Goal: Task Accomplishment & Management: Complete application form

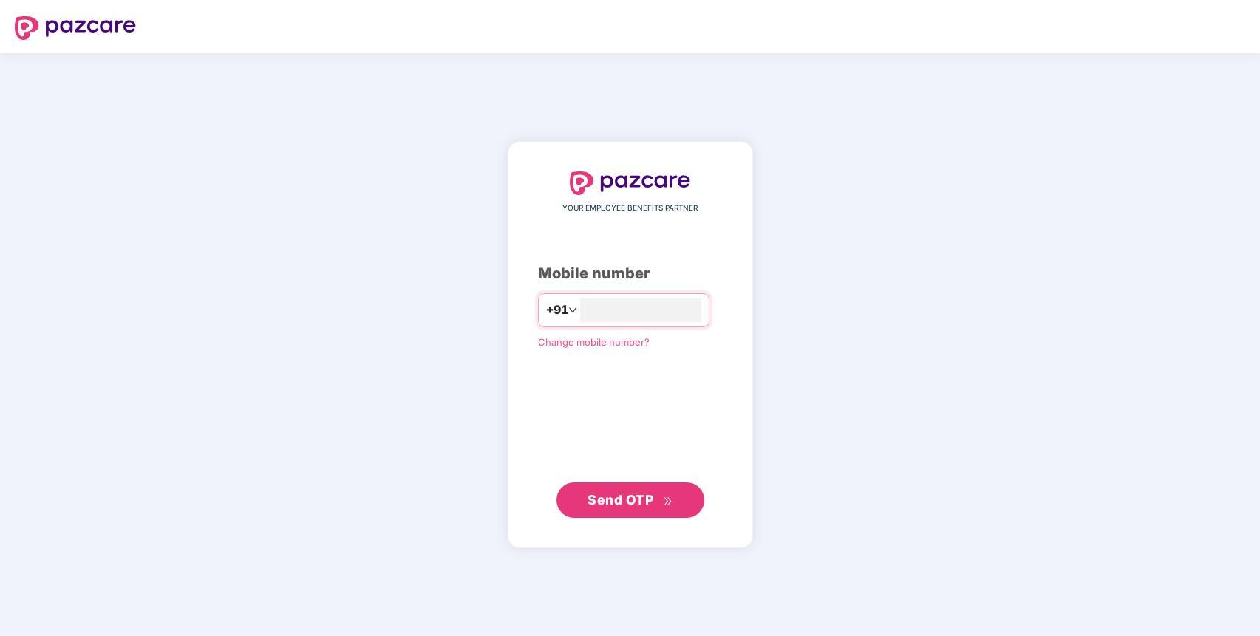
type input "**********"
click at [620, 508] on span "Send OTP" at bounding box center [629, 499] width 85 height 21
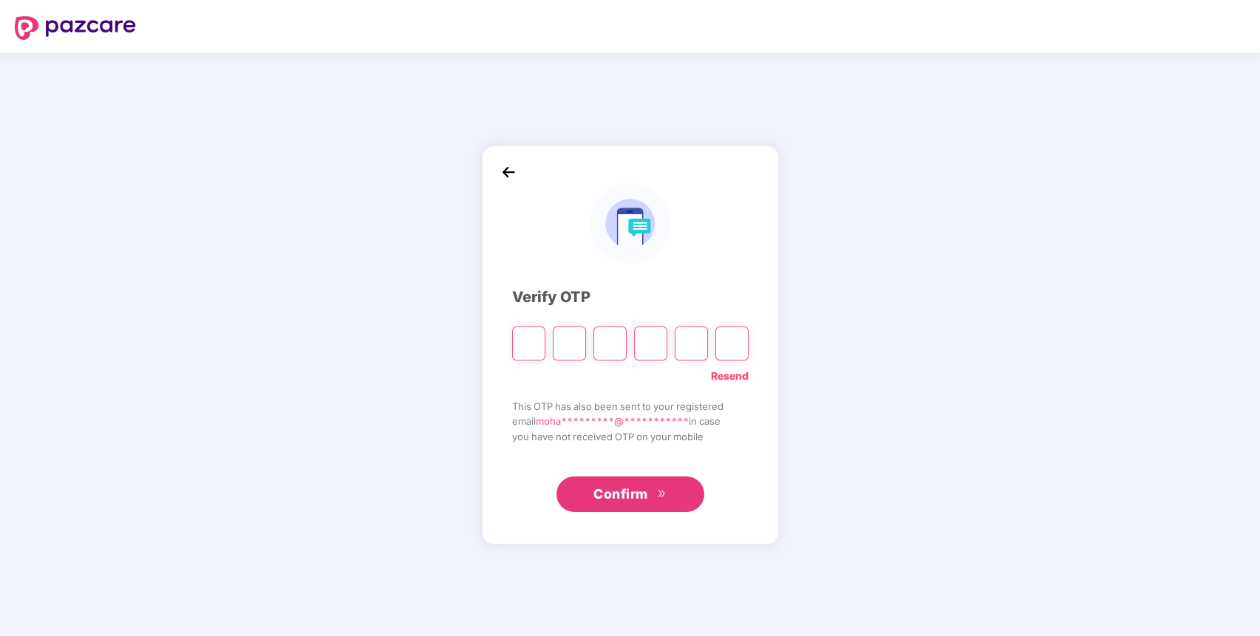
paste input "*"
type input "*"
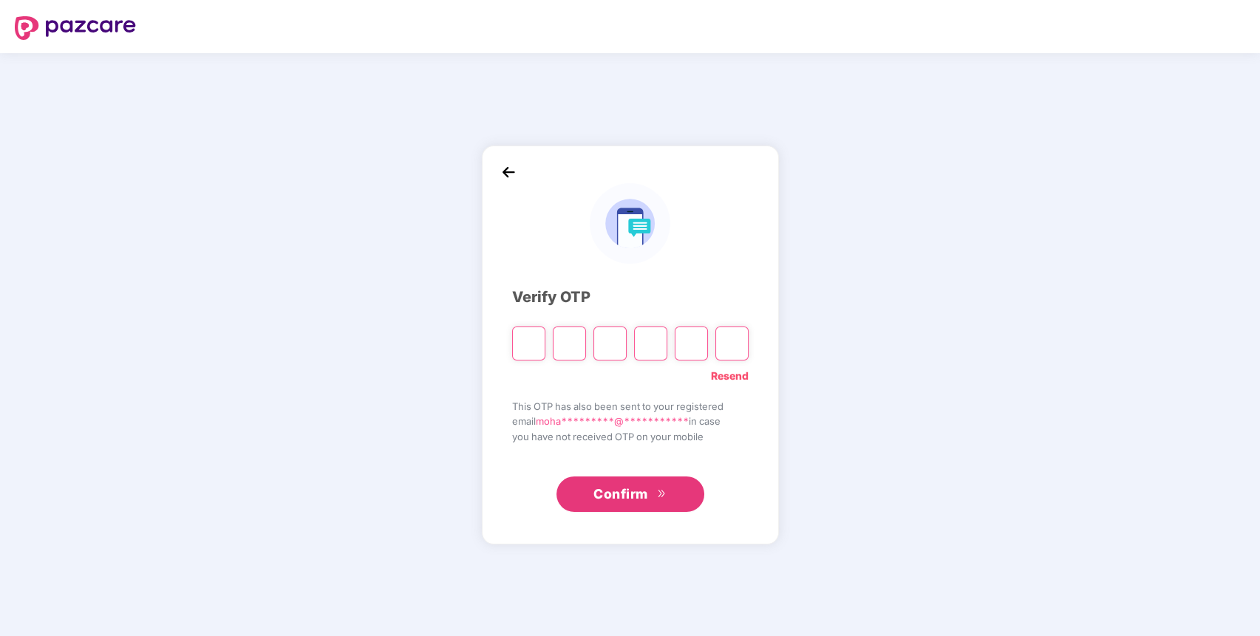
type input "*"
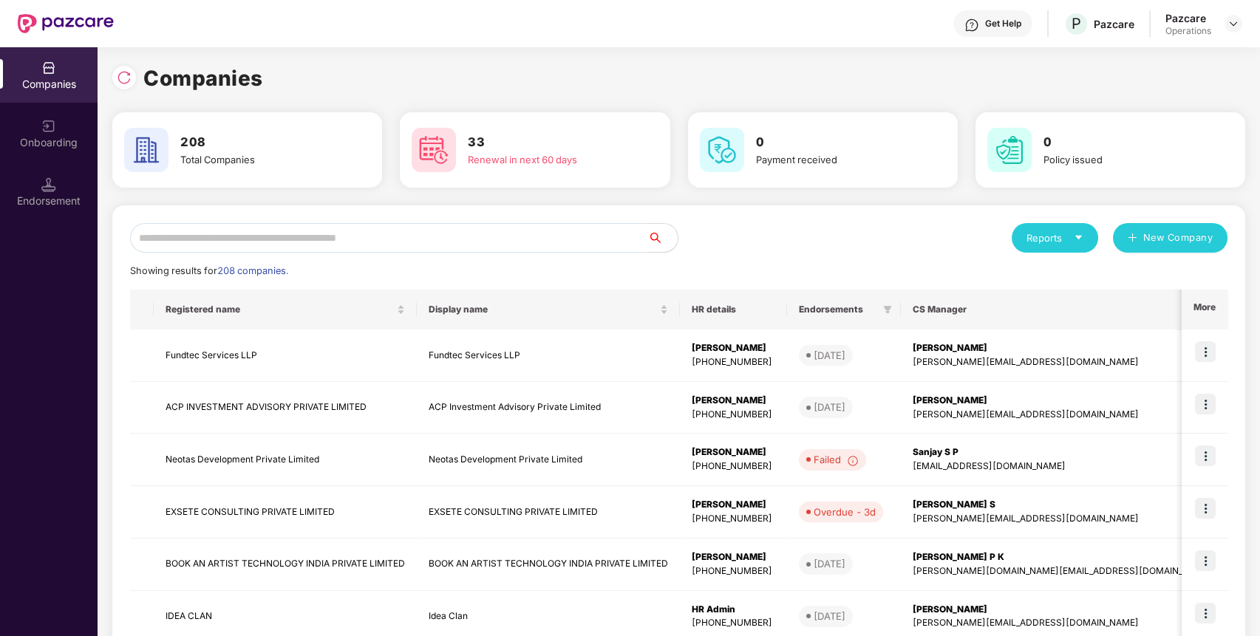
click at [578, 227] on input "text" at bounding box center [389, 238] width 518 height 30
paste input "**********"
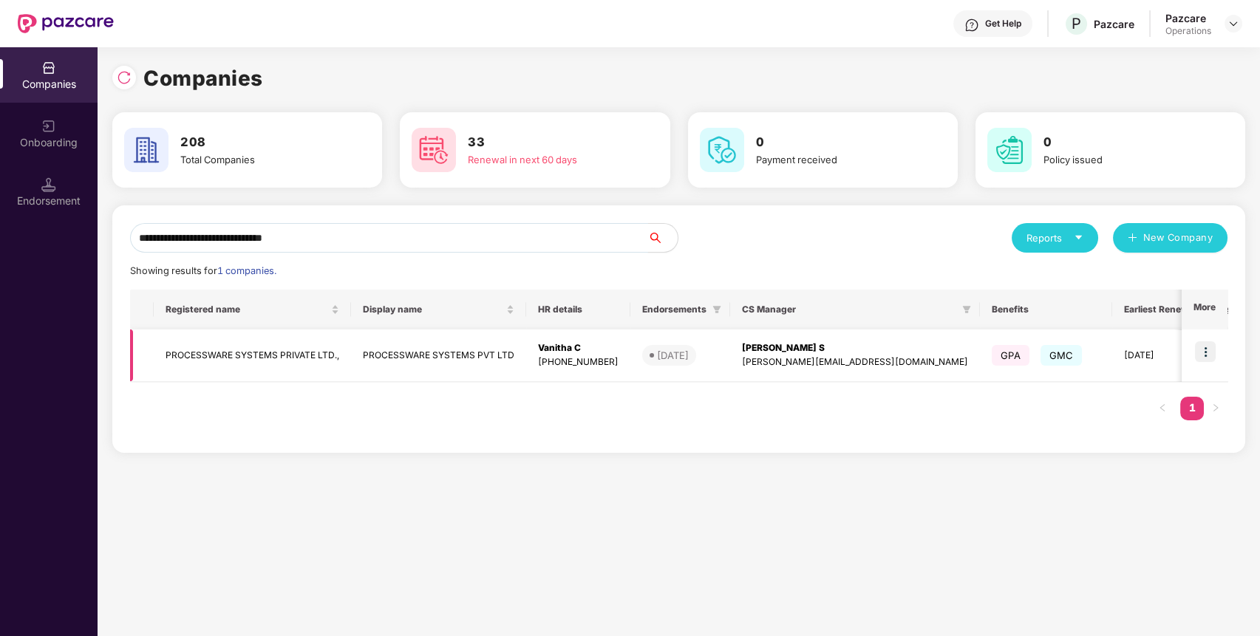
type input "**********"
click at [218, 351] on td "PROCESSWARE SYSTEMS PRIVATE LTD.," at bounding box center [252, 355] width 197 height 52
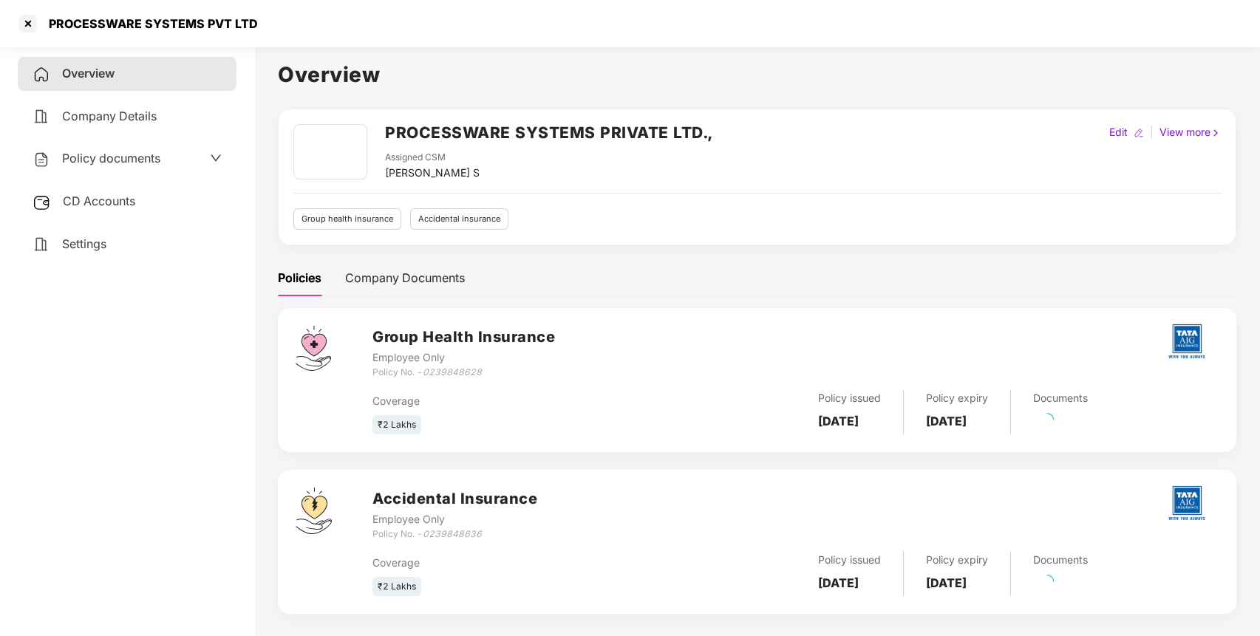
click at [160, 155] on span "Policy documents" at bounding box center [111, 158] width 98 height 15
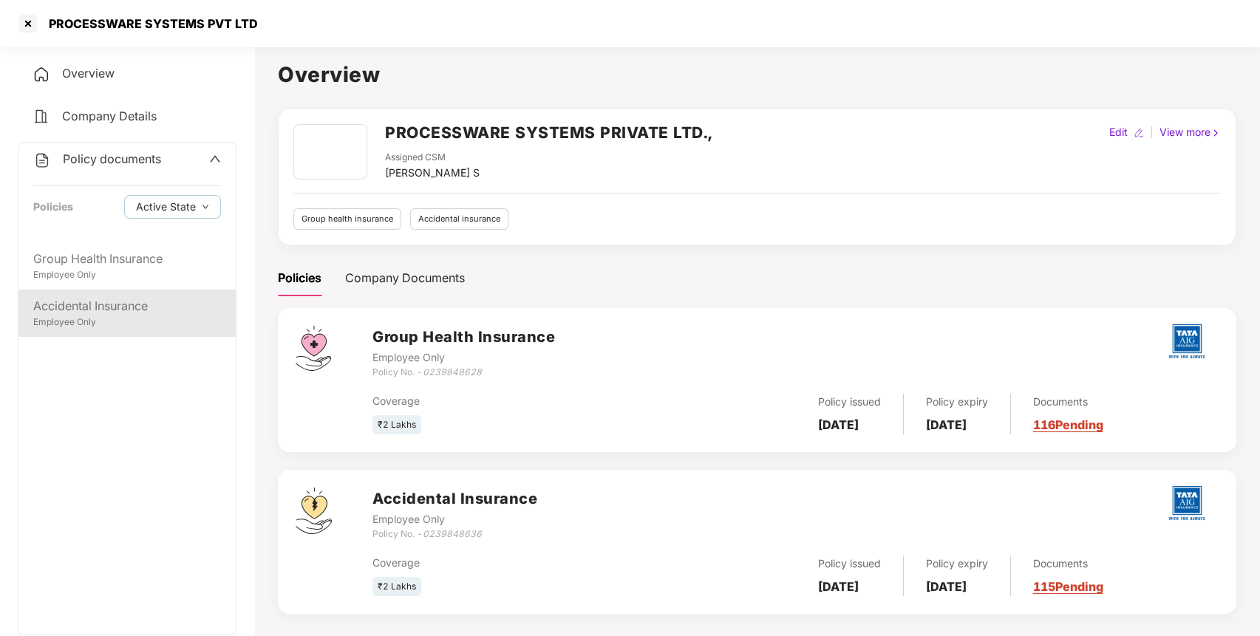
click at [119, 299] on div "Accidental Insurance" at bounding box center [127, 306] width 188 height 18
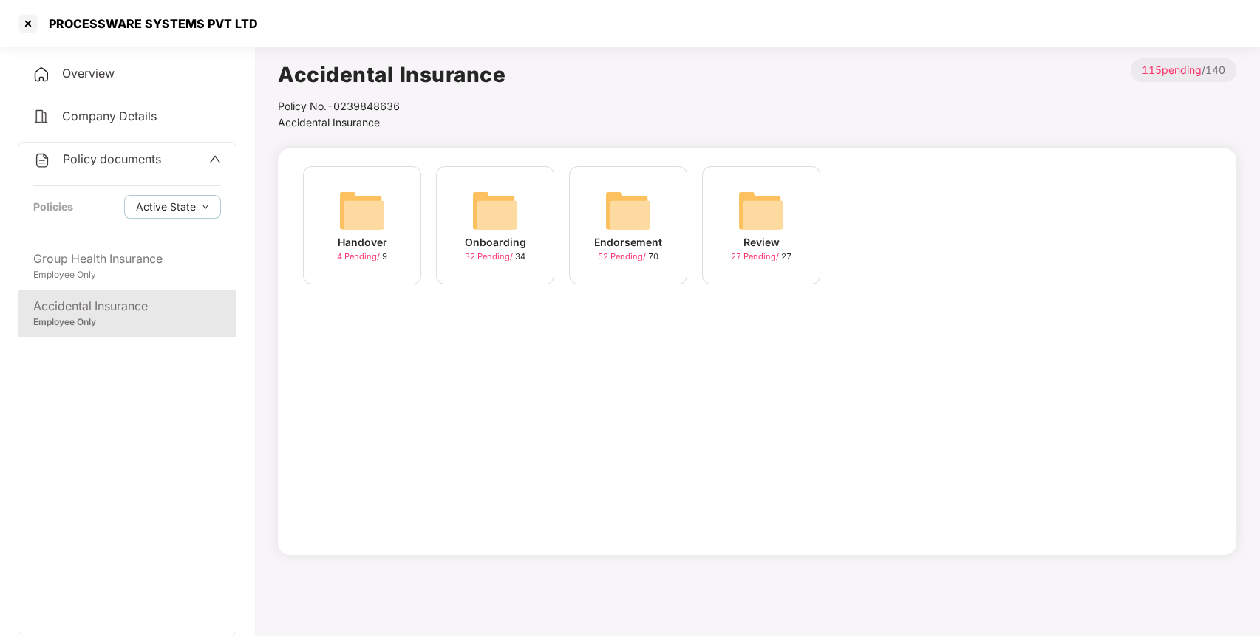
click at [642, 196] on img at bounding box center [627, 210] width 47 height 47
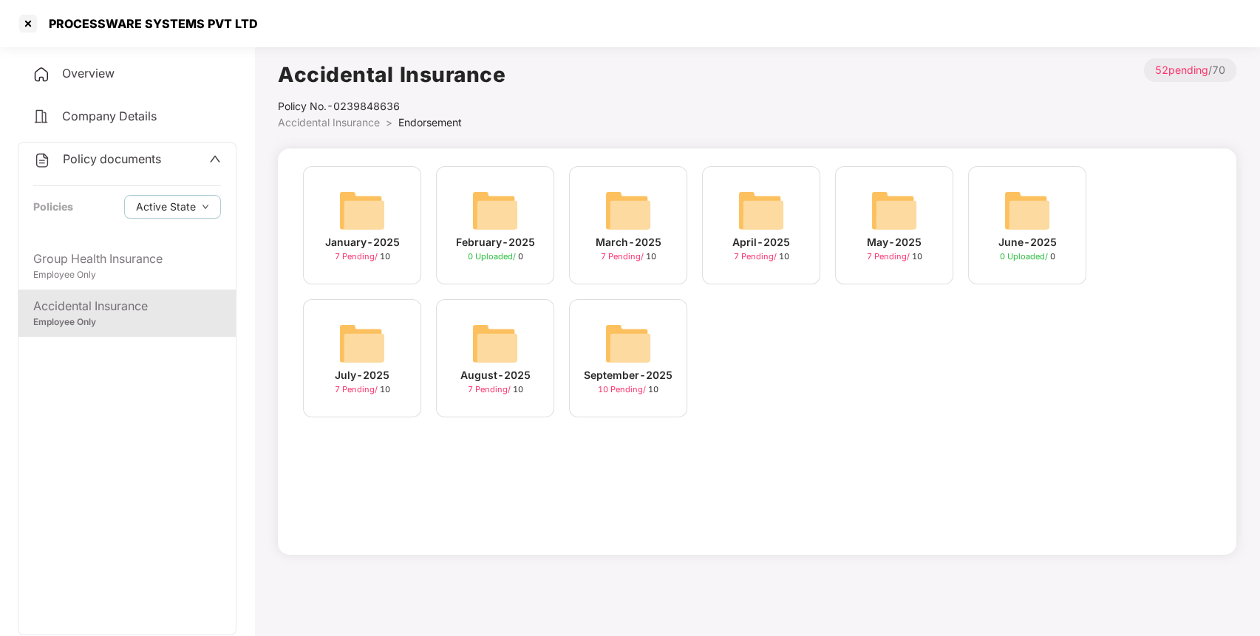
click at [621, 365] on img at bounding box center [627, 343] width 47 height 47
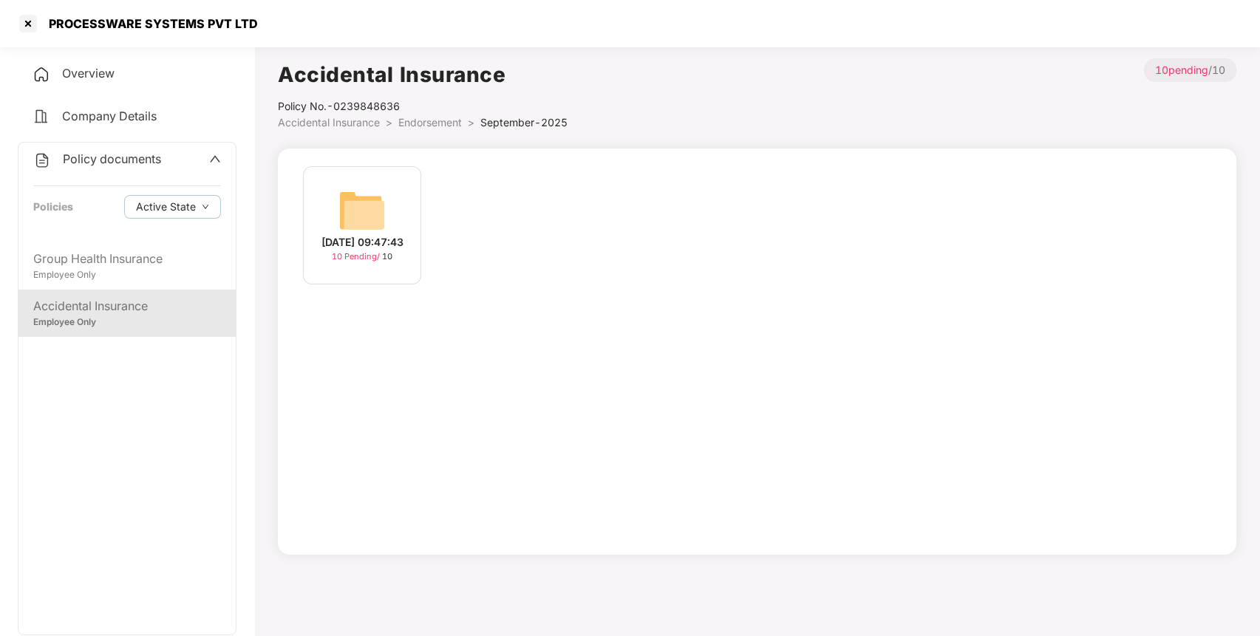
click at [362, 234] on div "[DATE] 09:47:43" at bounding box center [362, 242] width 82 height 16
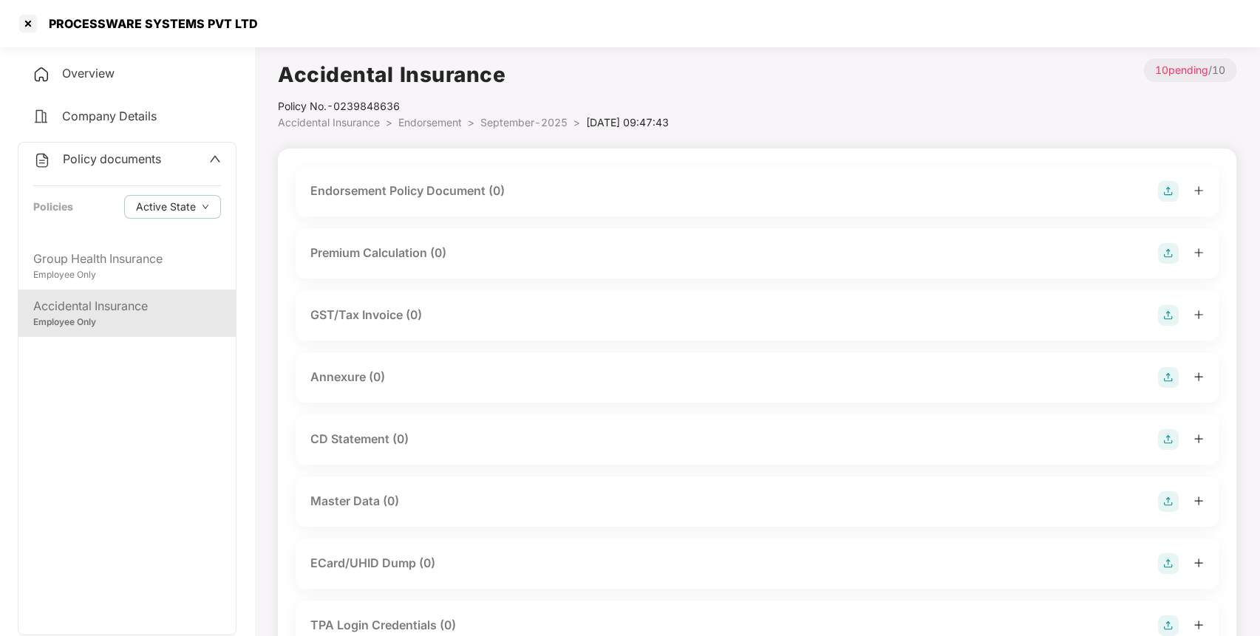
click at [1164, 194] on img at bounding box center [1168, 191] width 21 height 21
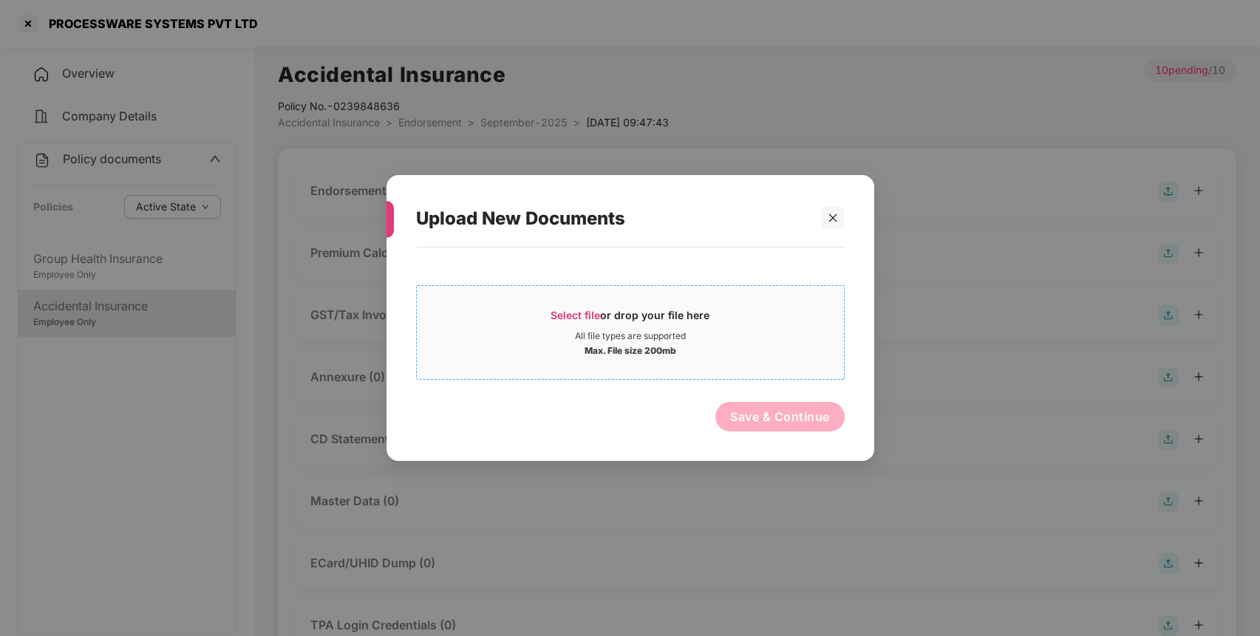
click at [688, 324] on div "Select file or drop your file here" at bounding box center [629, 319] width 159 height 22
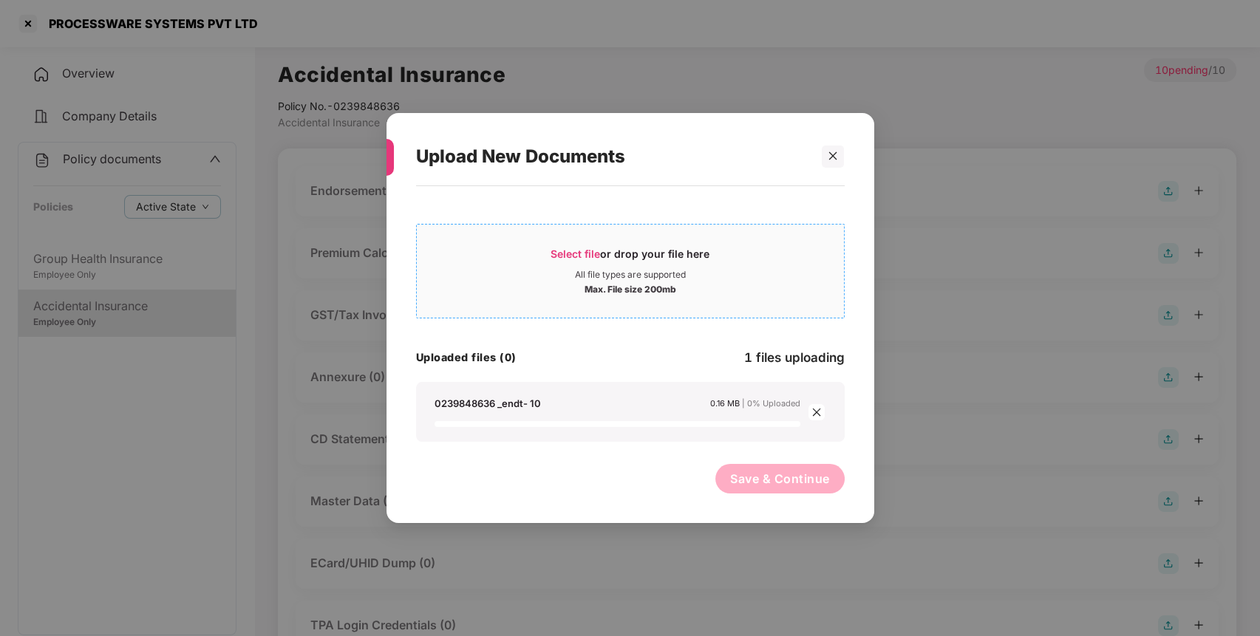
click at [637, 267] on div "Select file or drop your file here" at bounding box center [629, 258] width 159 height 22
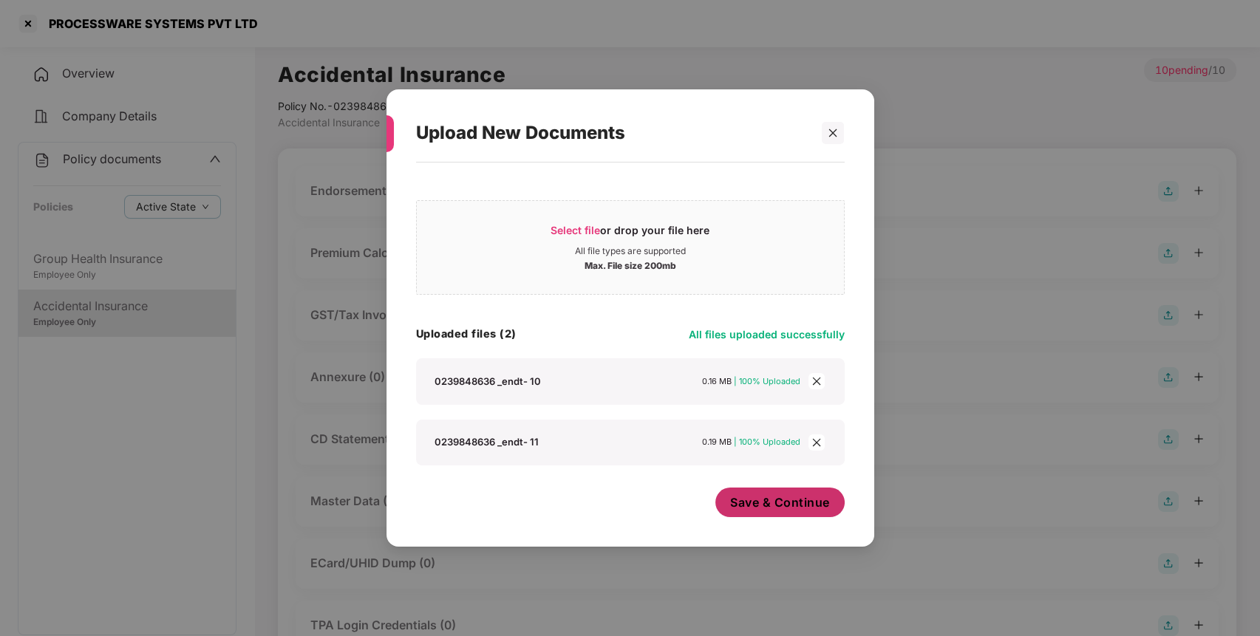
click at [776, 510] on span "Save & Continue" at bounding box center [780, 502] width 100 height 16
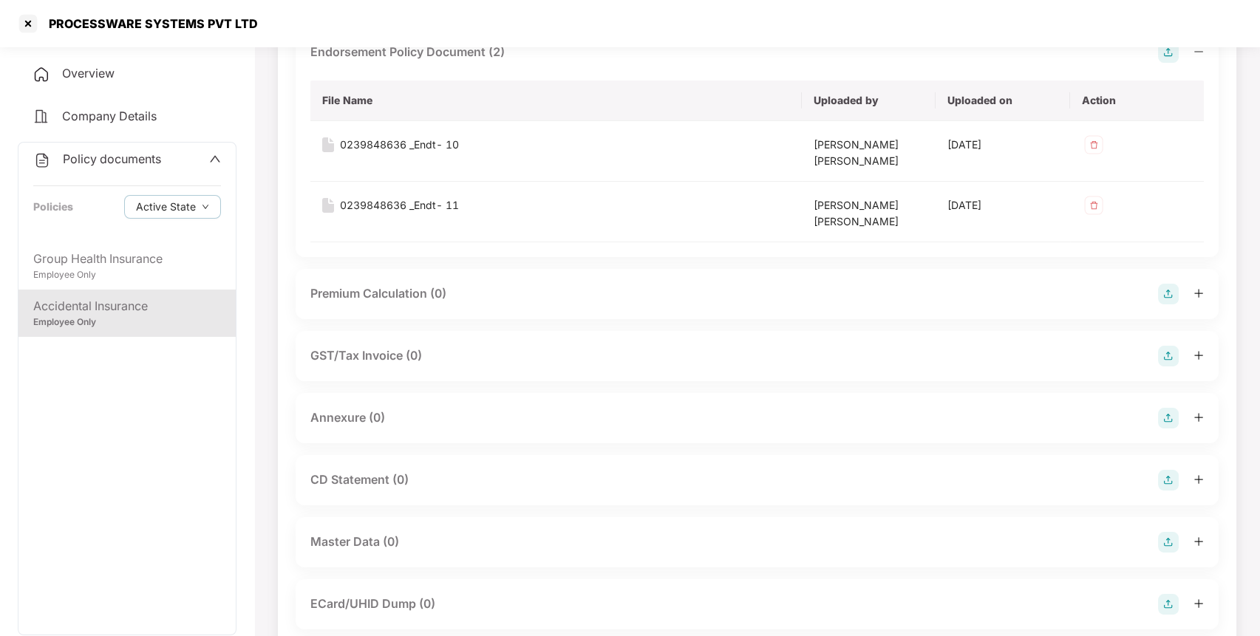
scroll to position [143, 0]
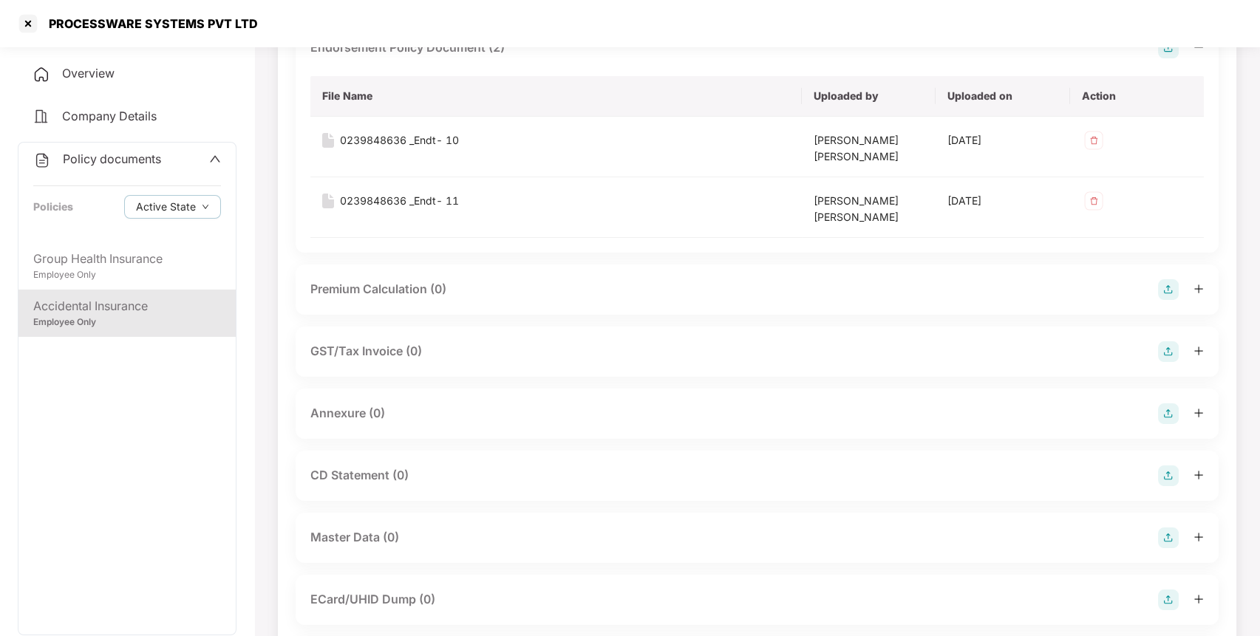
click at [1170, 414] on img at bounding box center [1168, 413] width 21 height 21
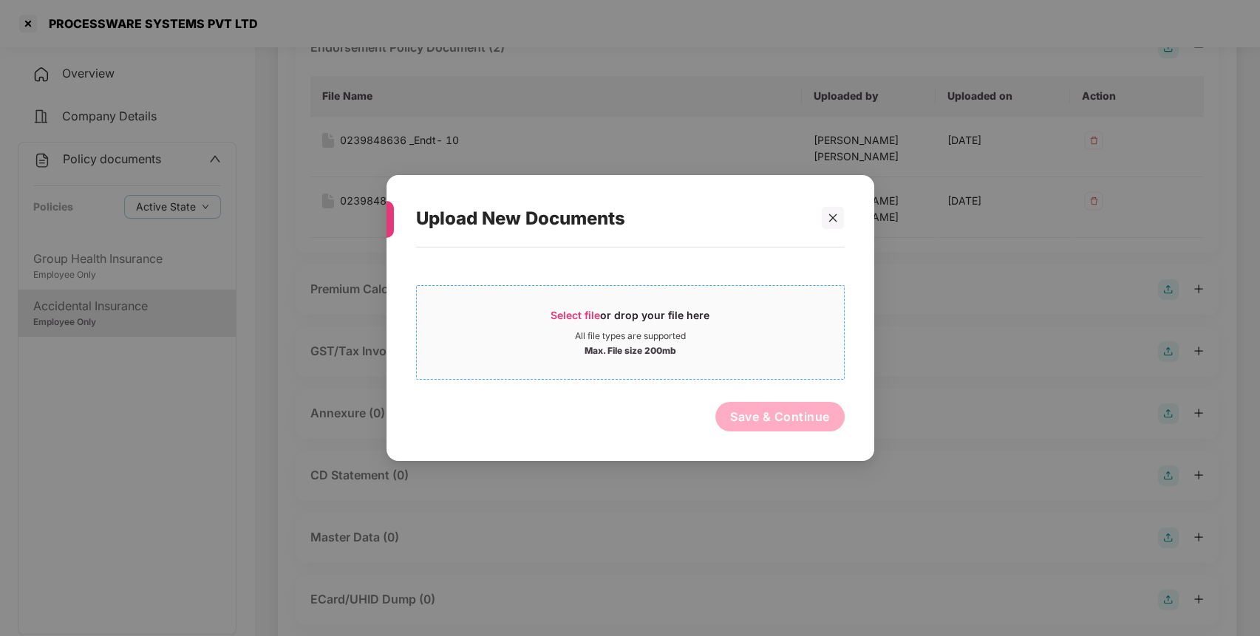
click at [705, 330] on div "Select file or drop your file here" at bounding box center [629, 319] width 159 height 22
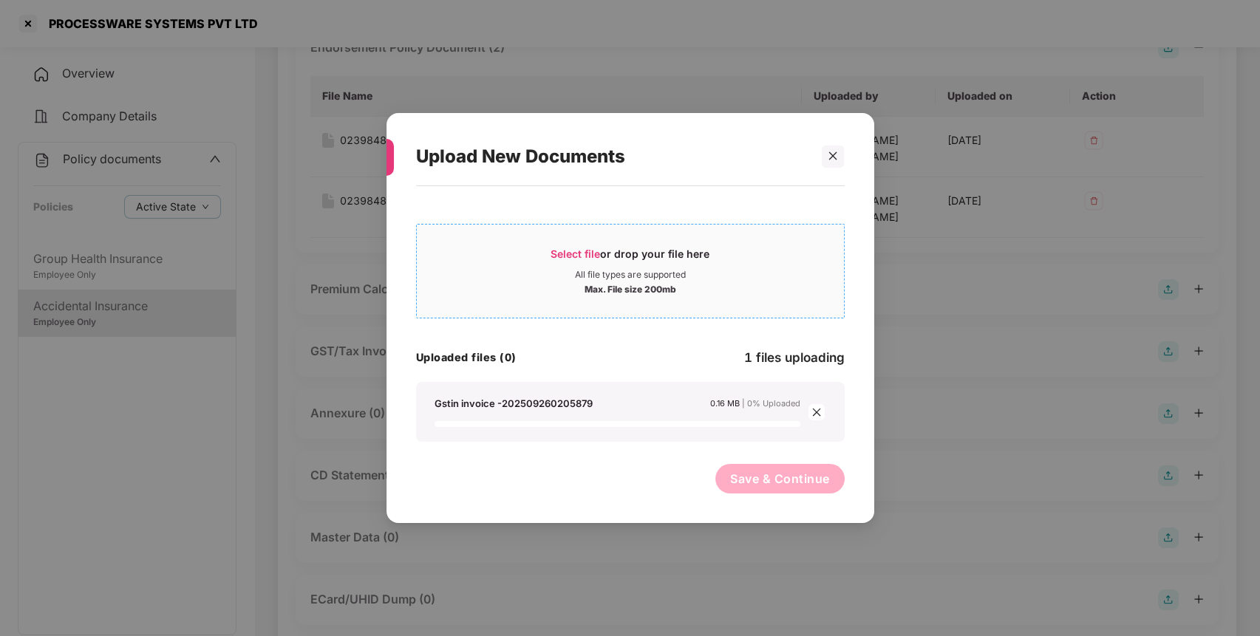
click at [675, 272] on div "All file types are supported" at bounding box center [630, 275] width 111 height 12
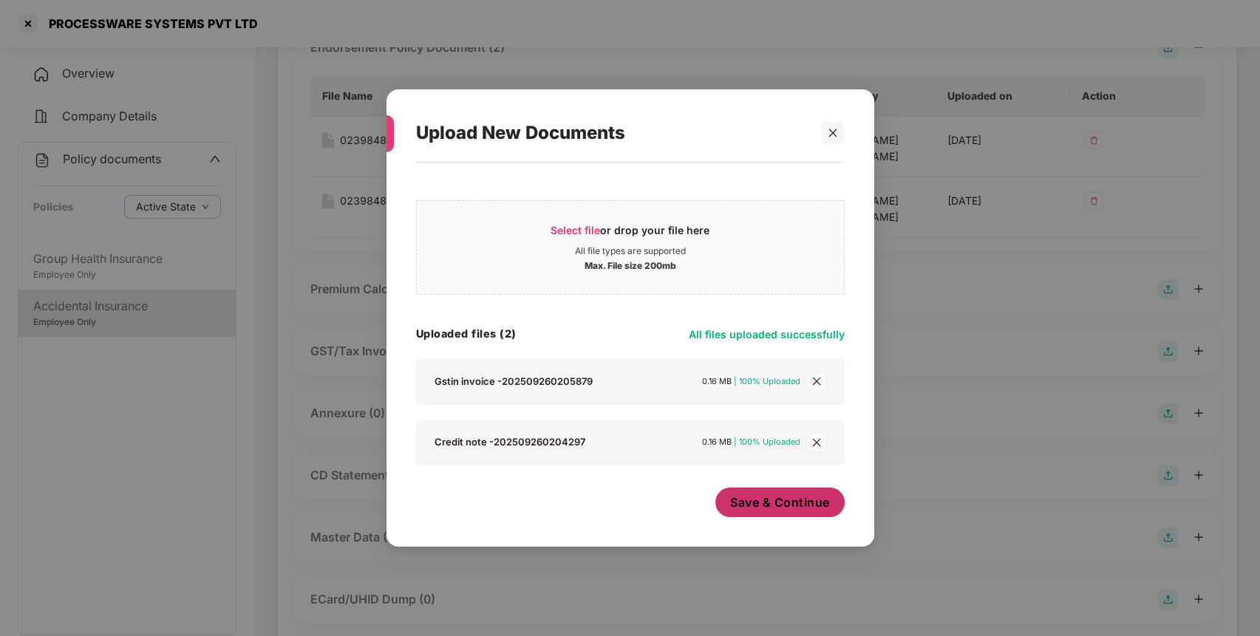
click at [808, 502] on span "Save & Continue" at bounding box center [780, 502] width 100 height 16
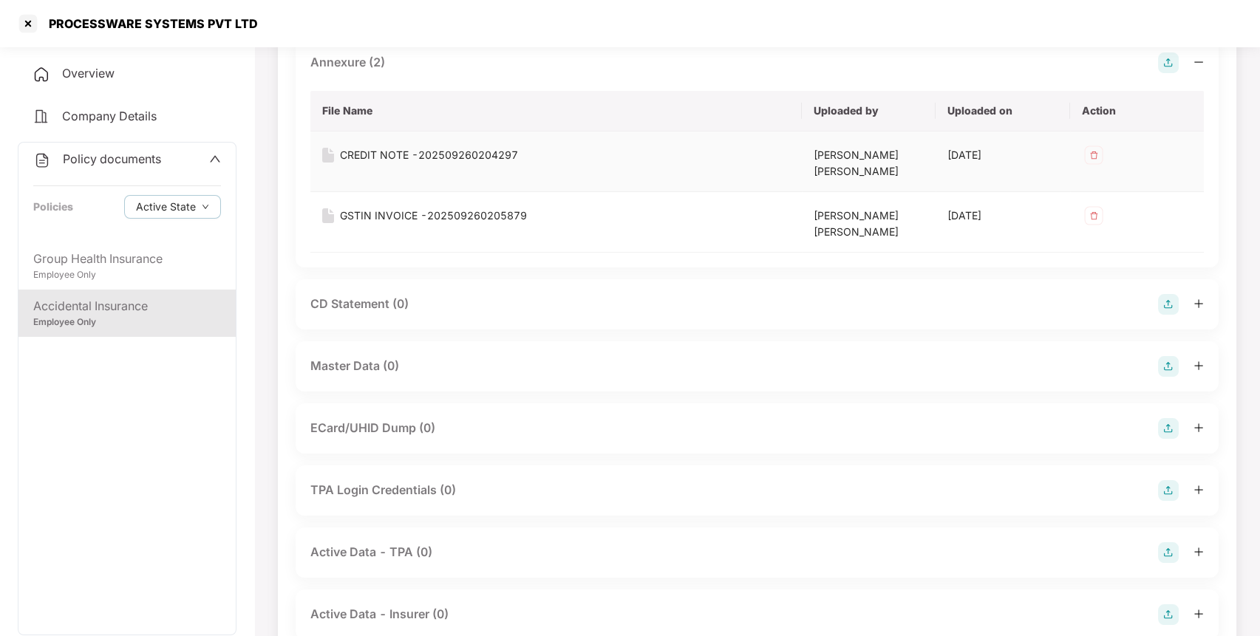
scroll to position [544, 0]
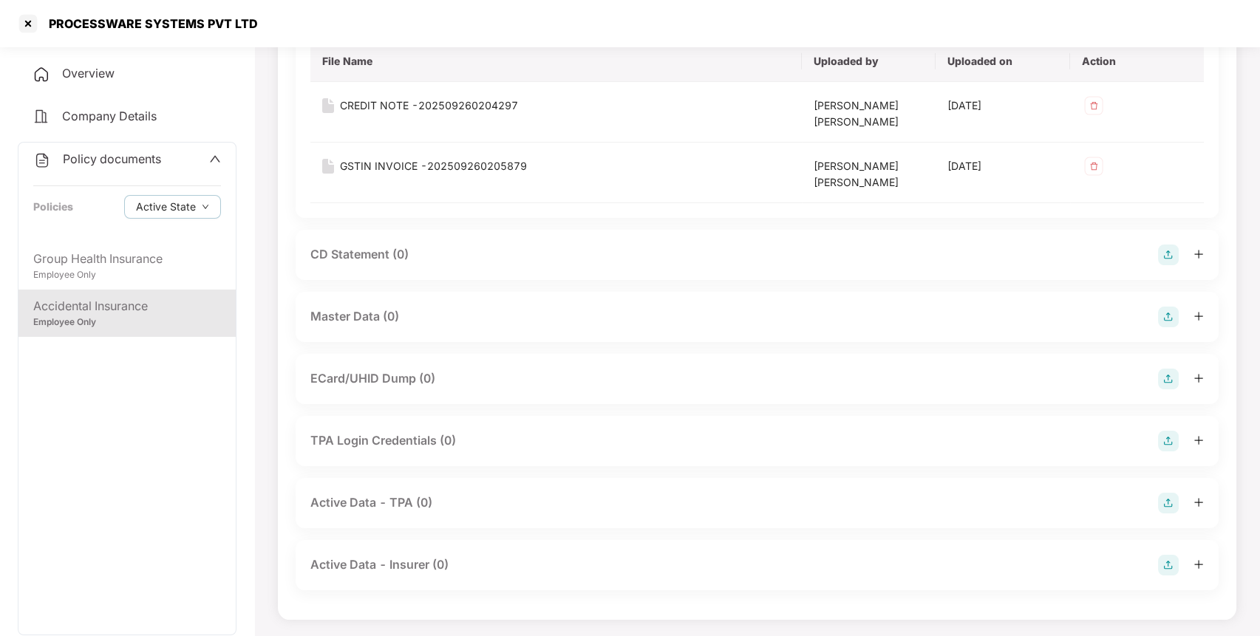
click at [1164, 310] on img at bounding box center [1168, 317] width 21 height 21
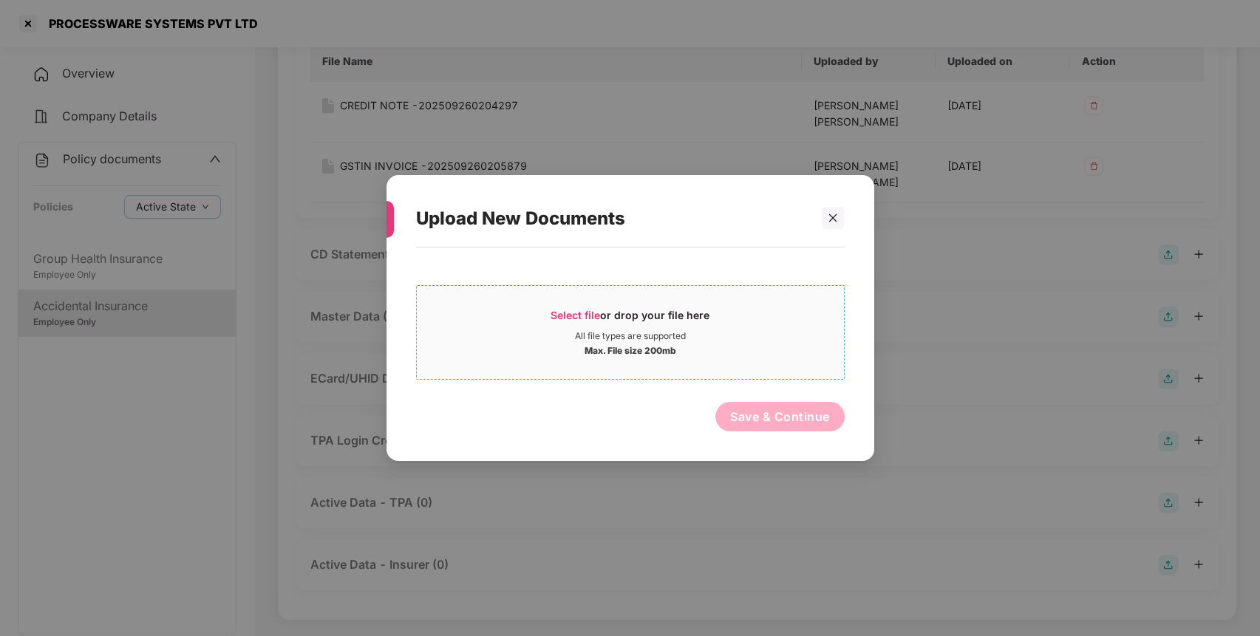
click at [756, 307] on span "Select file or drop your file here All file types are supported Max. File size …" at bounding box center [630, 332] width 427 height 71
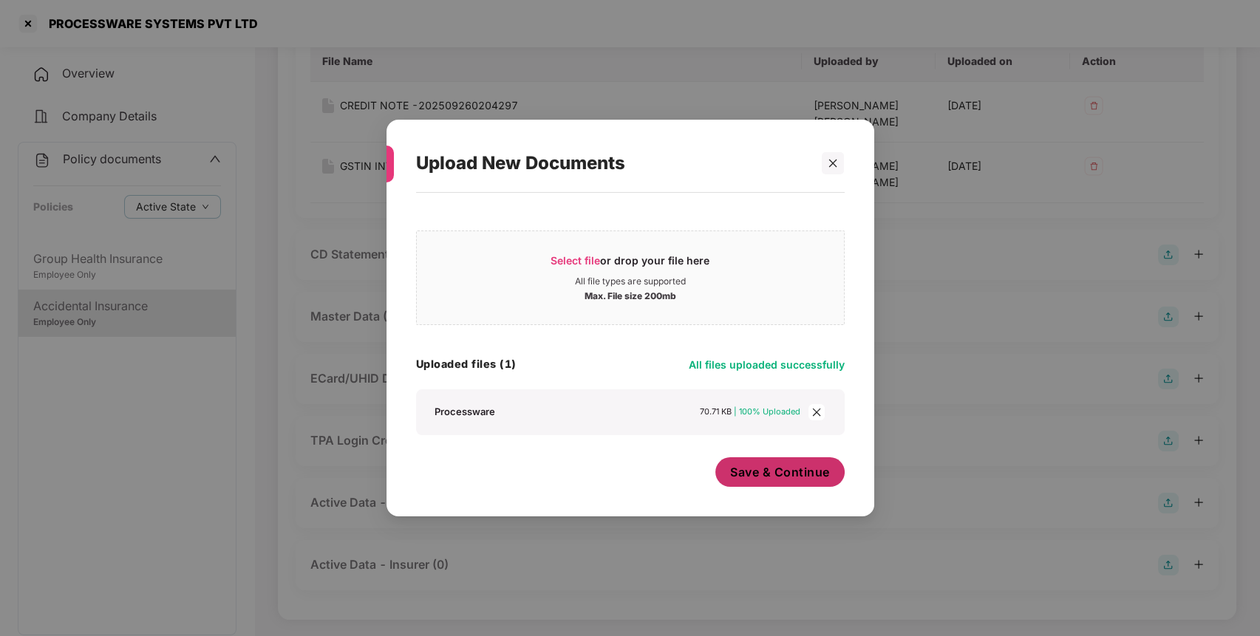
click at [813, 480] on button "Save & Continue" at bounding box center [779, 472] width 129 height 30
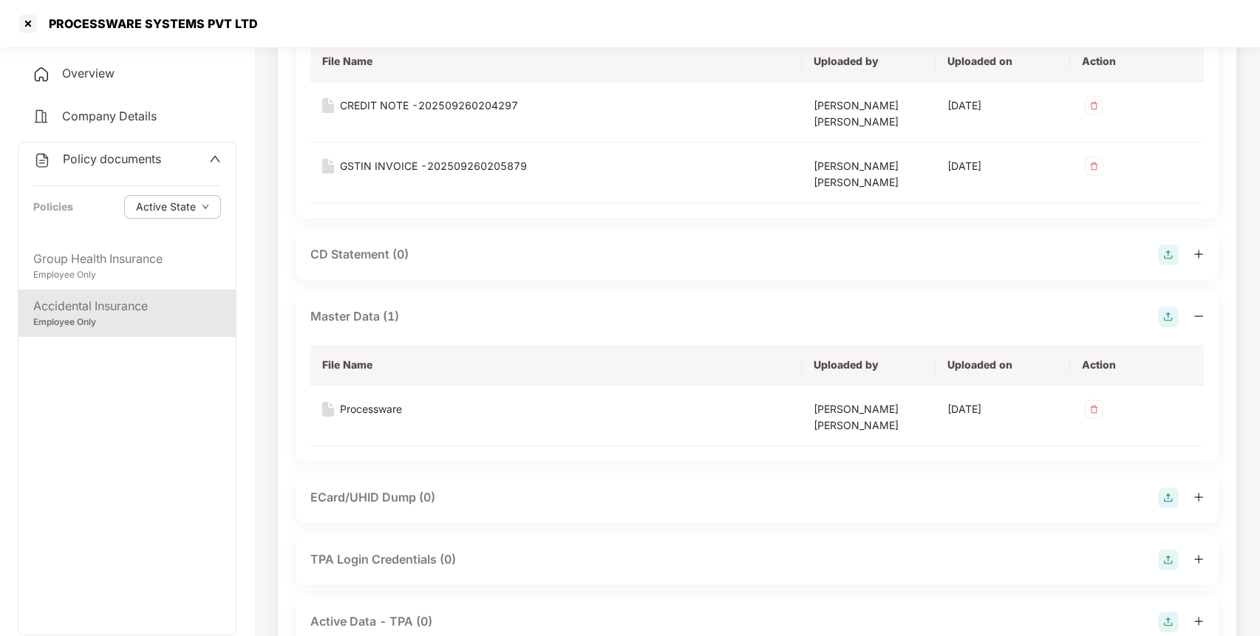
click at [114, 156] on span "Policy documents" at bounding box center [112, 158] width 98 height 15
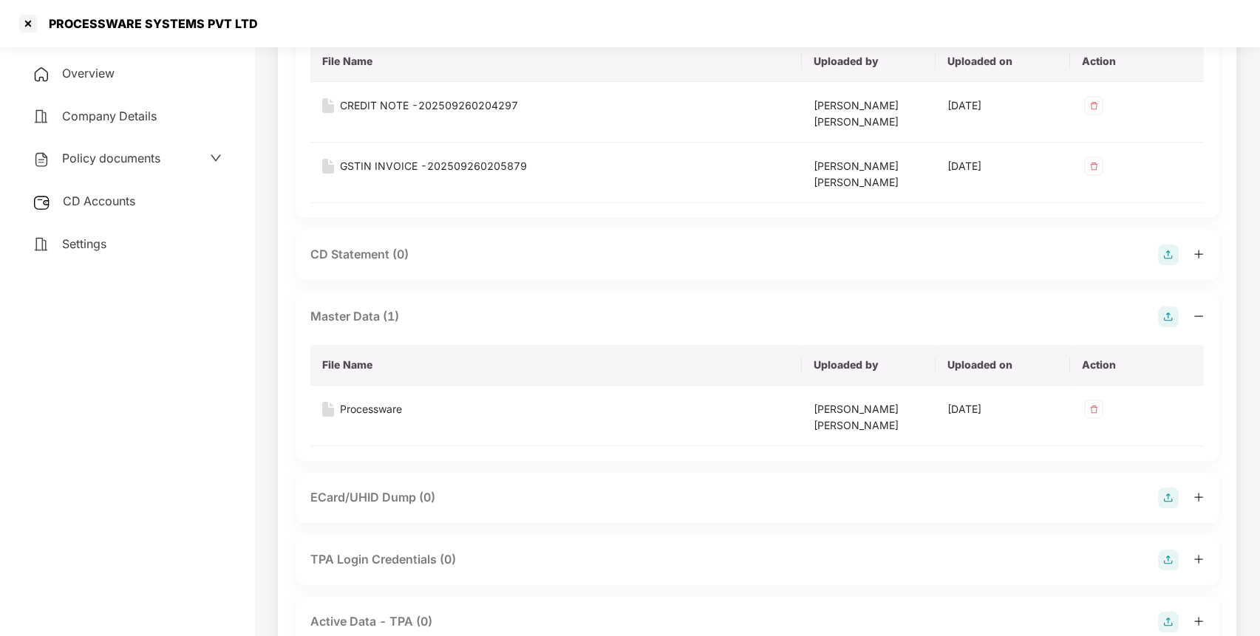
click at [163, 202] on div "CD Accounts" at bounding box center [127, 202] width 219 height 34
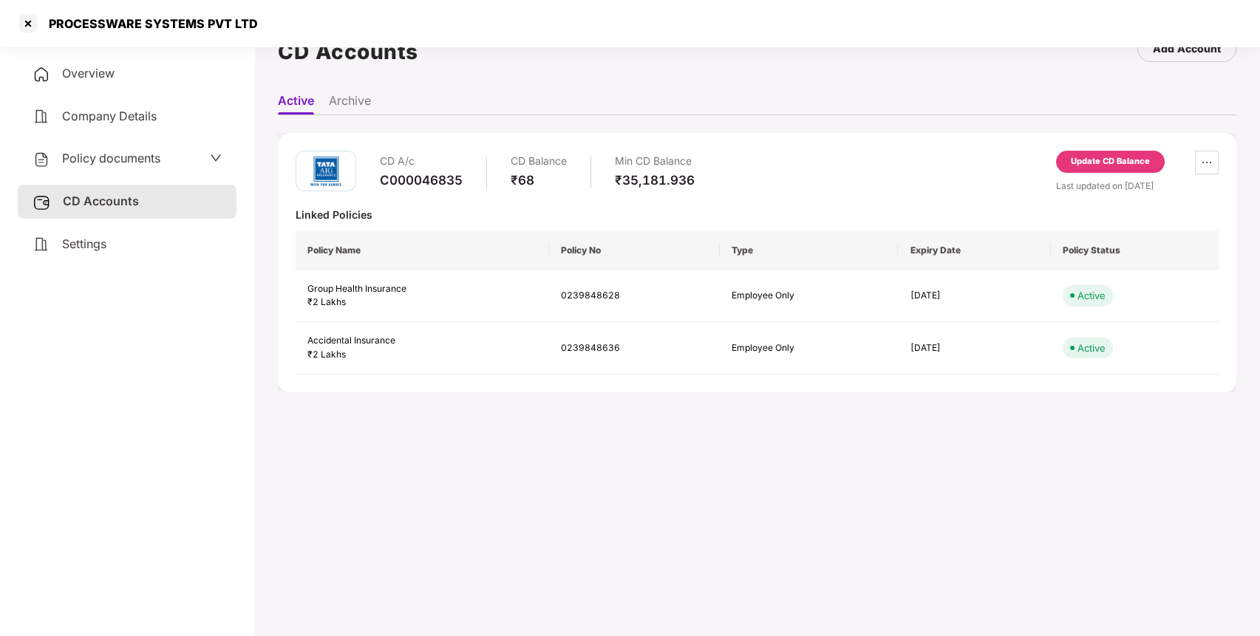
click at [1121, 154] on div "Update CD Balance" at bounding box center [1110, 162] width 109 height 22
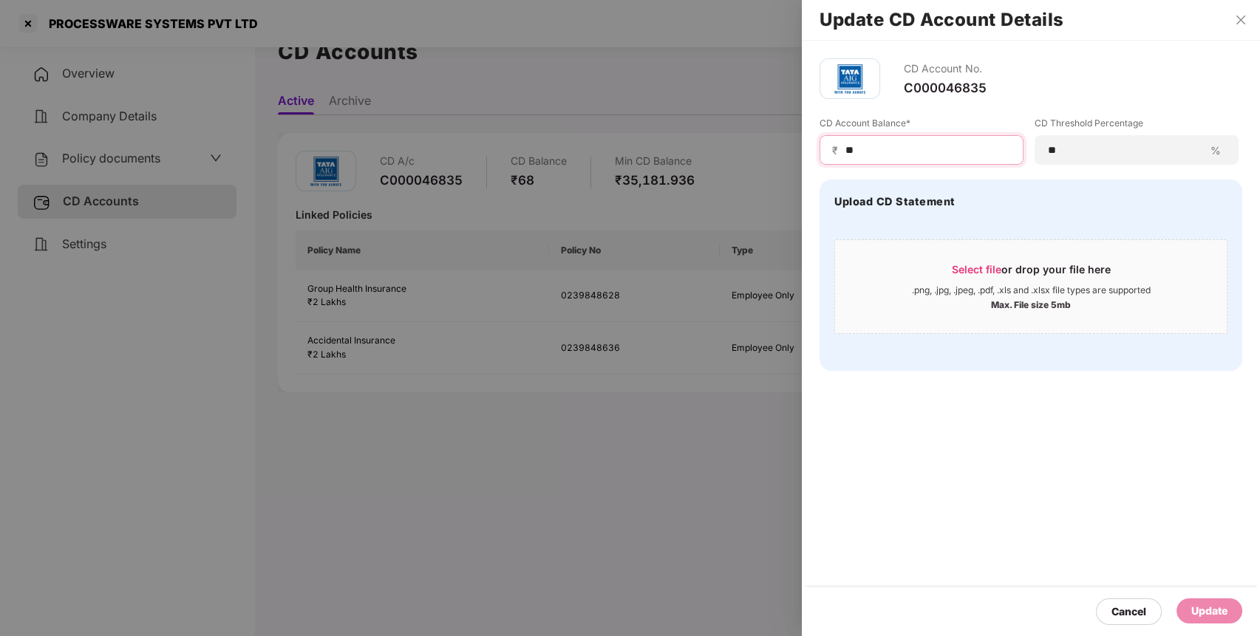
click at [952, 157] on input "**" at bounding box center [927, 151] width 167 height 16
type input "**"
click at [1247, 613] on div "Cancel Update" at bounding box center [1031, 611] width 458 height 49
click at [1230, 615] on div "Update" at bounding box center [1209, 610] width 66 height 25
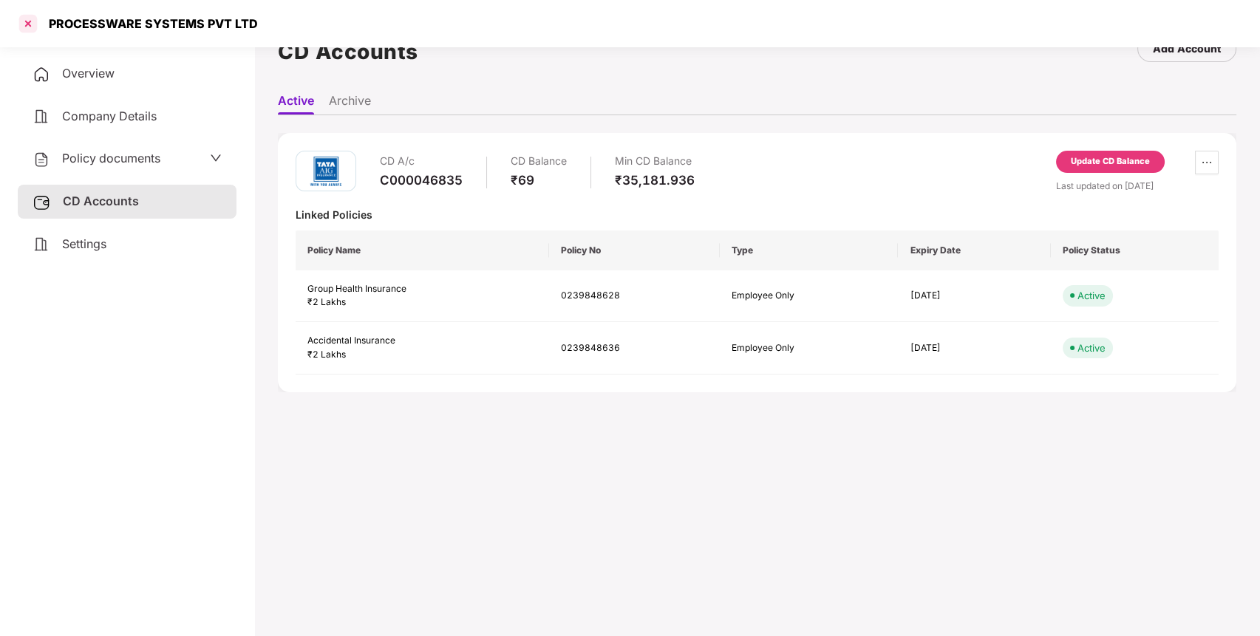
click at [30, 25] on div at bounding box center [28, 24] width 24 height 24
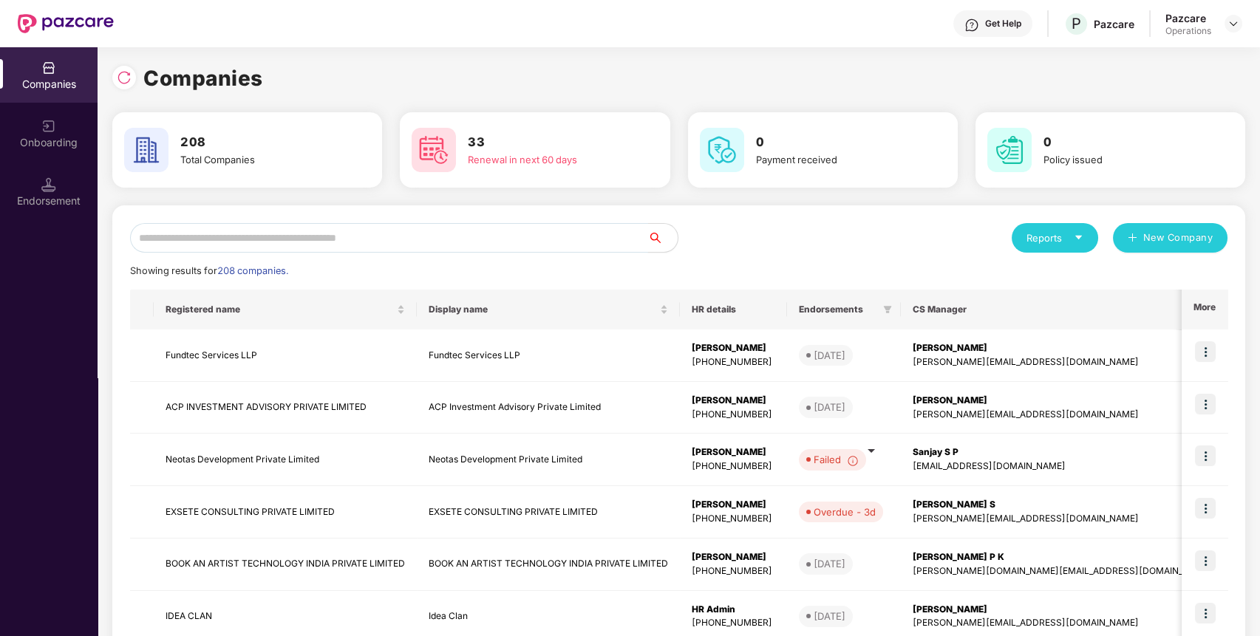
paste input "********"
click at [551, 240] on input "********" at bounding box center [389, 238] width 518 height 30
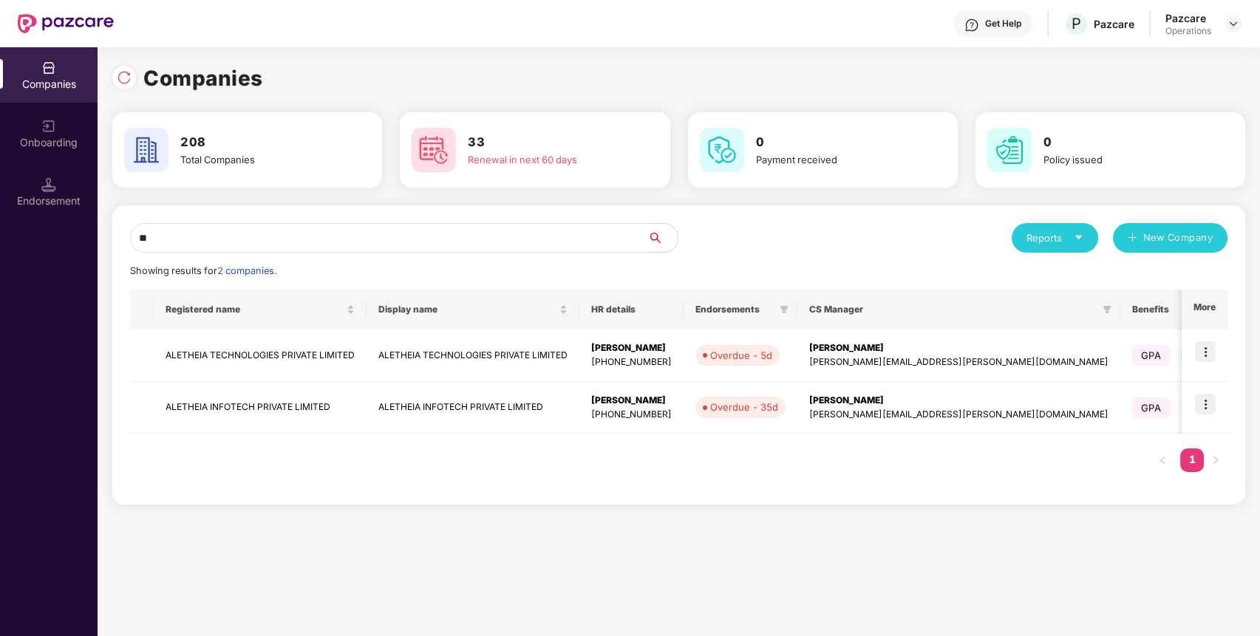
type input "*"
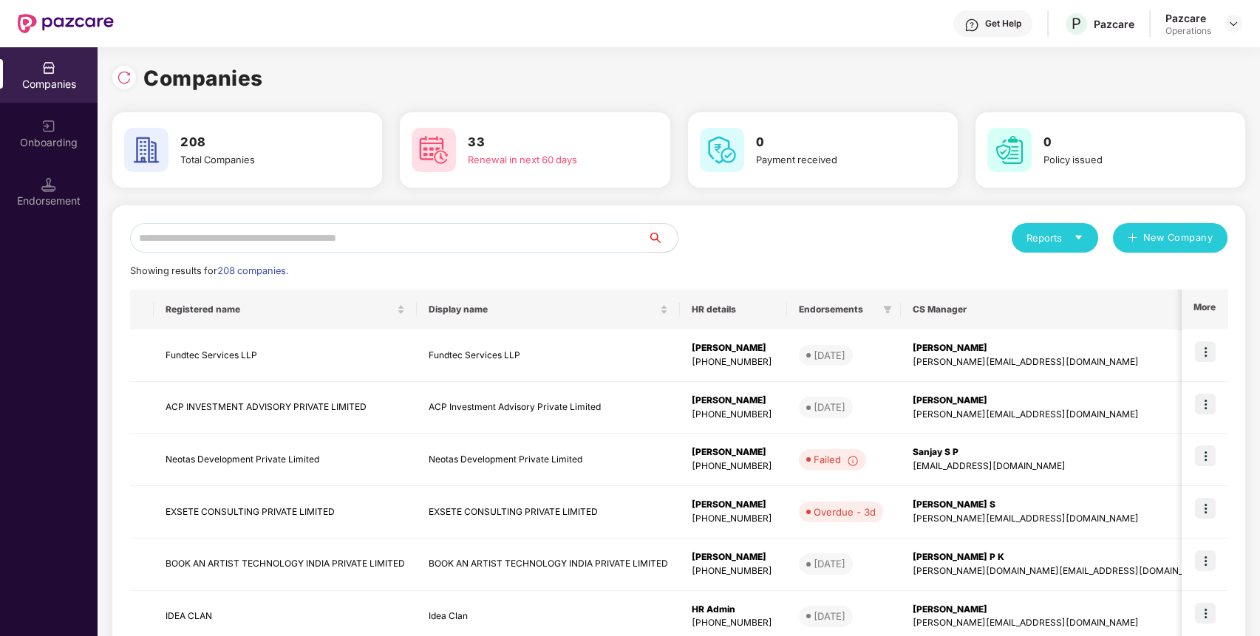
paste input "******"
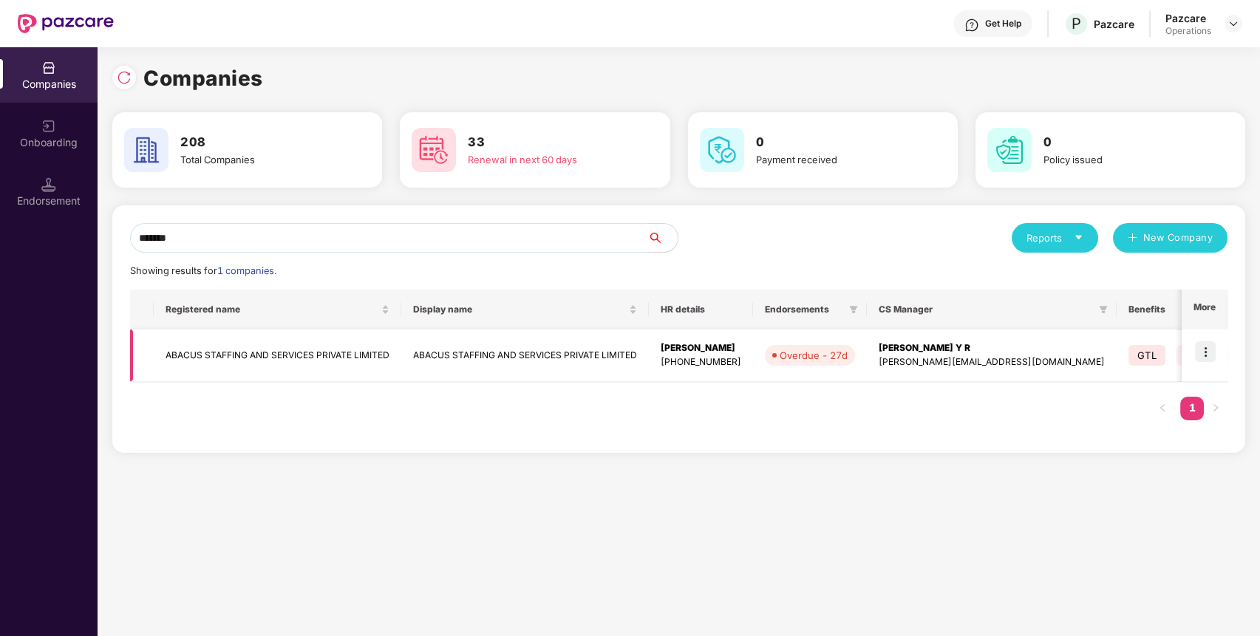
type input "******"
click at [1215, 356] on img at bounding box center [1205, 351] width 21 height 21
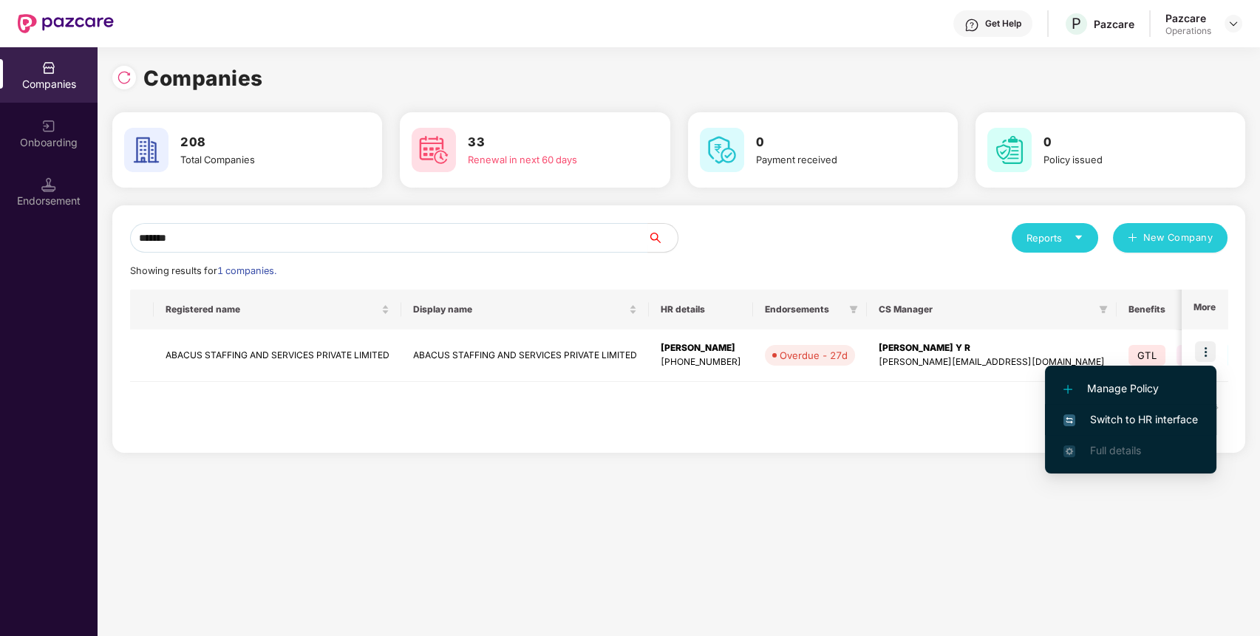
click at [1141, 414] on span "Switch to HR interface" at bounding box center [1130, 420] width 134 height 16
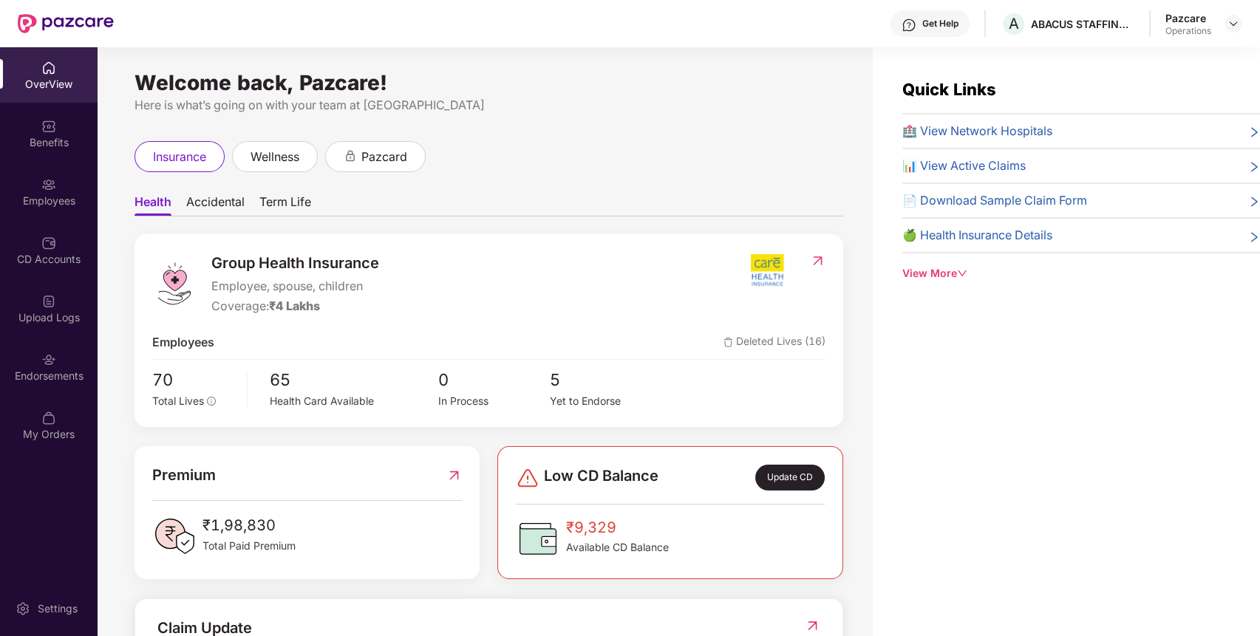
click at [70, 361] on div "Endorsements" at bounding box center [49, 366] width 98 height 55
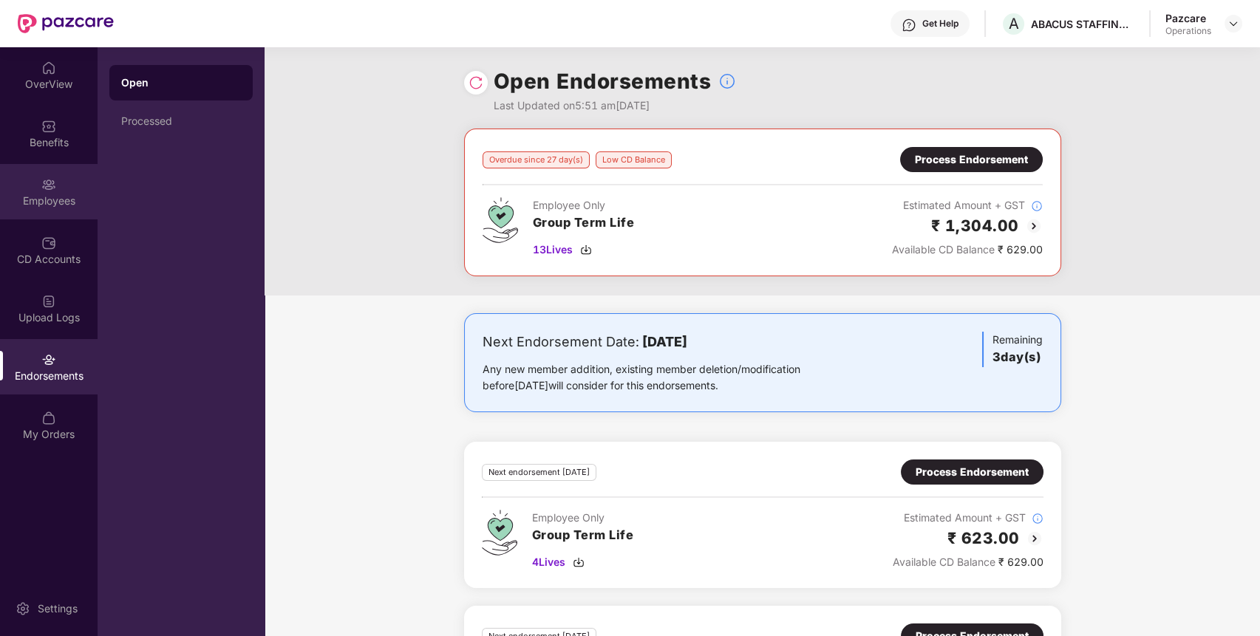
click at [38, 202] on div "Employees" at bounding box center [49, 201] width 98 height 15
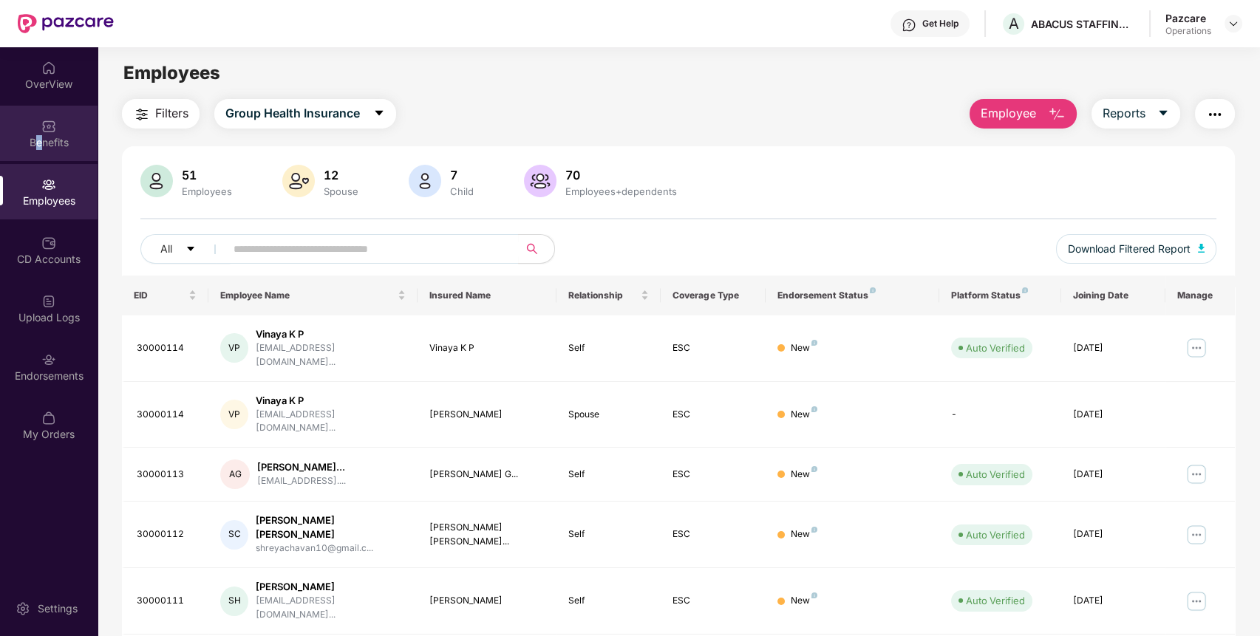
click at [40, 147] on div "Benefits" at bounding box center [49, 142] width 98 height 15
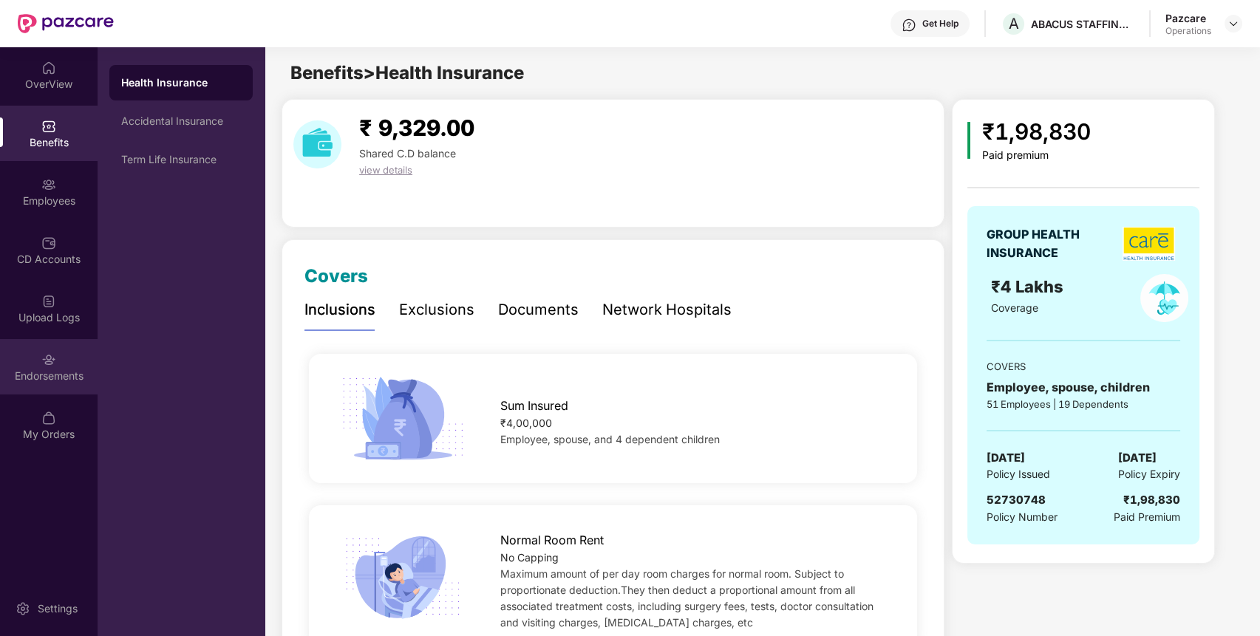
click at [55, 358] on img at bounding box center [48, 359] width 15 height 15
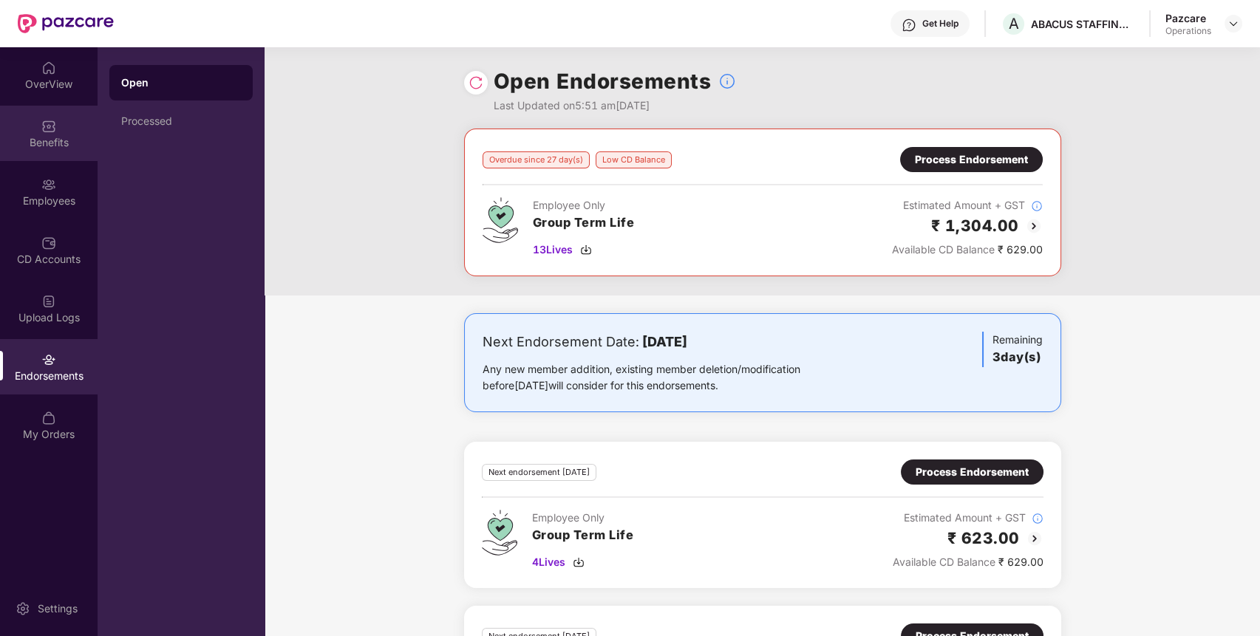
click at [49, 139] on div "Benefits" at bounding box center [49, 142] width 98 height 15
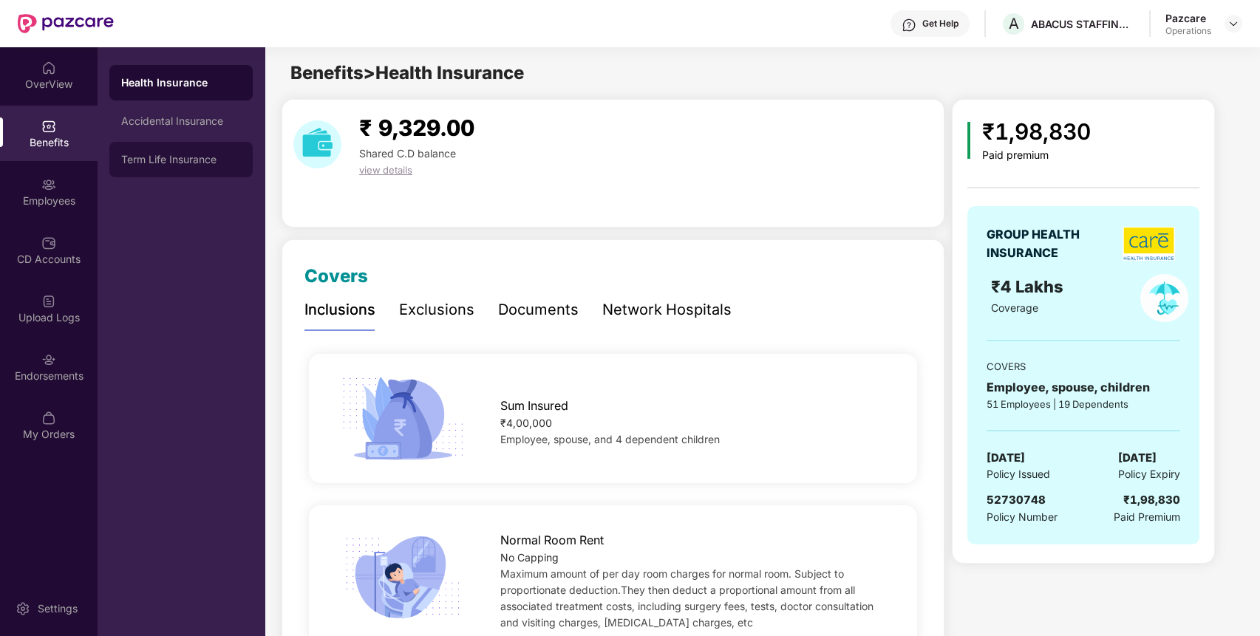
click at [188, 159] on div "Term Life Insurance" at bounding box center [181, 160] width 120 height 12
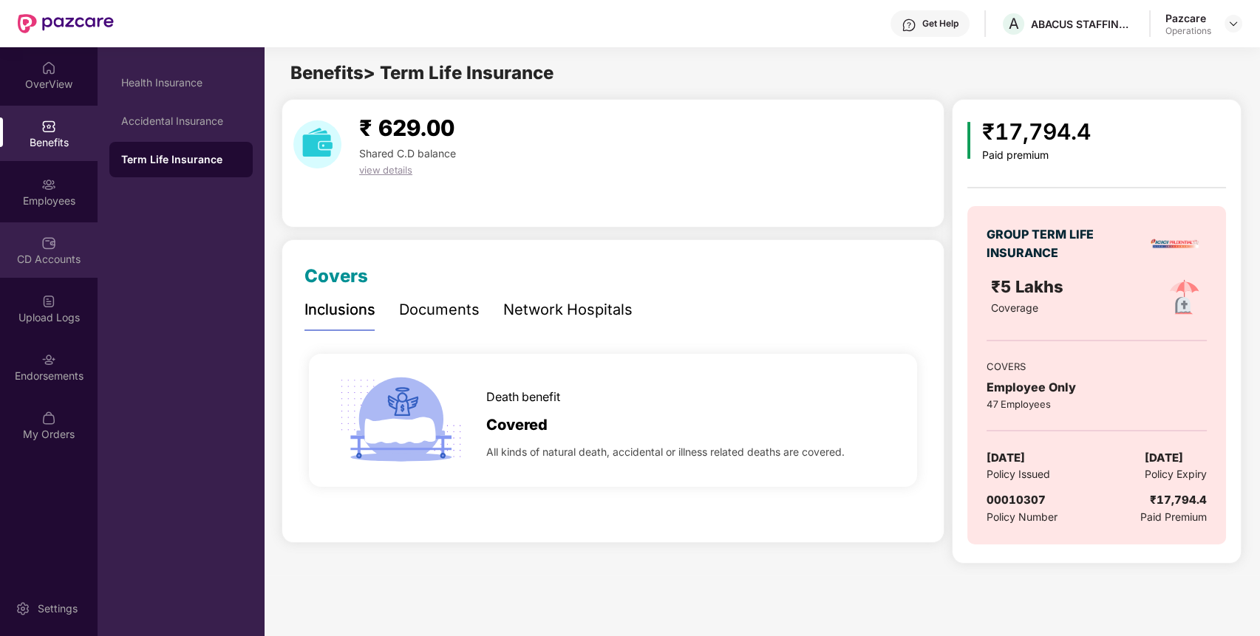
click at [47, 260] on div "CD Accounts" at bounding box center [49, 259] width 98 height 15
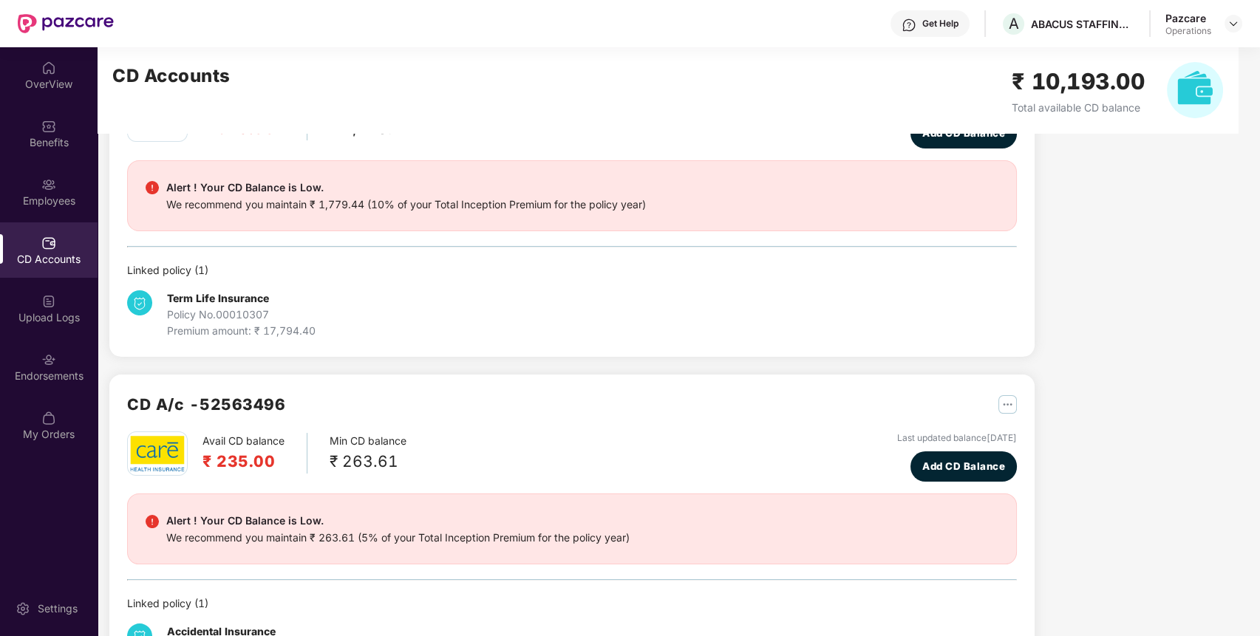
scroll to position [343, 0]
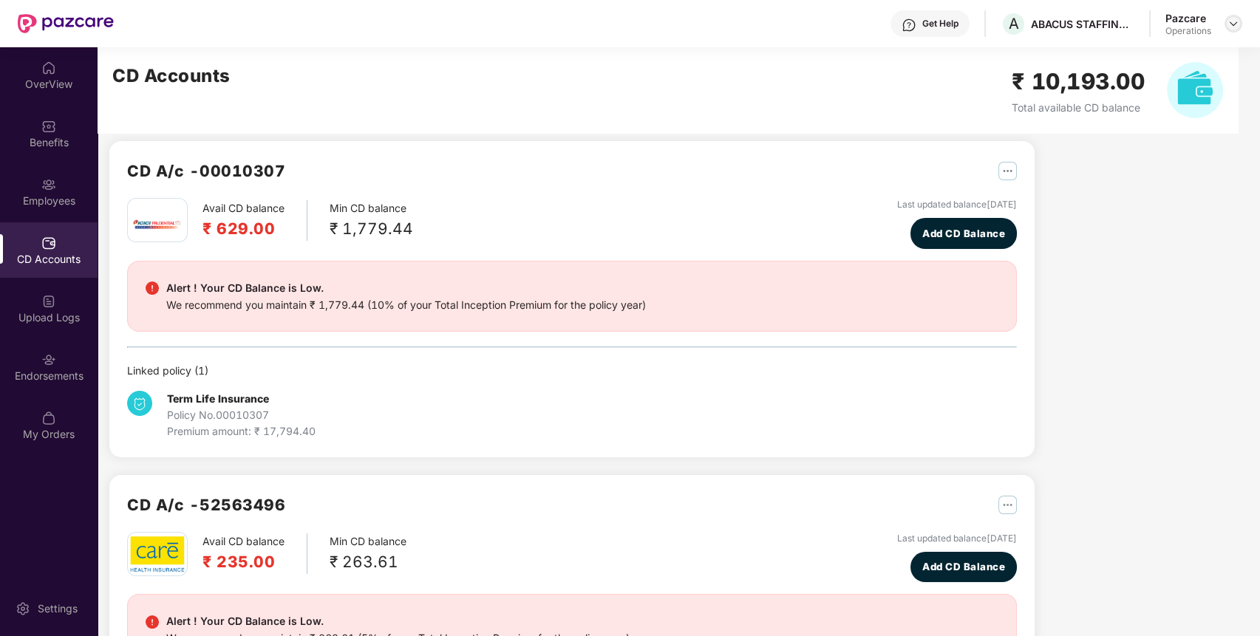
click at [1232, 24] on img at bounding box center [1233, 24] width 12 height 12
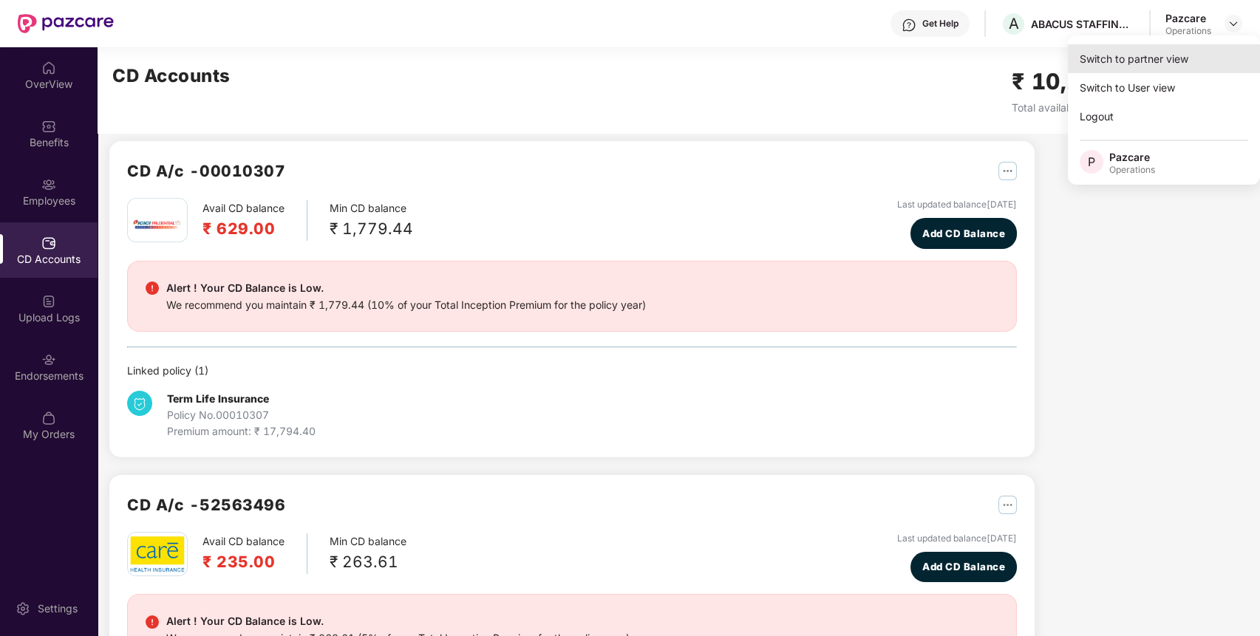
click at [1141, 52] on div "Switch to partner view" at bounding box center [1164, 58] width 192 height 29
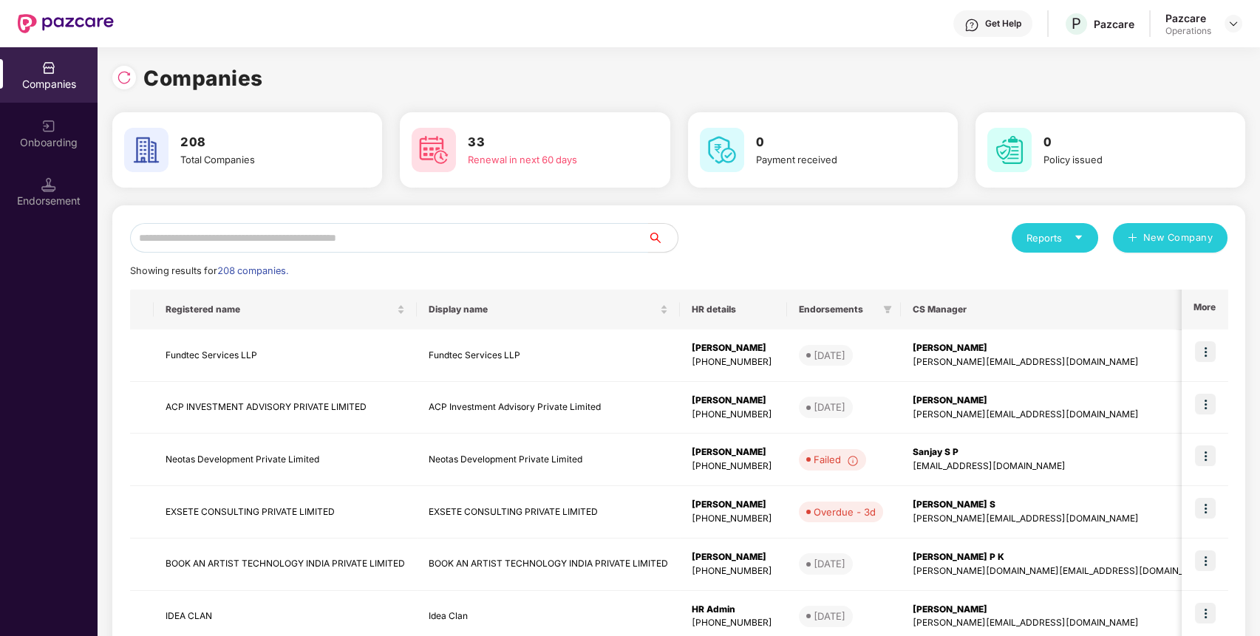
click at [390, 250] on input "text" at bounding box center [389, 238] width 518 height 30
paste input "**********"
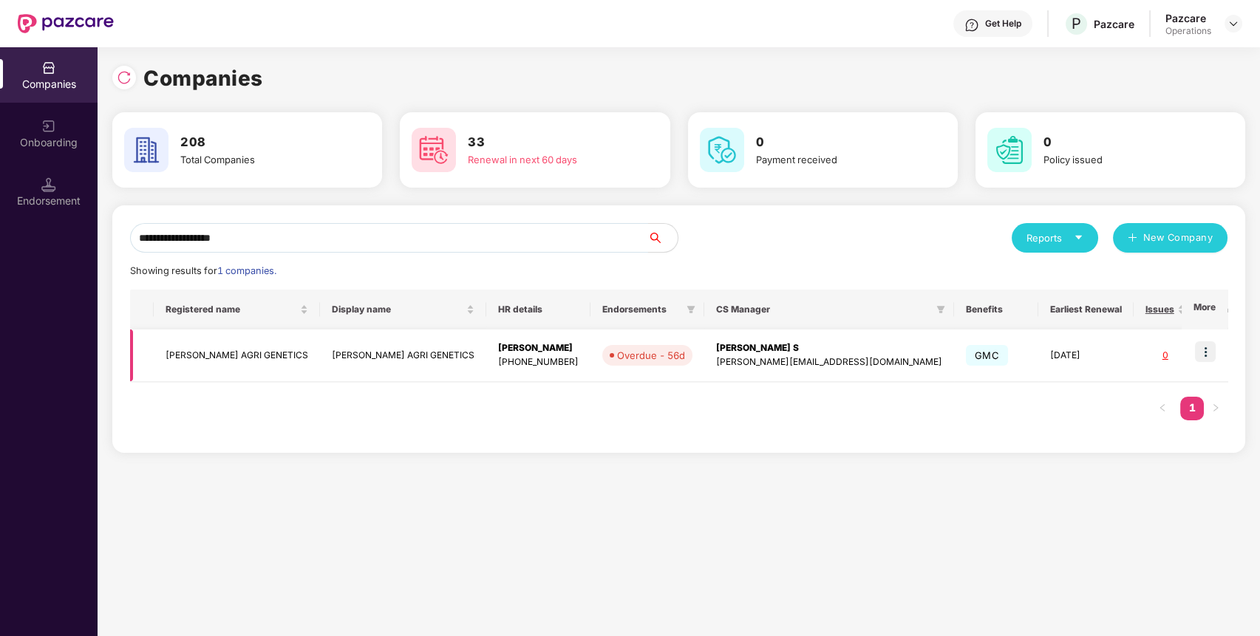
type input "**********"
click at [1201, 353] on img at bounding box center [1205, 351] width 21 height 21
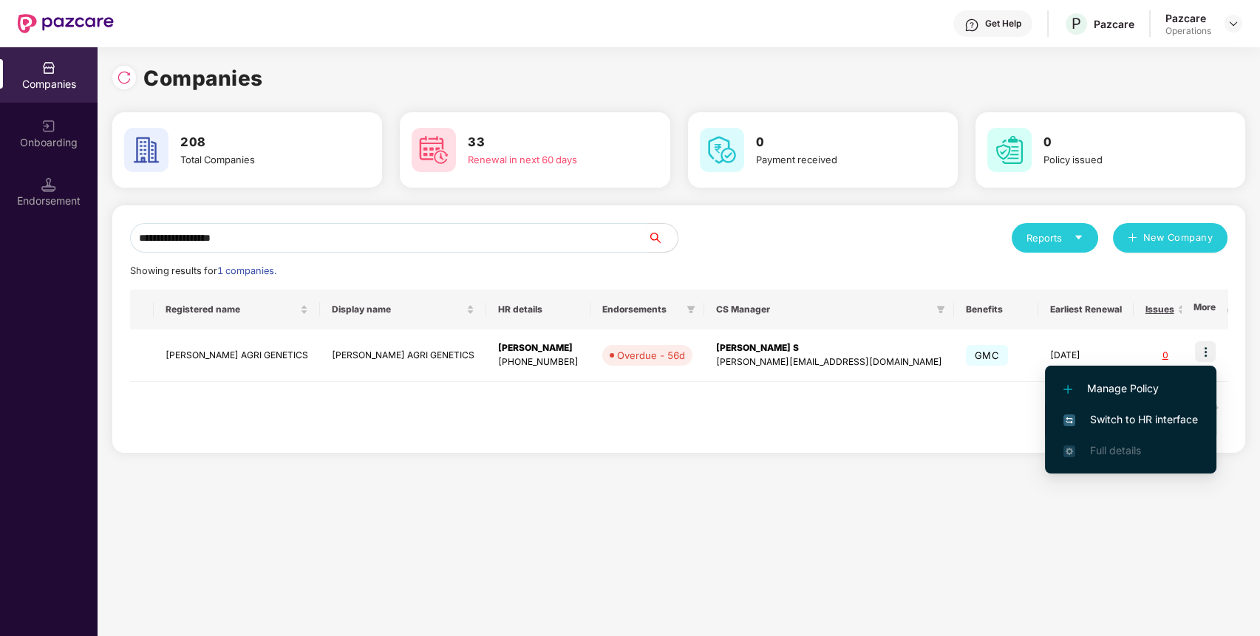
click at [1096, 414] on span "Switch to HR interface" at bounding box center [1130, 420] width 134 height 16
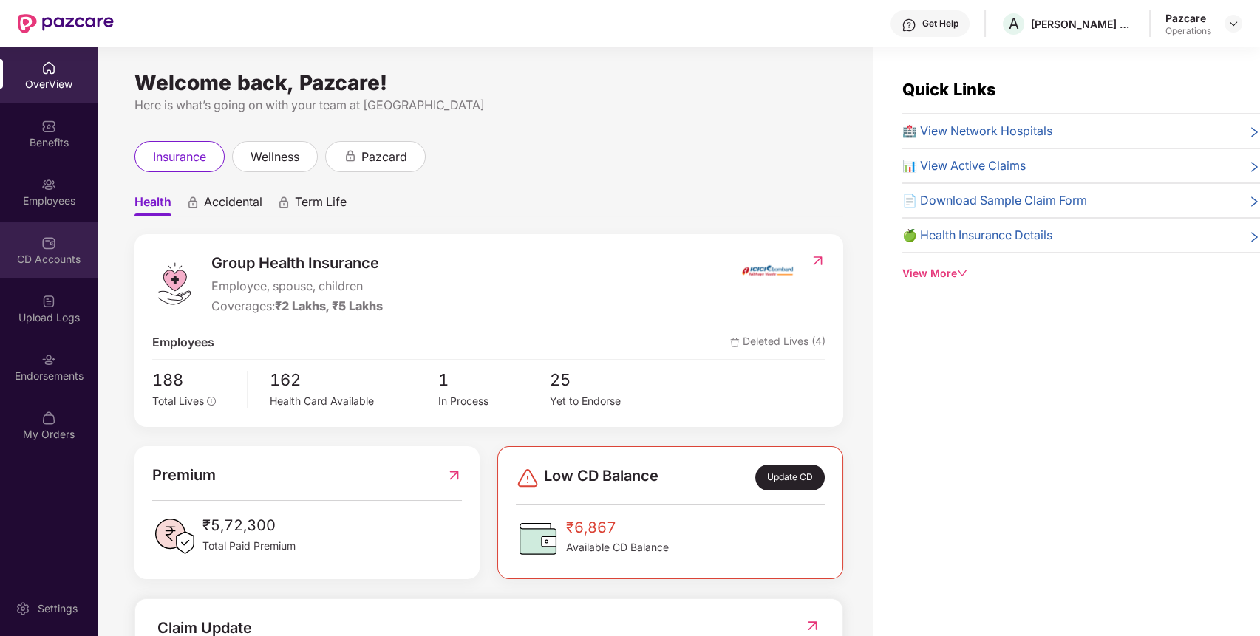
click at [53, 256] on div "CD Accounts" at bounding box center [49, 259] width 98 height 15
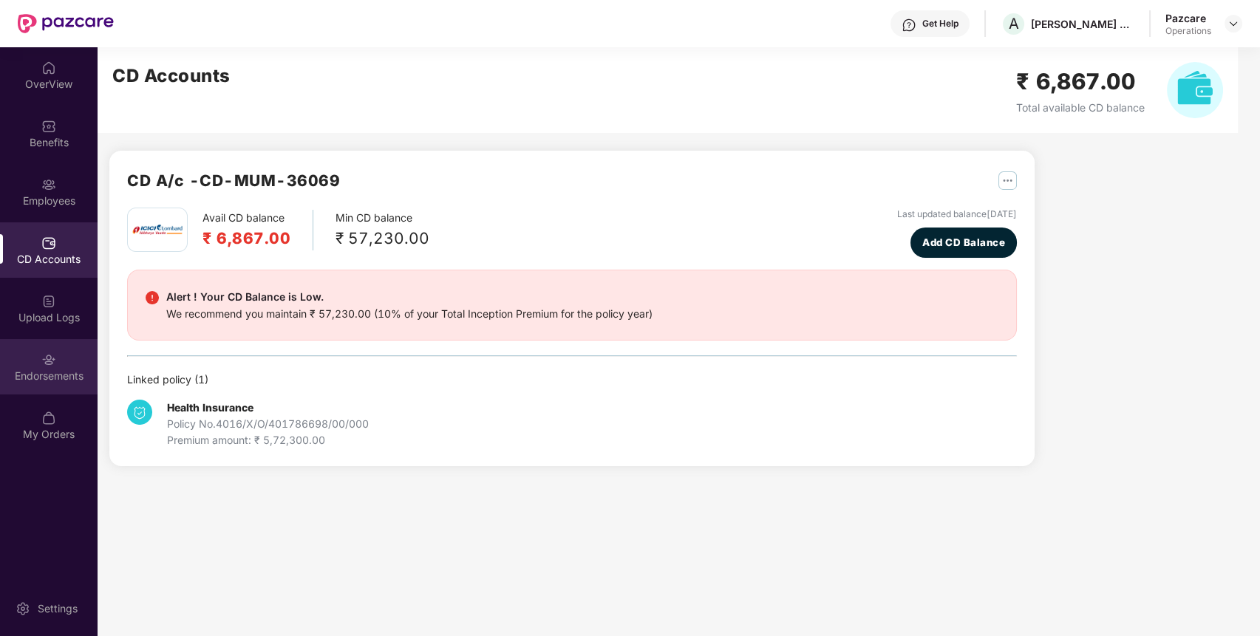
click at [41, 383] on div "Endorsements" at bounding box center [49, 366] width 98 height 55
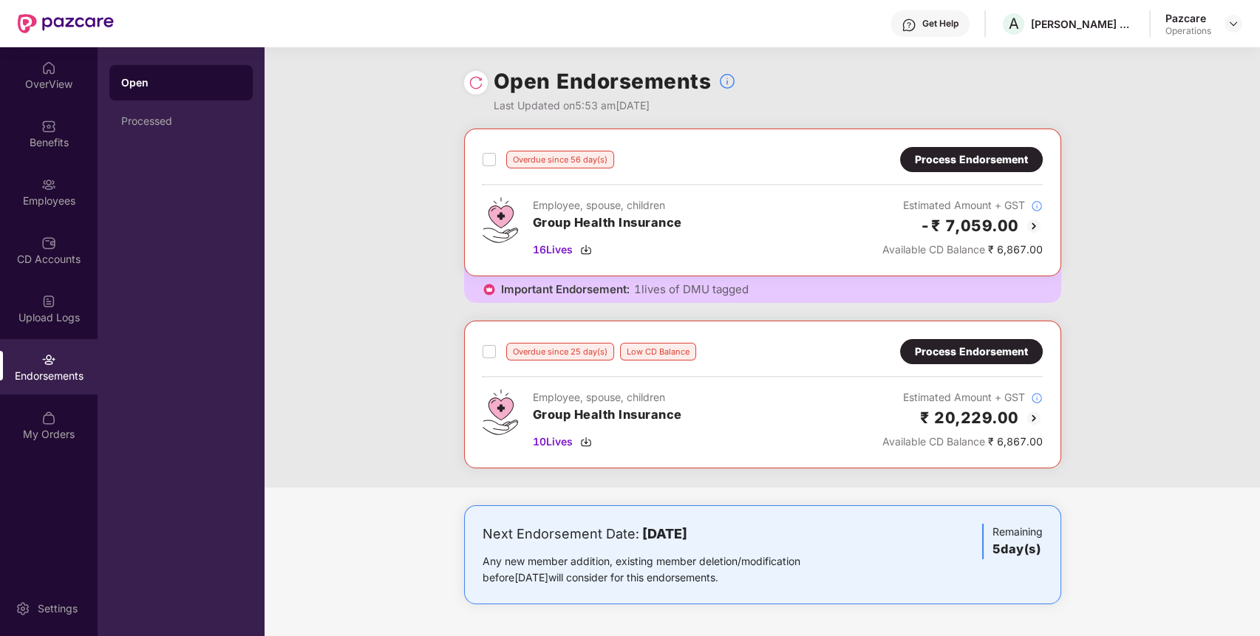
click at [1005, 157] on div "Process Endorsement" at bounding box center [971, 159] width 113 height 16
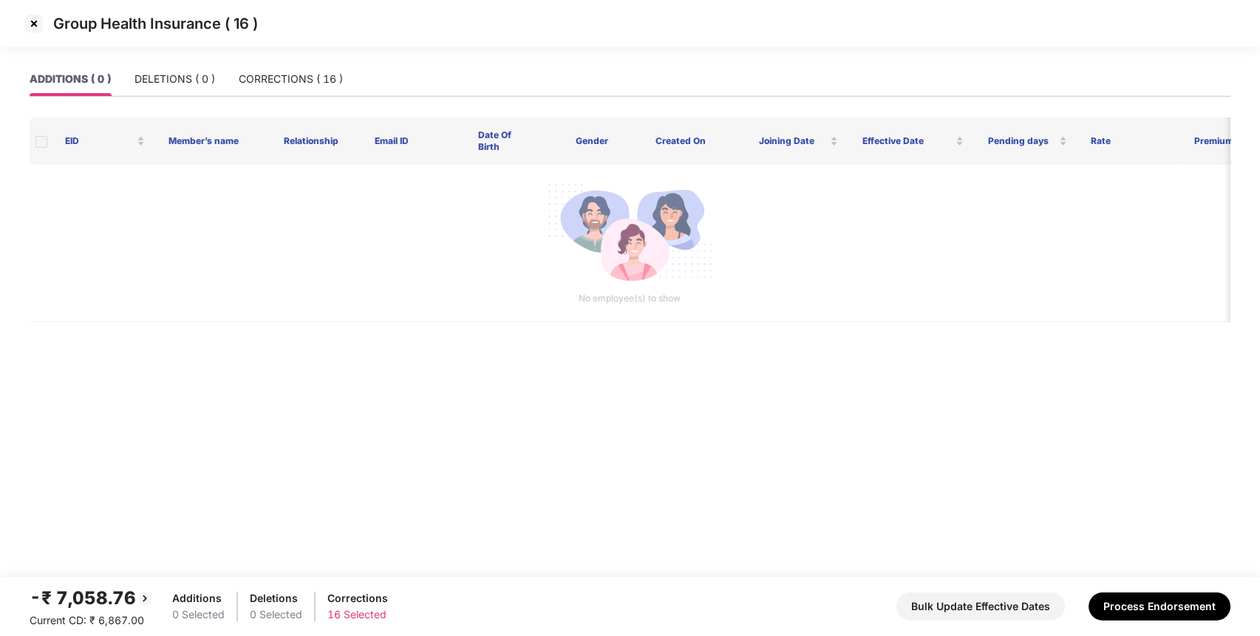
click at [35, 21] on img at bounding box center [34, 24] width 24 height 24
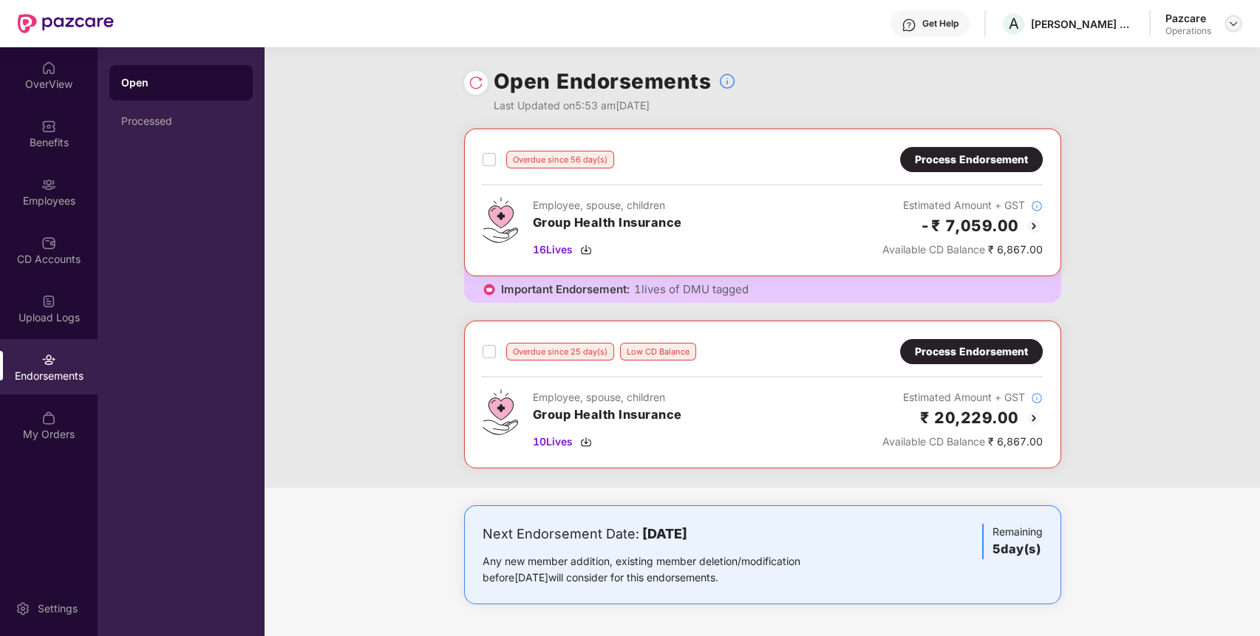
click at [1234, 20] on img at bounding box center [1233, 24] width 12 height 12
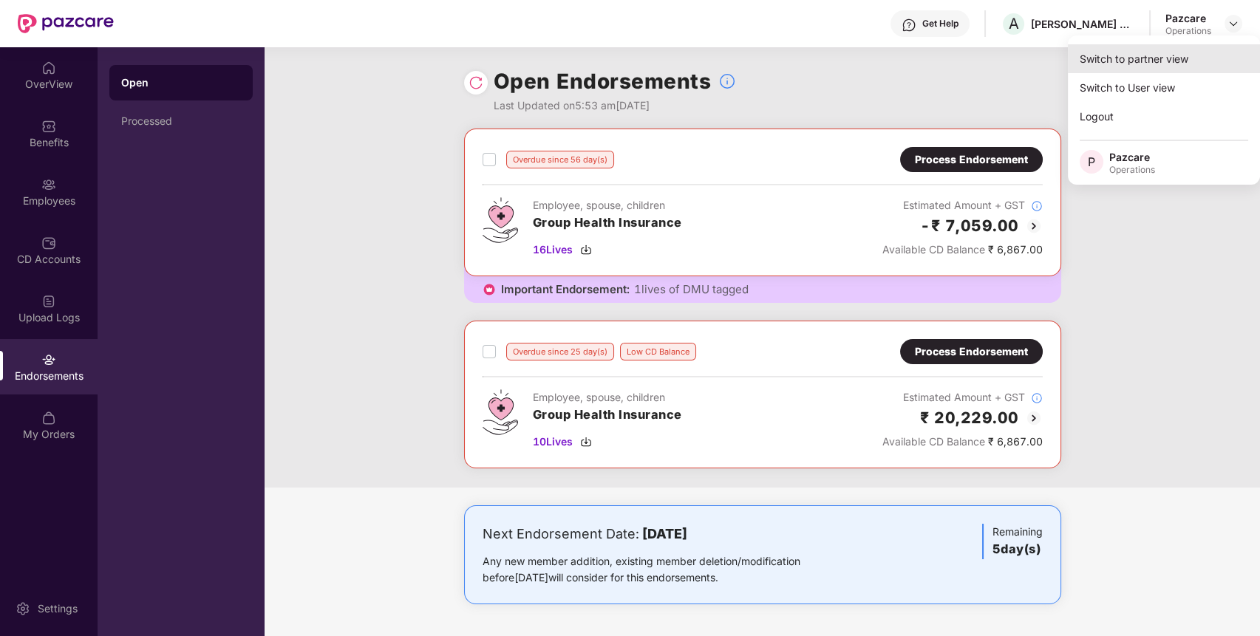
click at [1200, 54] on div "Switch to partner view" at bounding box center [1164, 58] width 192 height 29
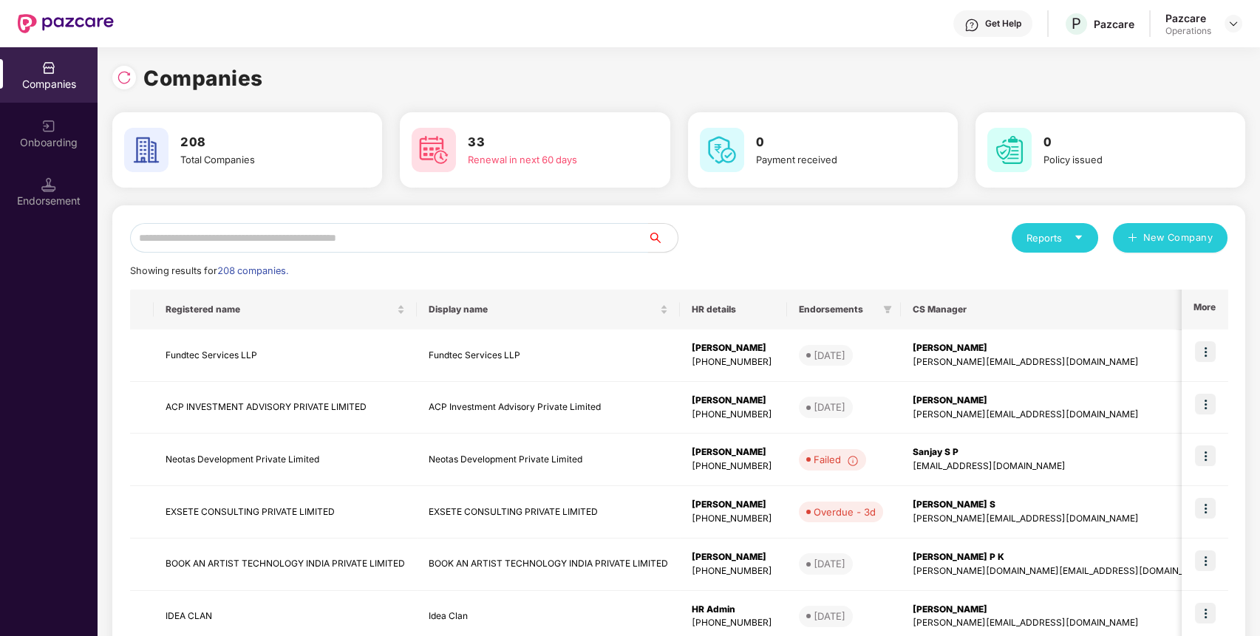
click at [383, 228] on input "text" at bounding box center [389, 238] width 518 height 30
paste input "**********"
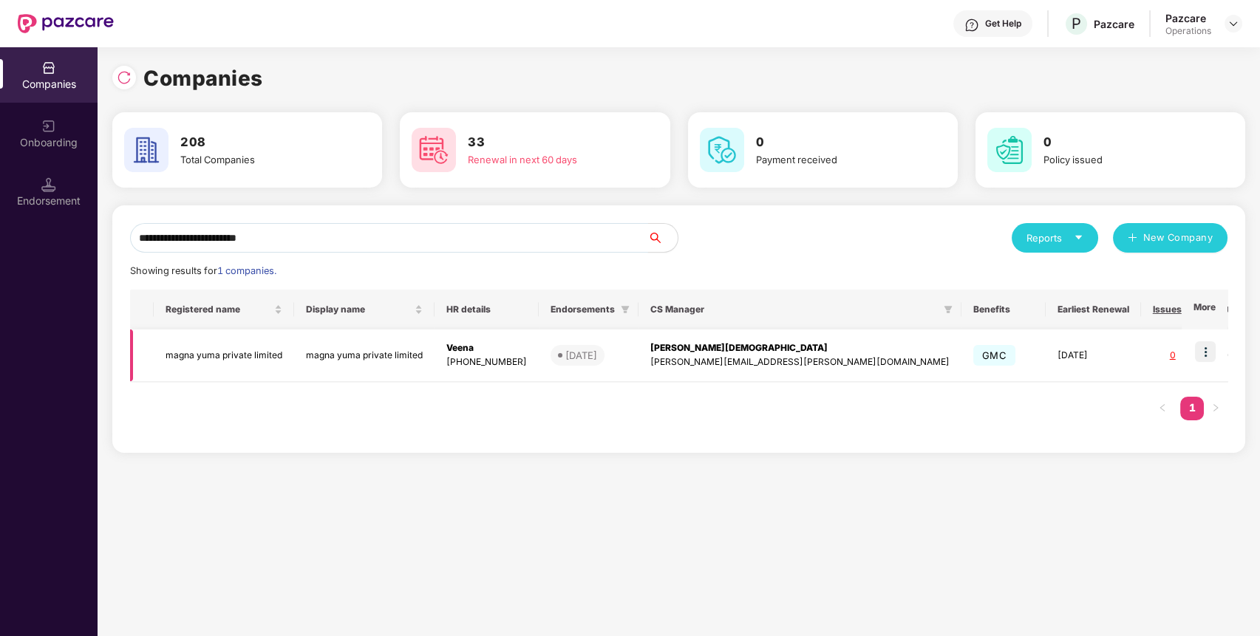
type input "**********"
click at [199, 358] on td "magna yuma private limited" at bounding box center [224, 355] width 140 height 52
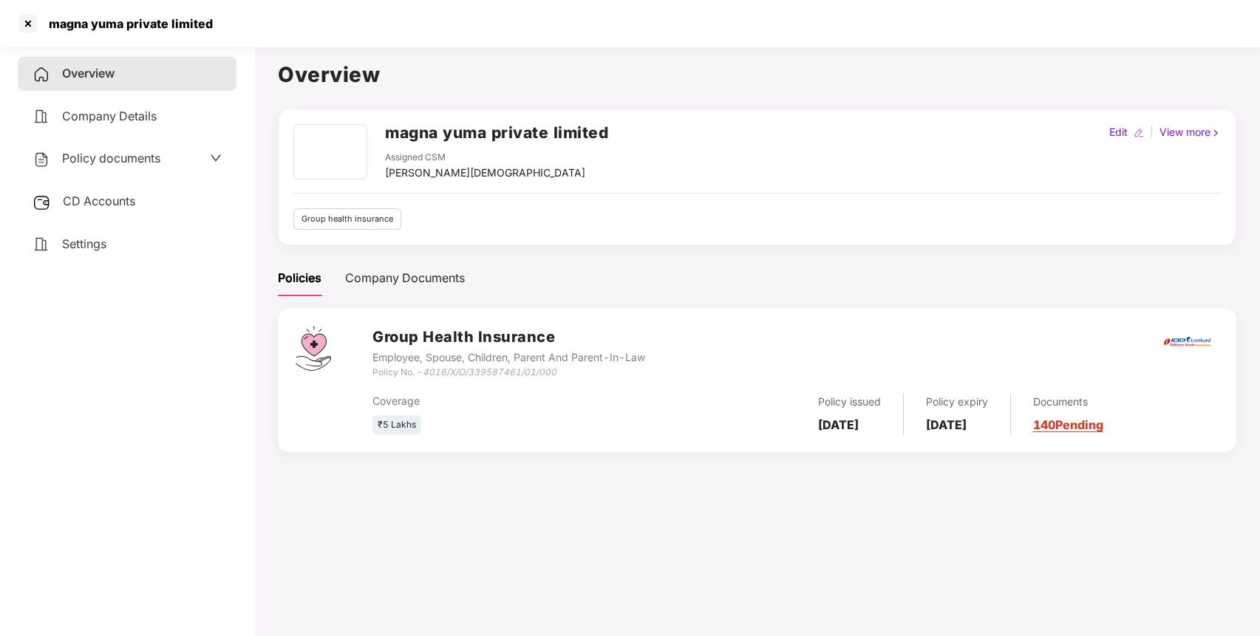
click at [185, 202] on div "CD Accounts" at bounding box center [127, 202] width 219 height 34
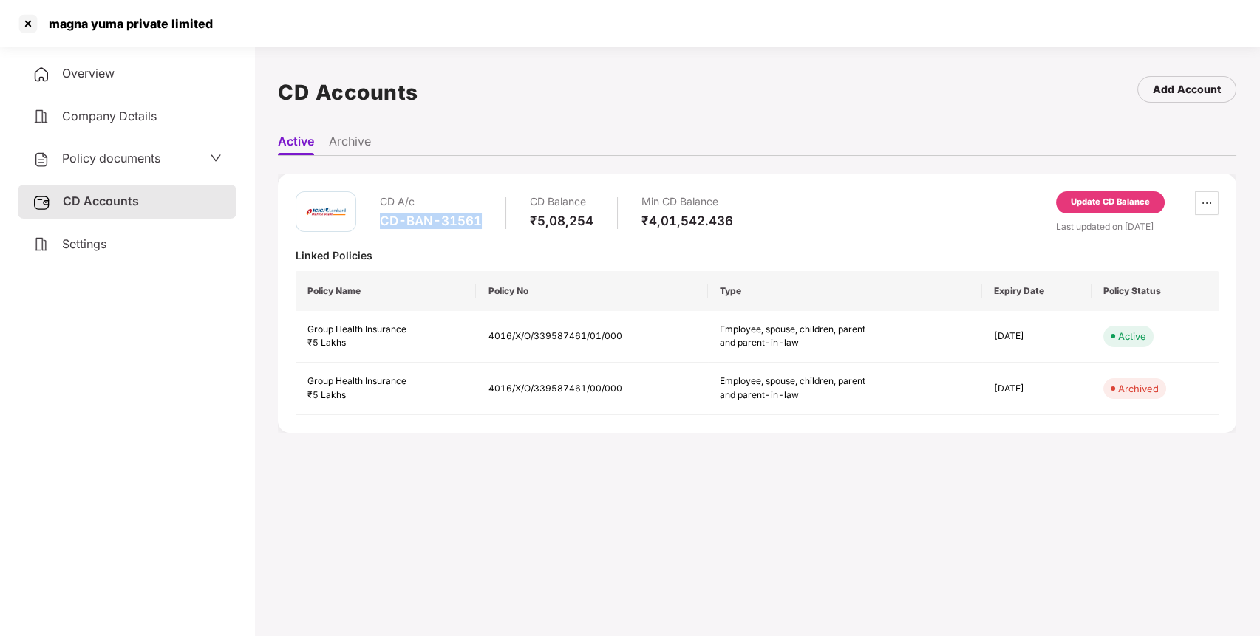
drag, startPoint x: 380, startPoint y: 220, endPoint x: 482, endPoint y: 230, distance: 102.4
click at [482, 230] on div "CD A/c CD-BAN-31561 CD Balance ₹5,08,254 Min CD Balance ₹4,01,542.436" at bounding box center [556, 212] width 353 height 42
copy div "CD-BAN-31561"
click at [142, 165] on div "Policy documents" at bounding box center [97, 158] width 128 height 19
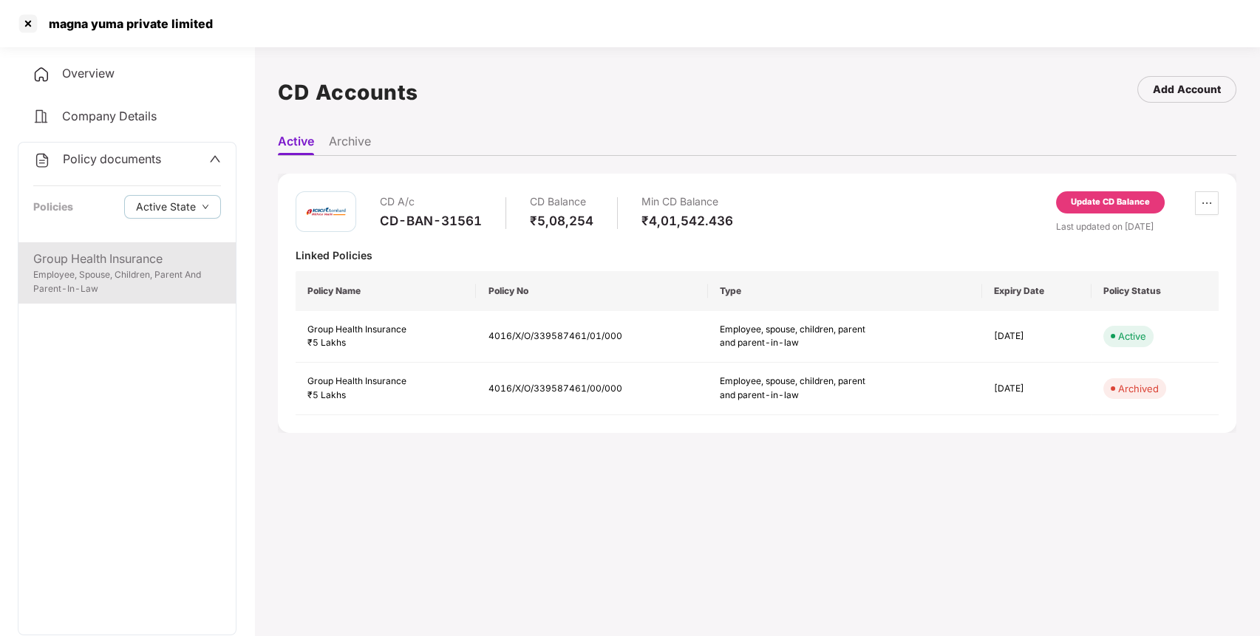
click at [130, 254] on div "Group Health Insurance" at bounding box center [127, 259] width 188 height 18
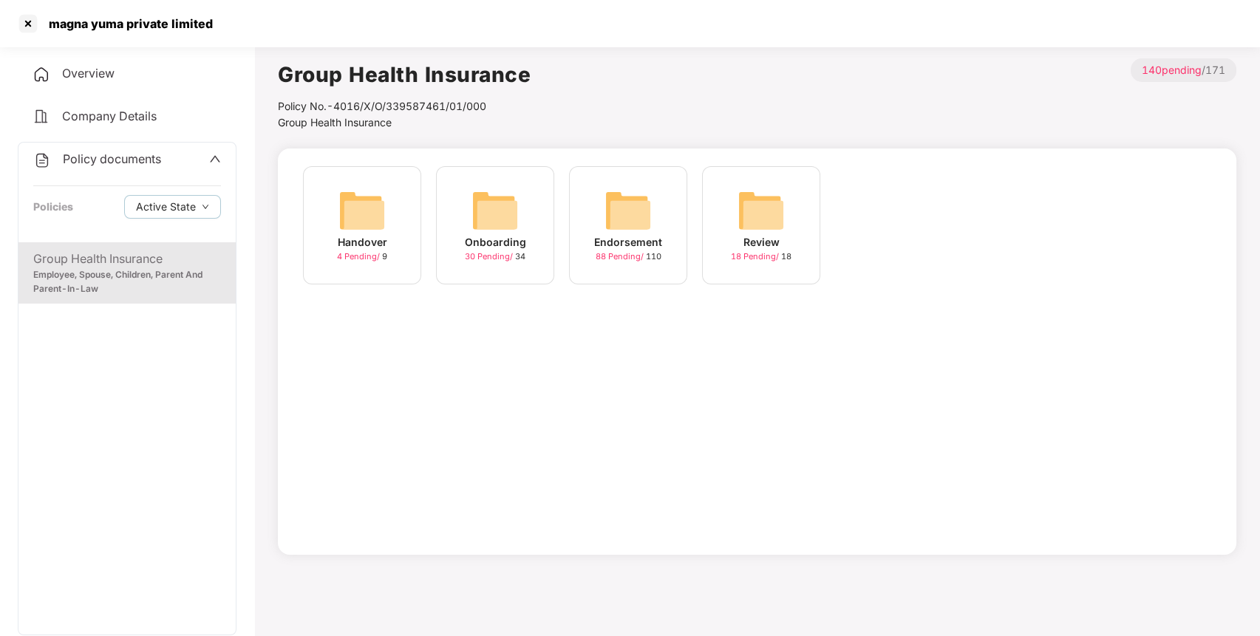
click at [617, 232] on img at bounding box center [627, 210] width 47 height 47
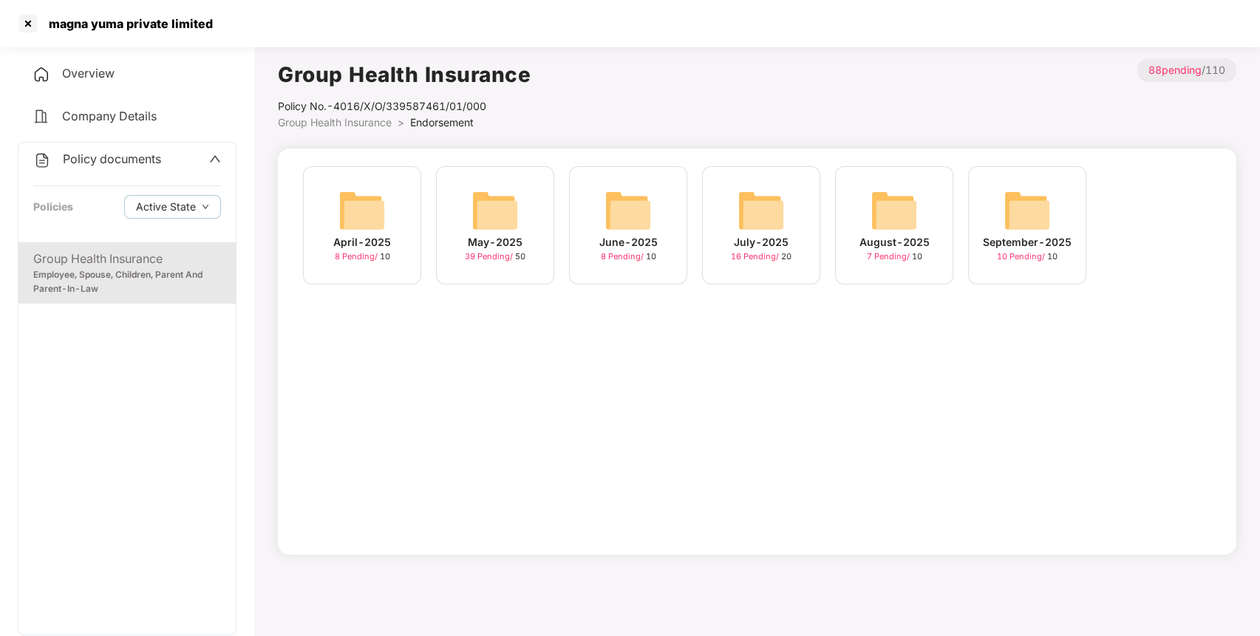
click at [1005, 225] on img at bounding box center [1026, 210] width 47 height 47
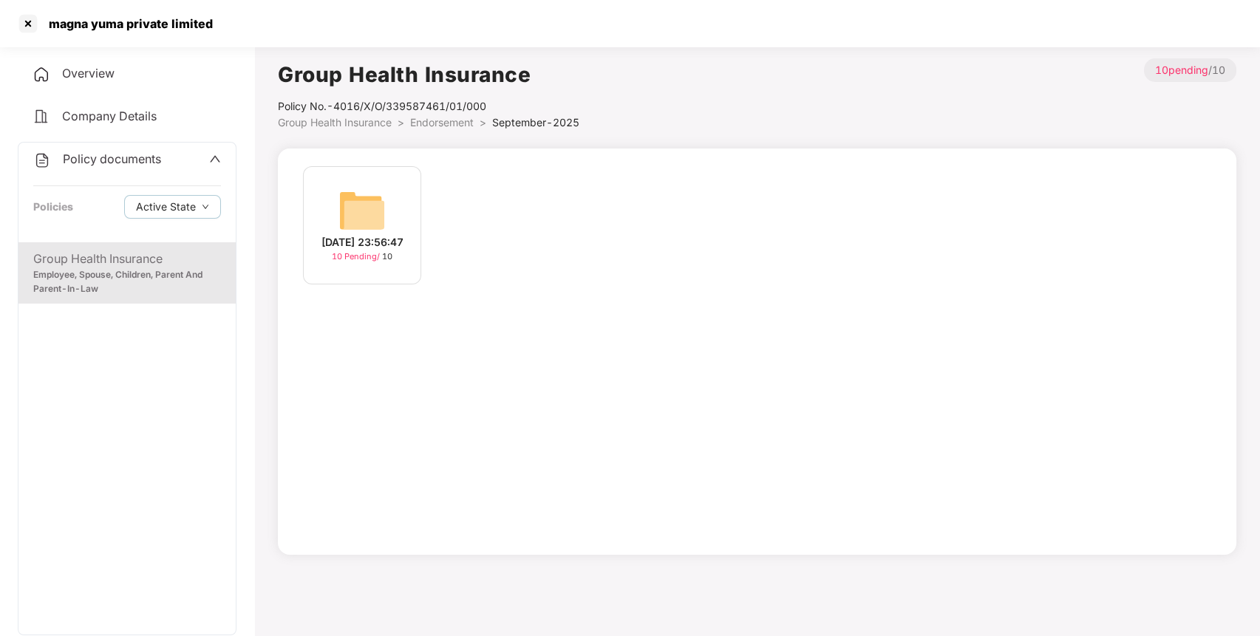
click at [382, 209] on img at bounding box center [361, 210] width 47 height 47
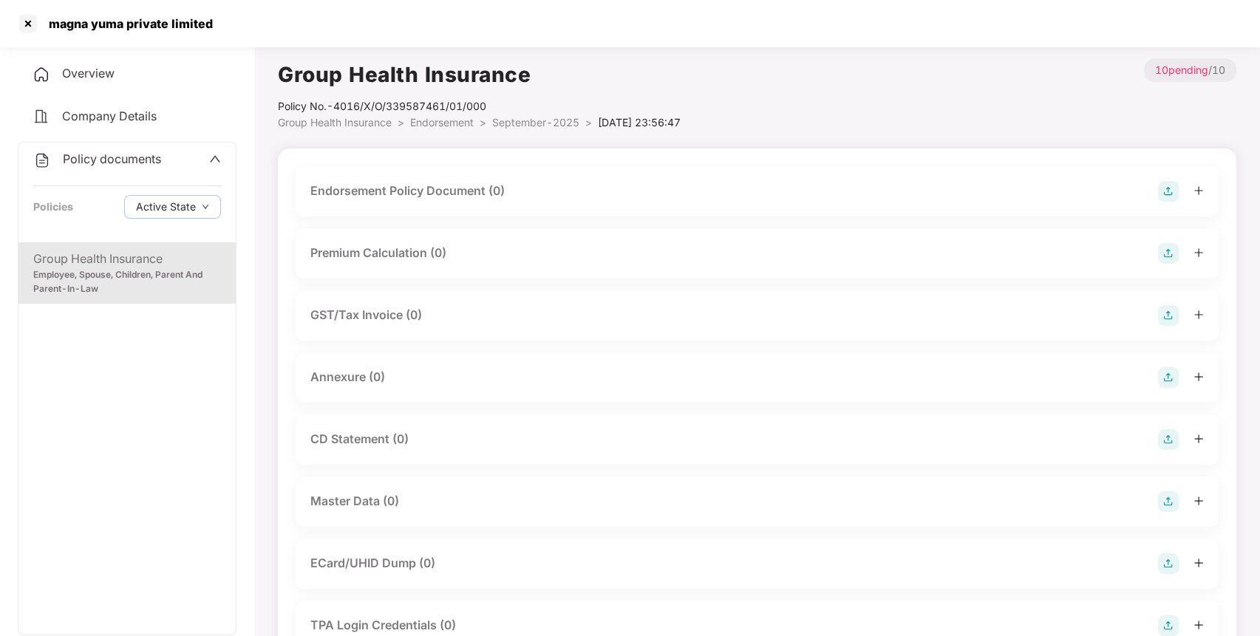
click at [1164, 190] on img at bounding box center [1168, 191] width 21 height 21
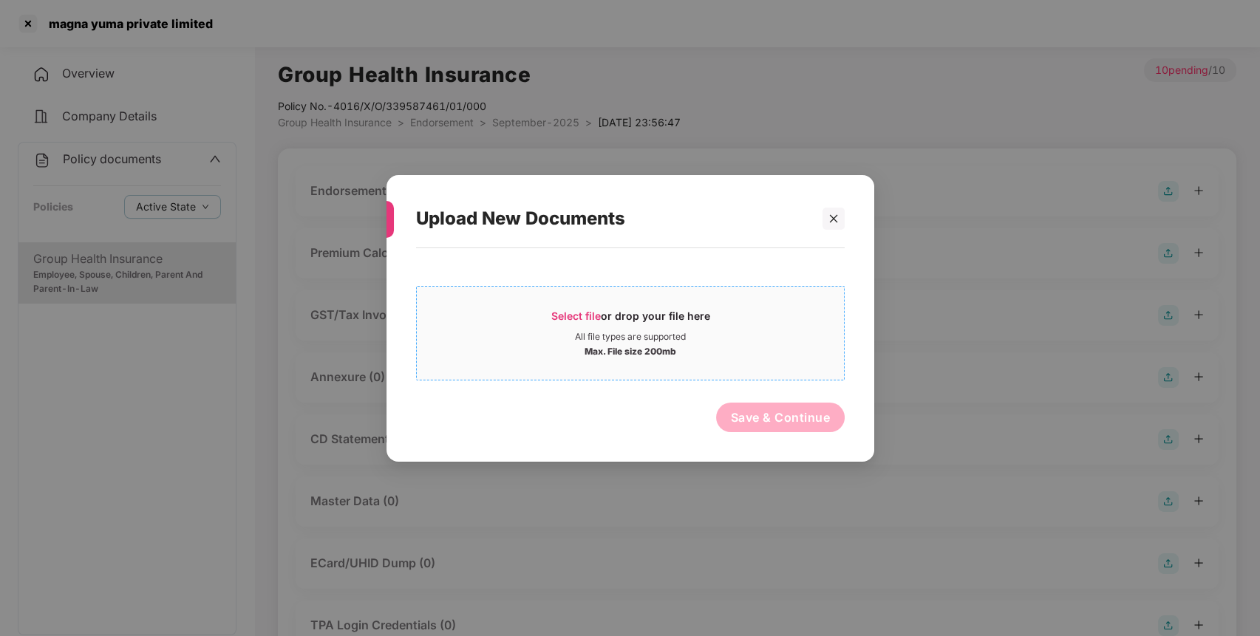
click at [693, 311] on div "Select file or drop your file here" at bounding box center [629, 319] width 159 height 22
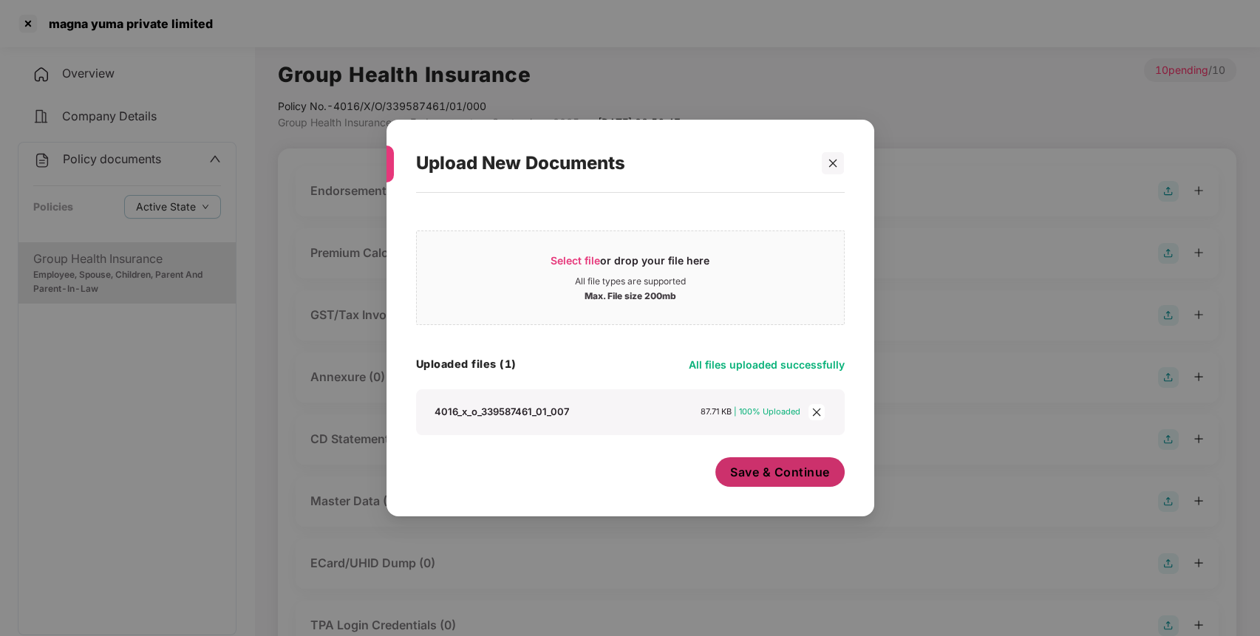
click at [762, 479] on span "Save & Continue" at bounding box center [780, 472] width 100 height 16
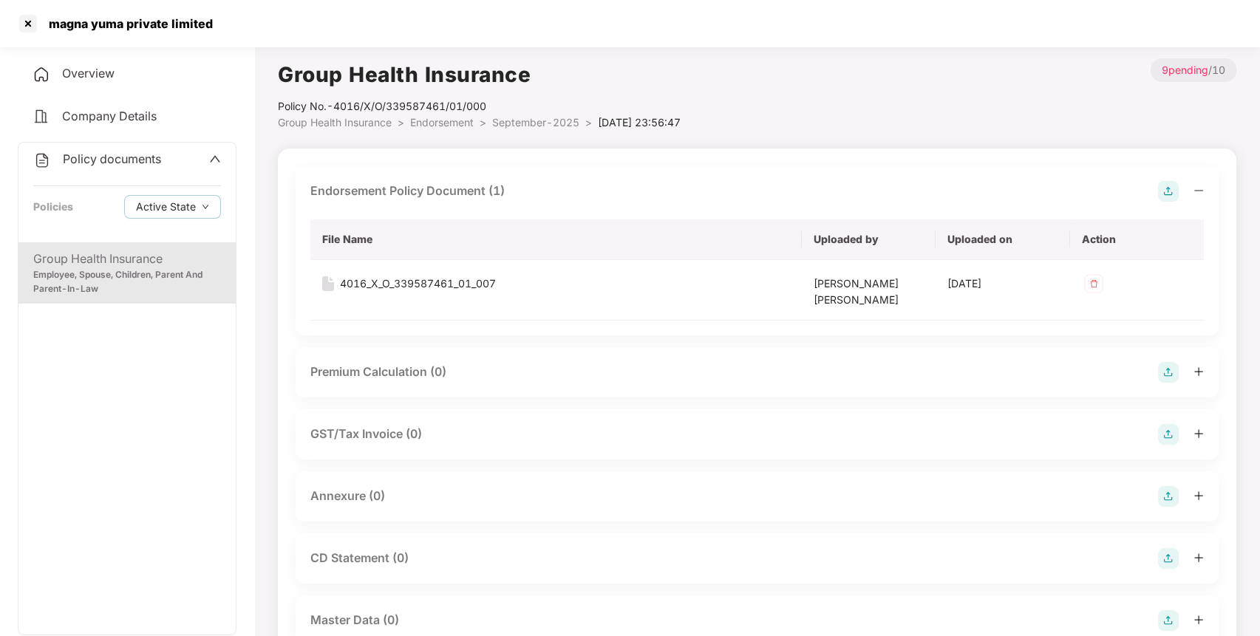
click at [1165, 491] on img at bounding box center [1168, 496] width 21 height 21
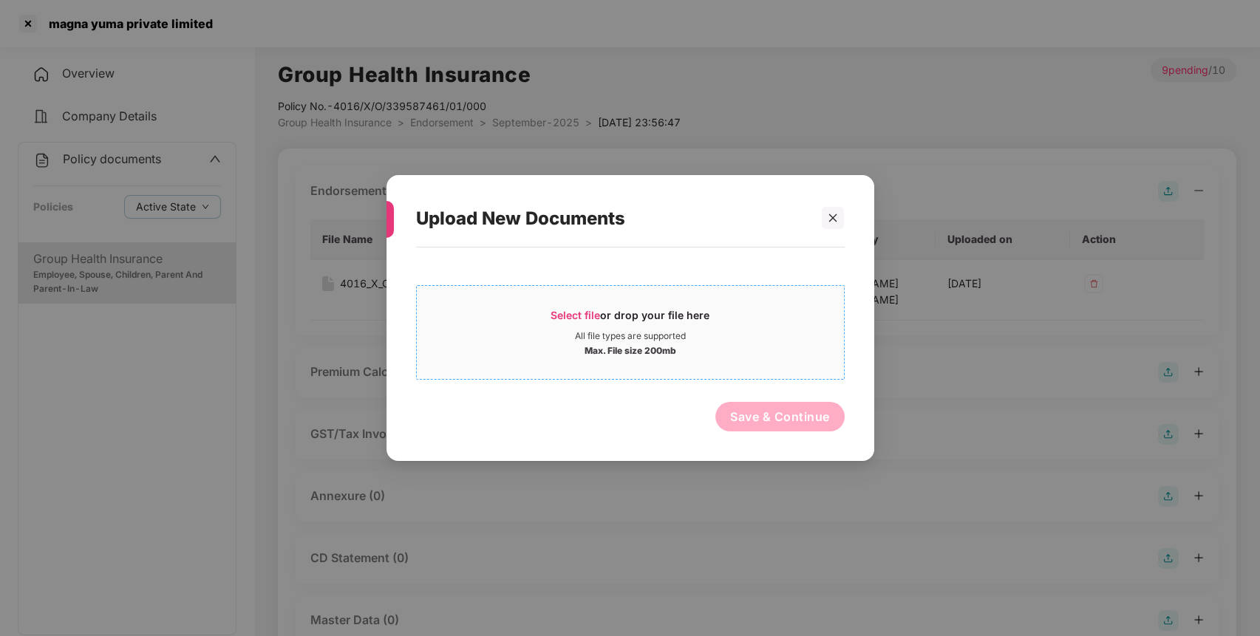
click at [689, 348] on div "Max. File size 200mb" at bounding box center [630, 349] width 427 height 15
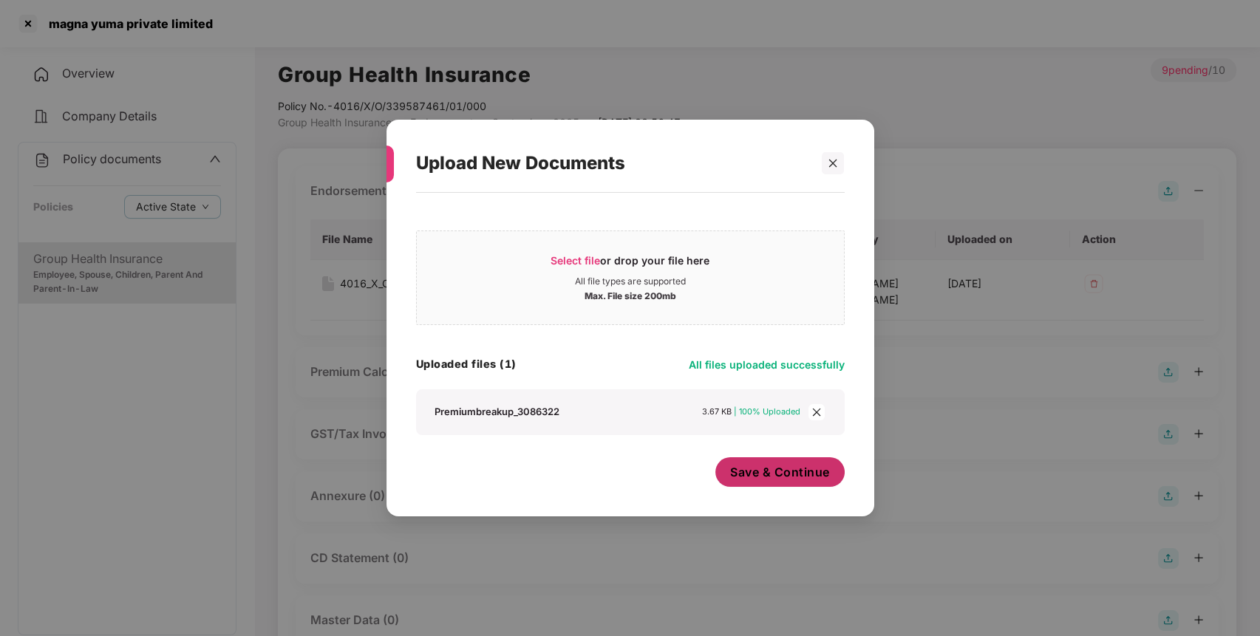
click at [777, 471] on span "Save & Continue" at bounding box center [780, 472] width 100 height 16
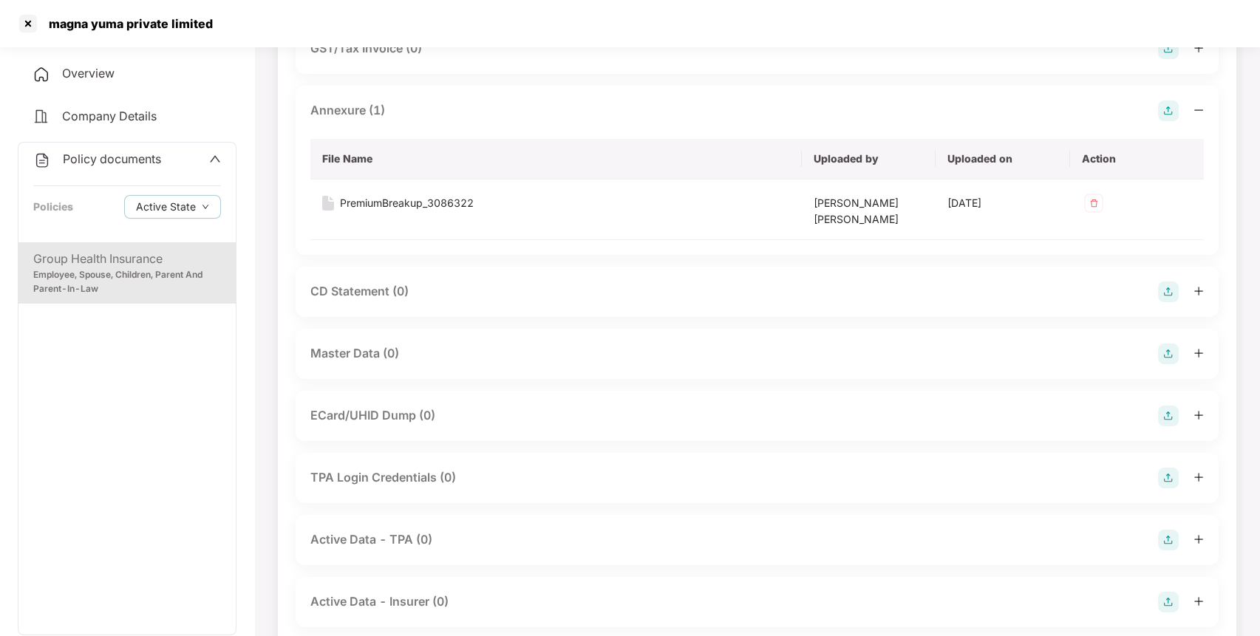
scroll to position [387, 0]
click at [1167, 359] on img at bounding box center [1168, 352] width 21 height 21
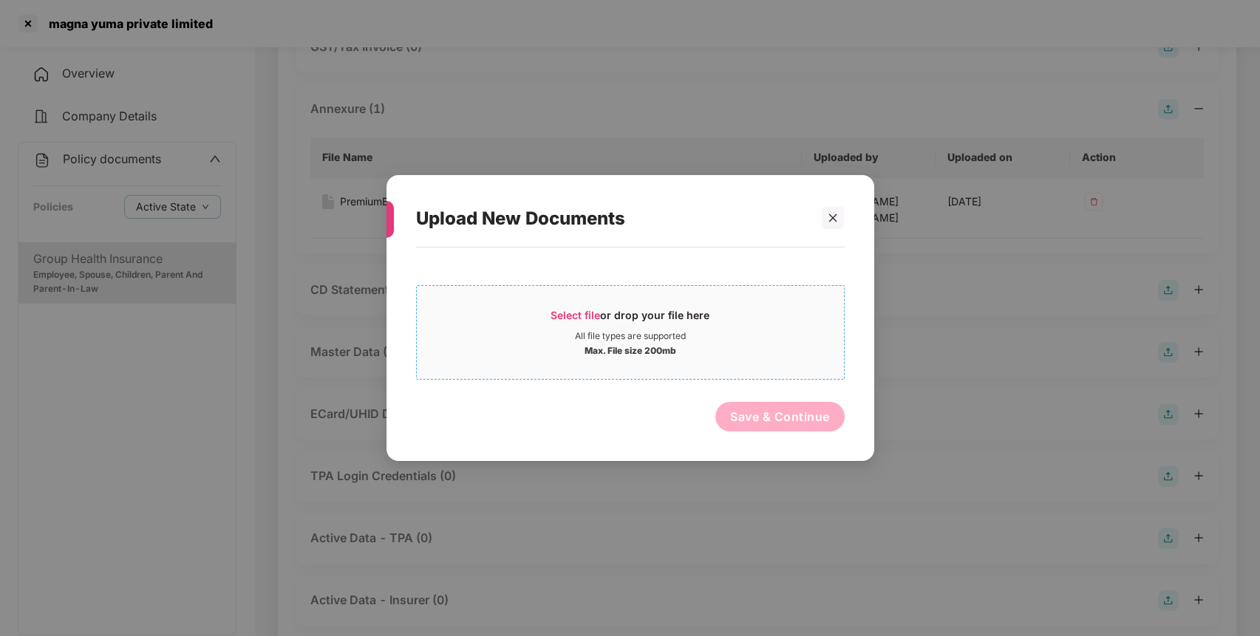
click at [649, 345] on div "Max. File size 200mb" at bounding box center [630, 349] width 92 height 15
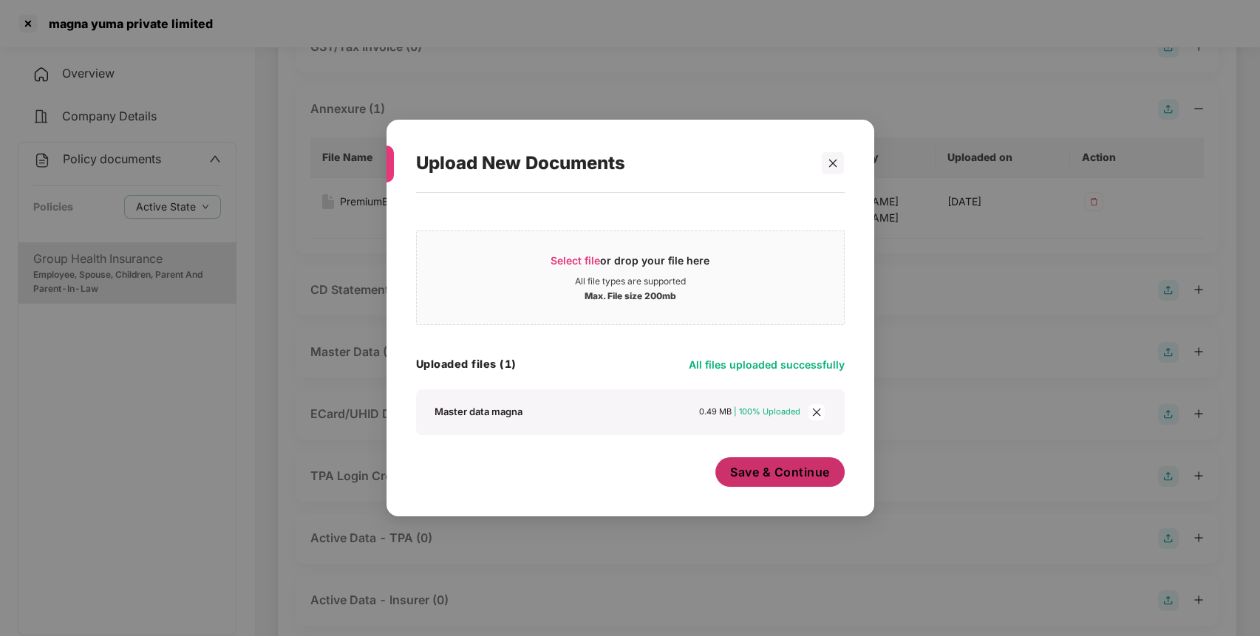
click at [800, 473] on span "Save & Continue" at bounding box center [780, 472] width 100 height 16
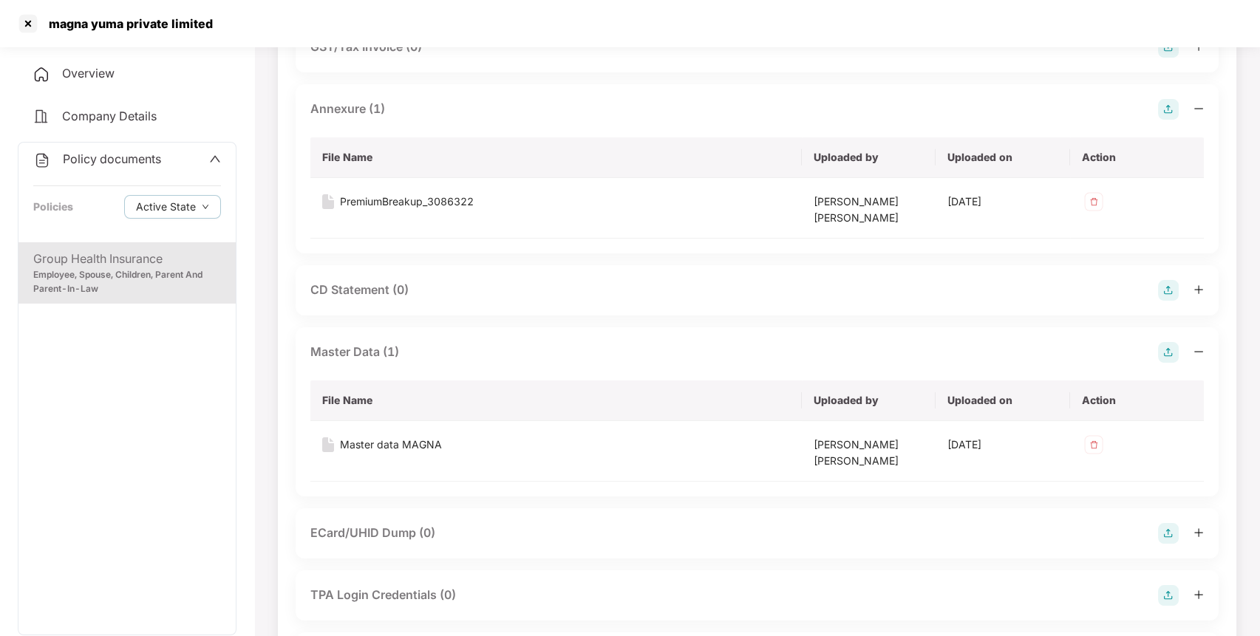
click at [163, 171] on div "Policy documents Policies Active State" at bounding box center [126, 193] width 217 height 100
click at [130, 161] on span "Policy documents" at bounding box center [112, 158] width 98 height 15
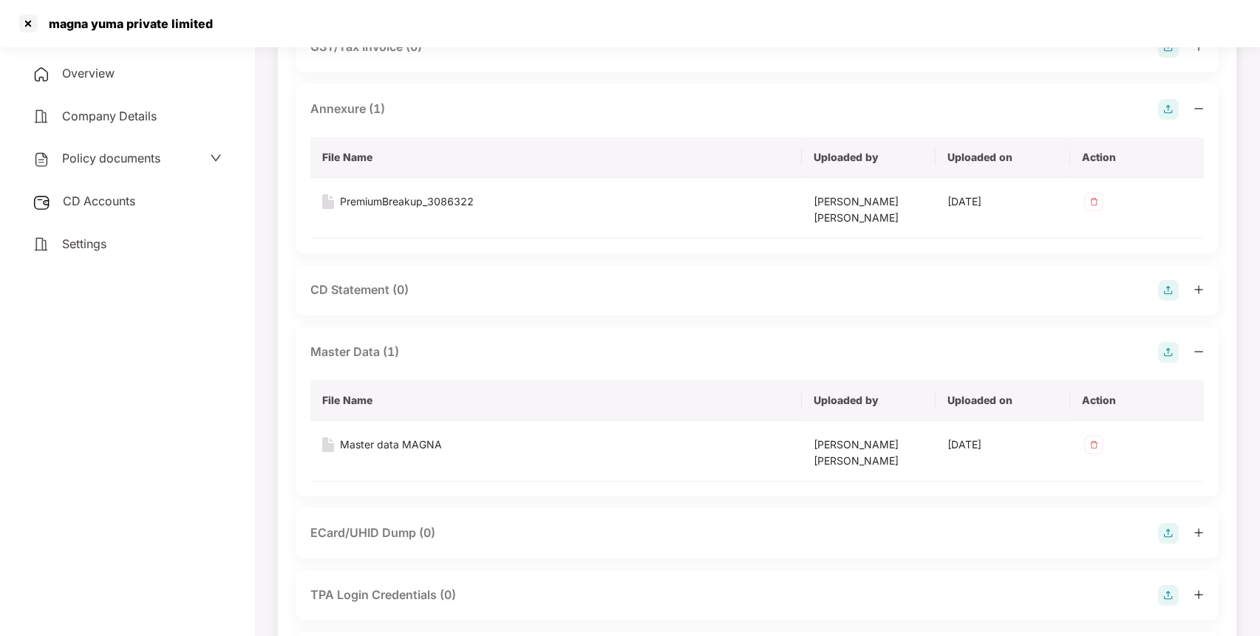
click at [105, 212] on div "CD Accounts" at bounding box center [127, 202] width 219 height 34
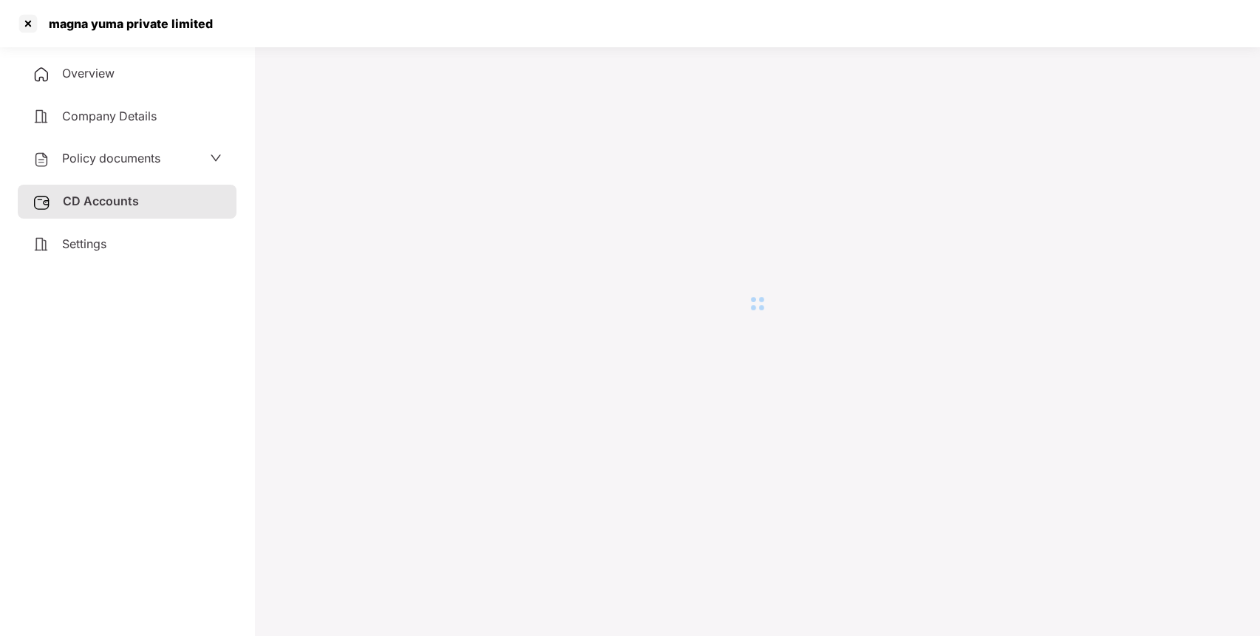
scroll to position [41, 0]
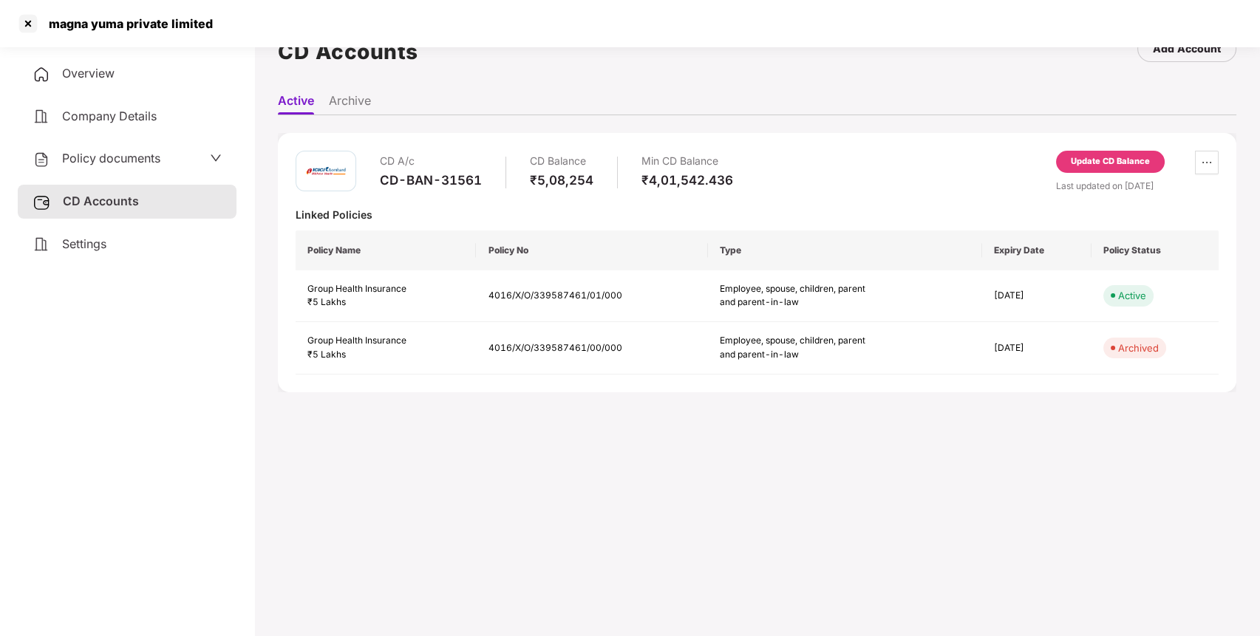
click at [1126, 152] on div "Update CD Balance" at bounding box center [1110, 162] width 109 height 22
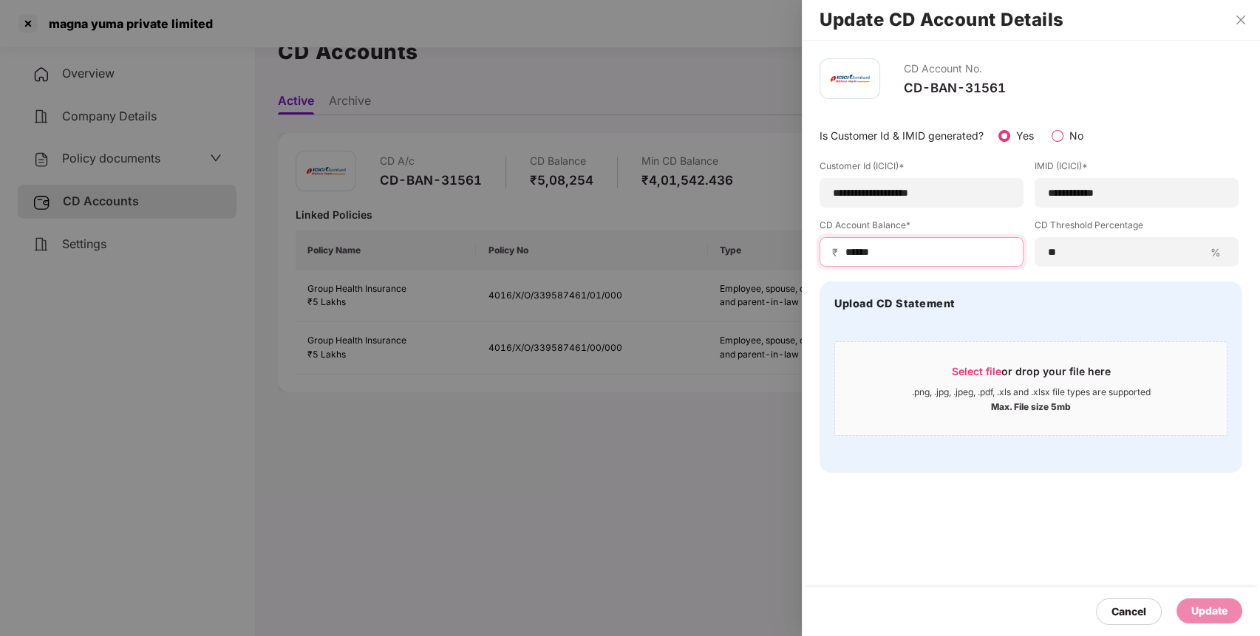
click at [919, 260] on input "******" at bounding box center [927, 253] width 167 height 16
type input "******"
click at [1197, 609] on div "Update" at bounding box center [1209, 611] width 36 height 16
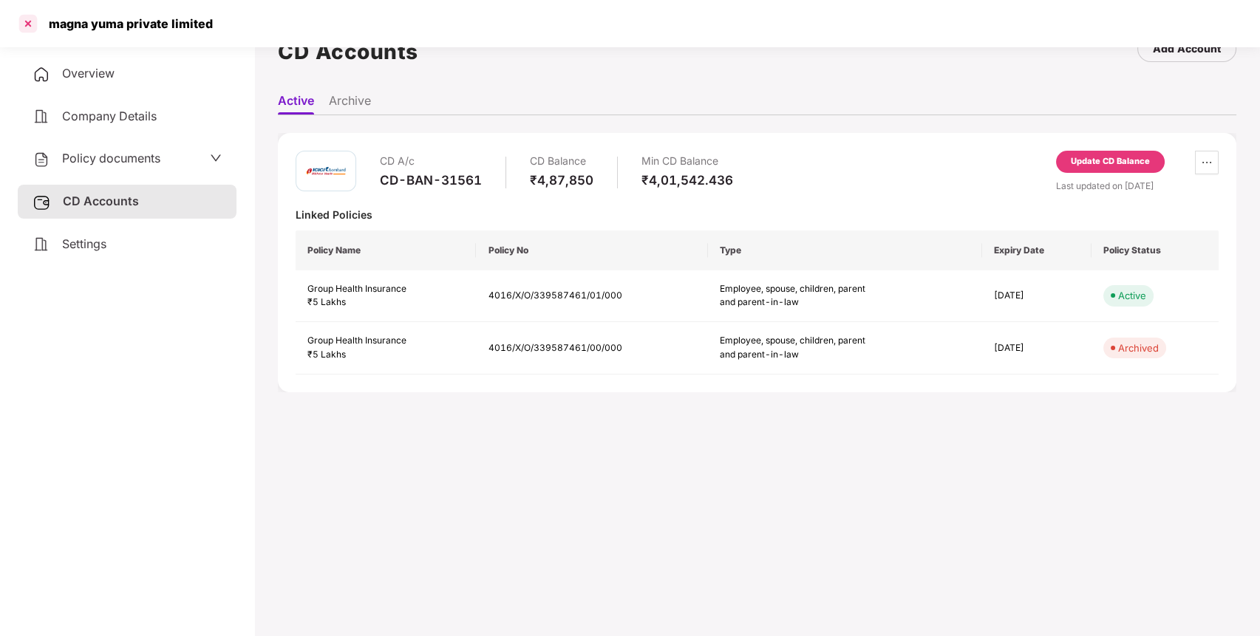
click at [24, 29] on div at bounding box center [28, 24] width 24 height 24
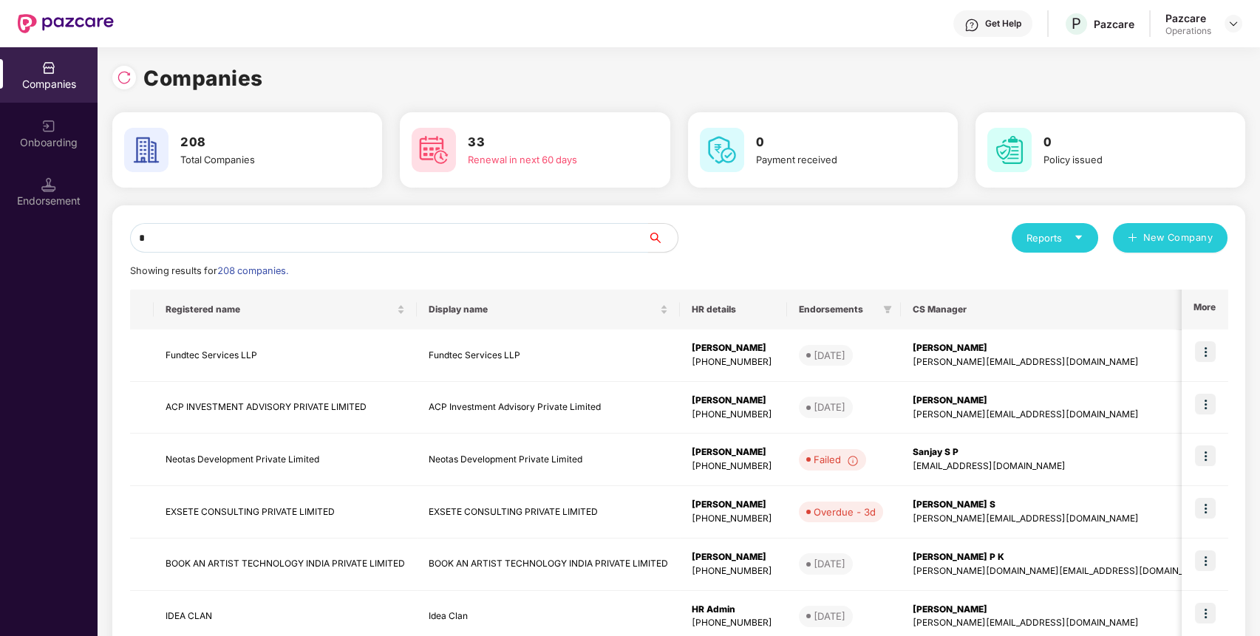
click at [402, 236] on input "*" at bounding box center [389, 238] width 518 height 30
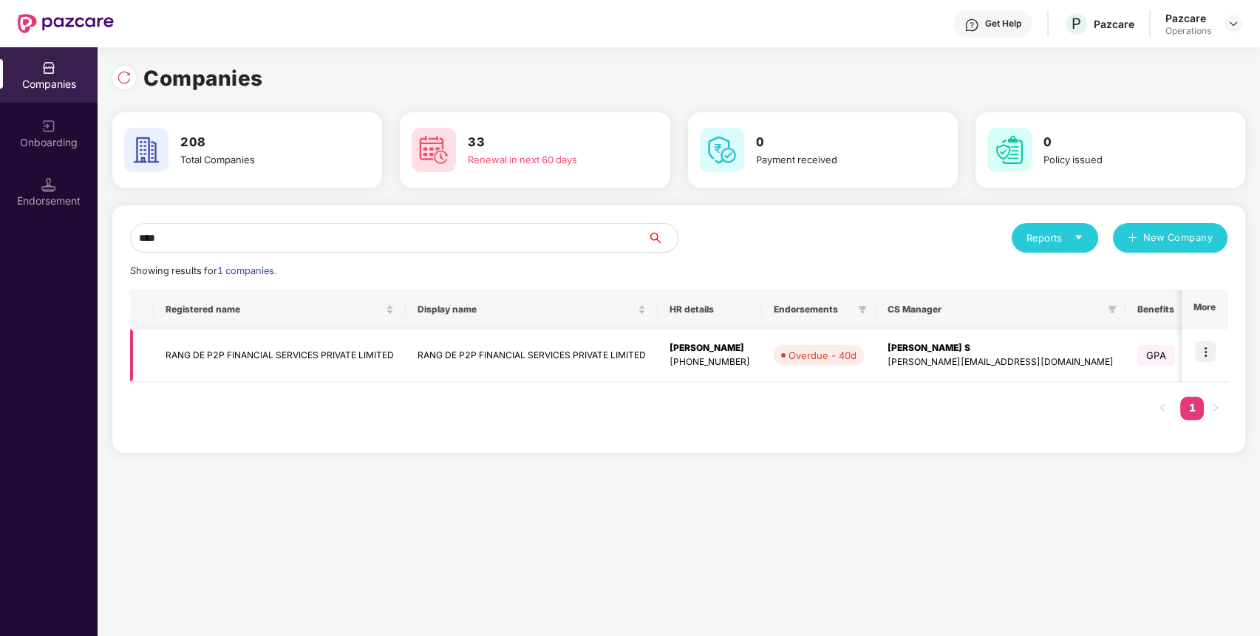
type input "****"
click at [263, 355] on td "RANG DE P2P FINANCIAL SERVICES PRIVATE LIMITED" at bounding box center [280, 355] width 252 height 52
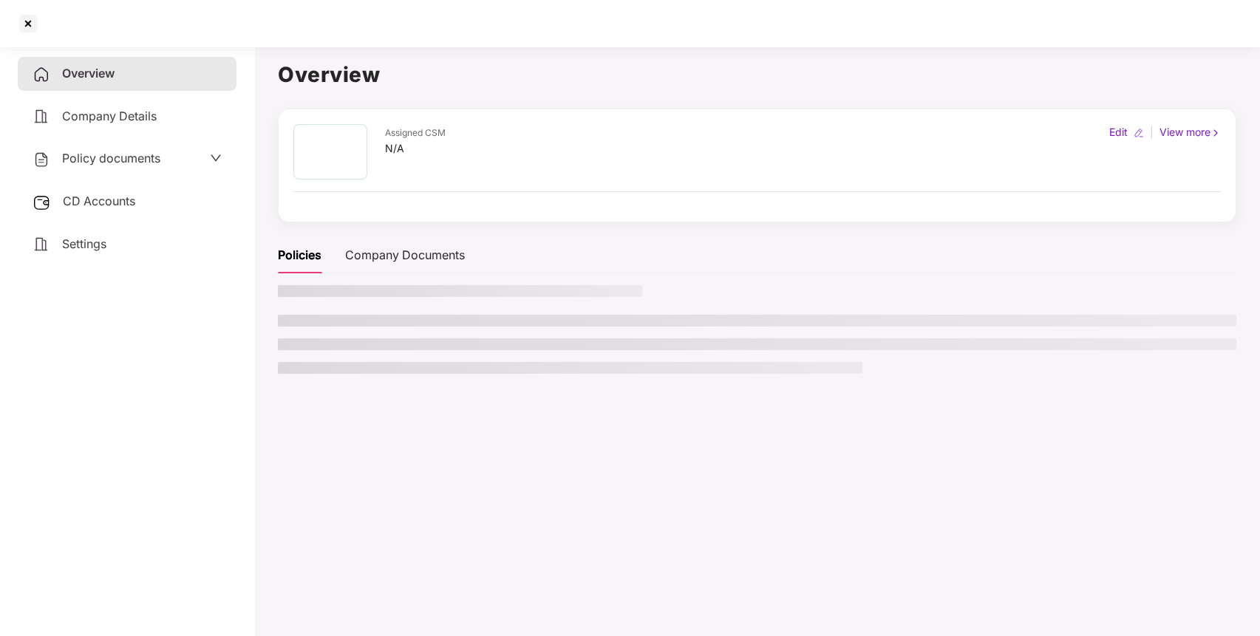
click at [168, 157] on div "Policy documents" at bounding box center [127, 158] width 189 height 19
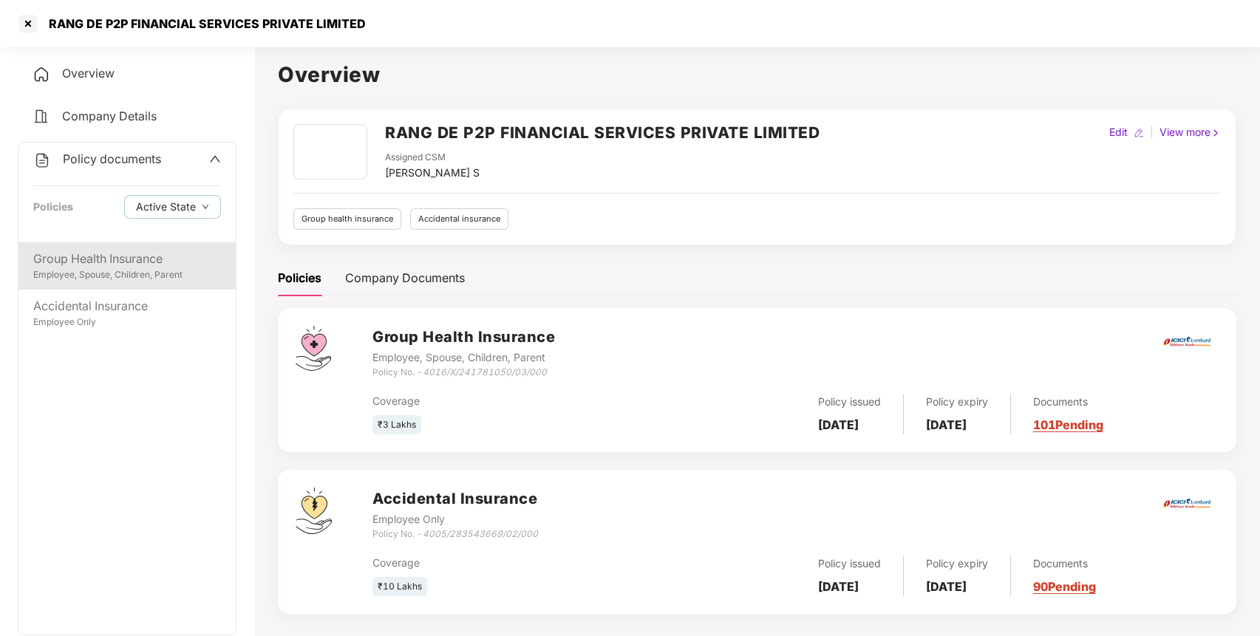
click at [151, 288] on div "Group Health Insurance Employee, Spouse, Children, Parent" at bounding box center [126, 265] width 217 height 47
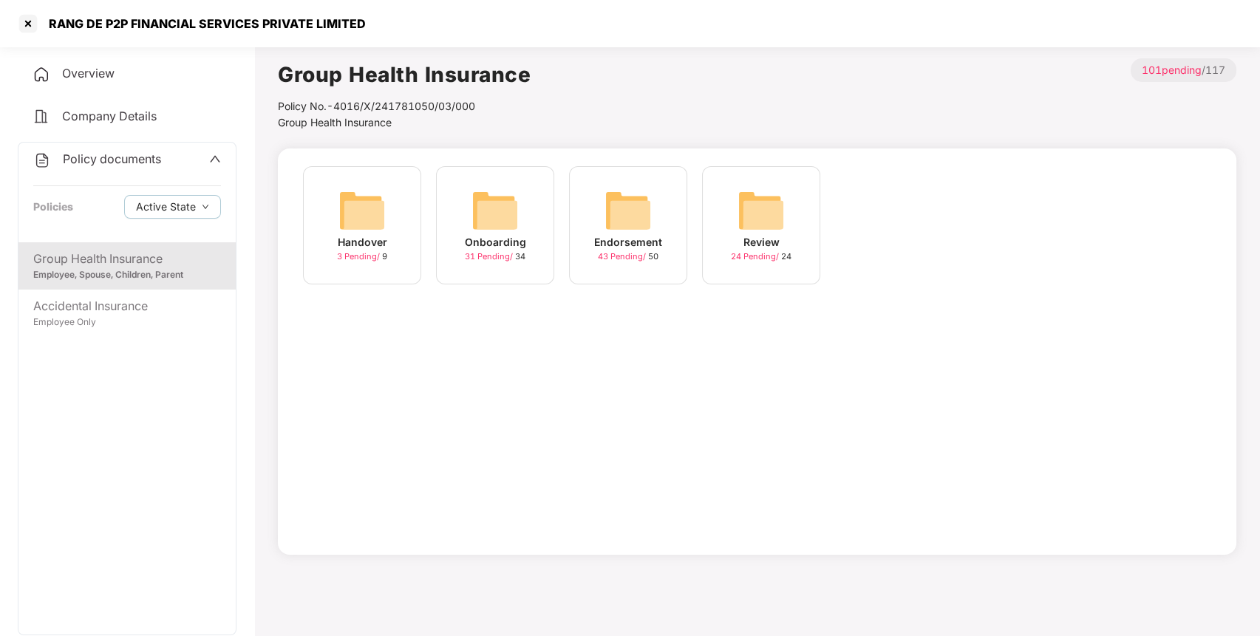
click at [629, 220] on img at bounding box center [627, 210] width 47 height 47
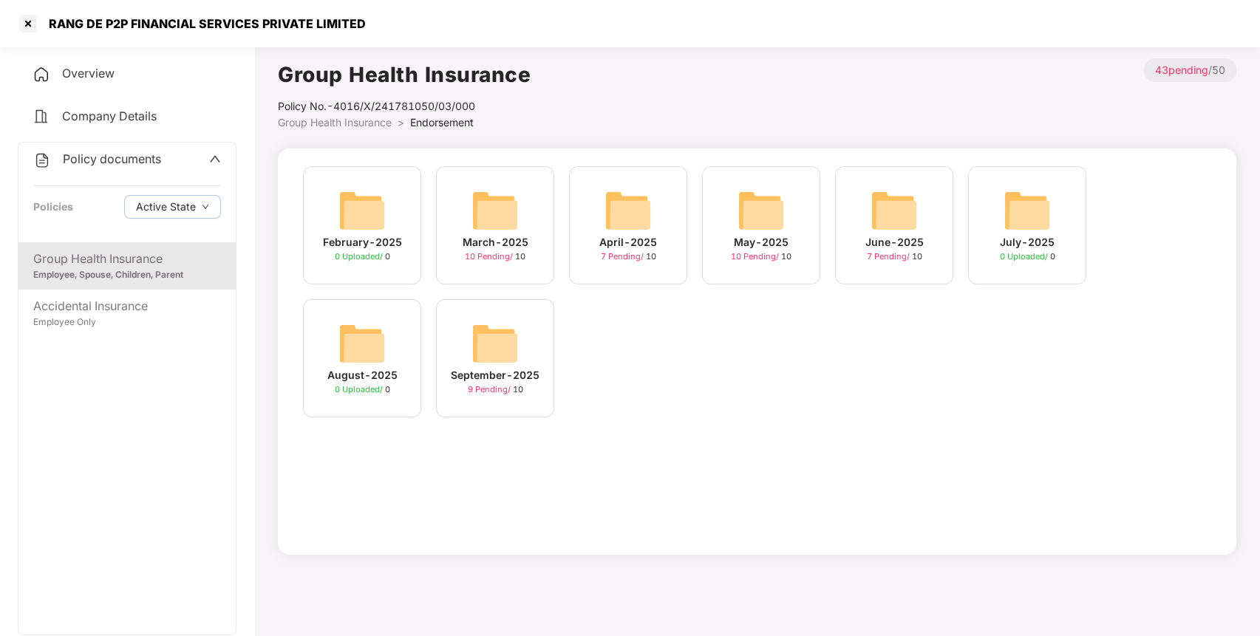
click at [491, 339] on img at bounding box center [494, 343] width 47 height 47
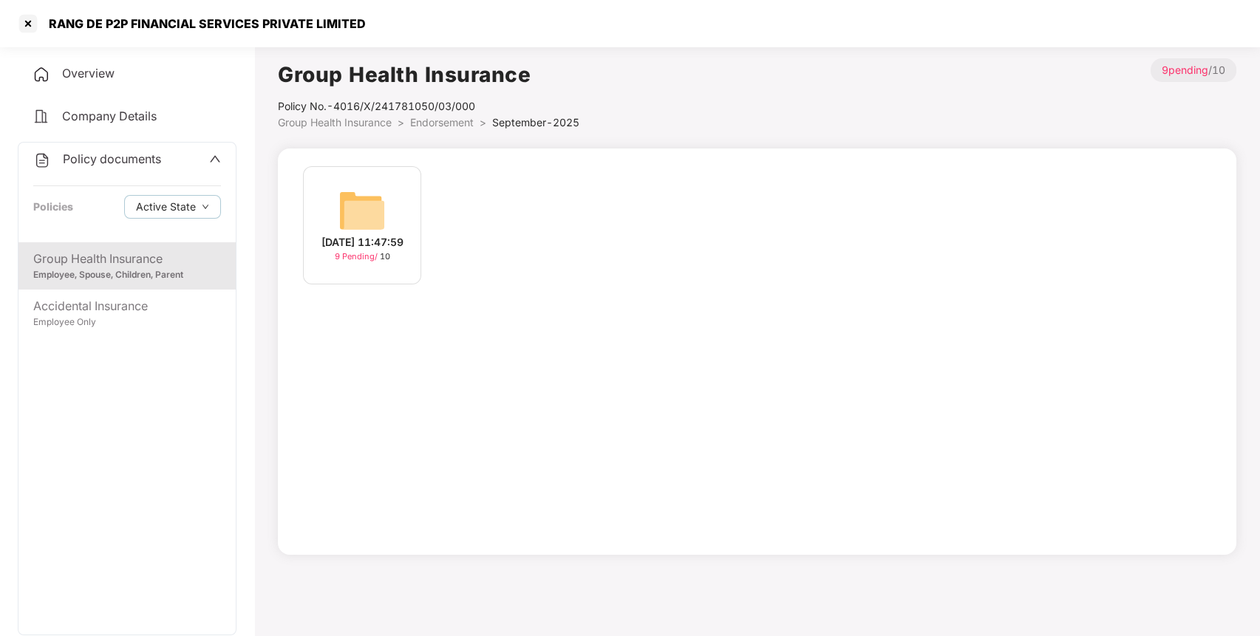
click at [378, 187] on img at bounding box center [361, 210] width 47 height 47
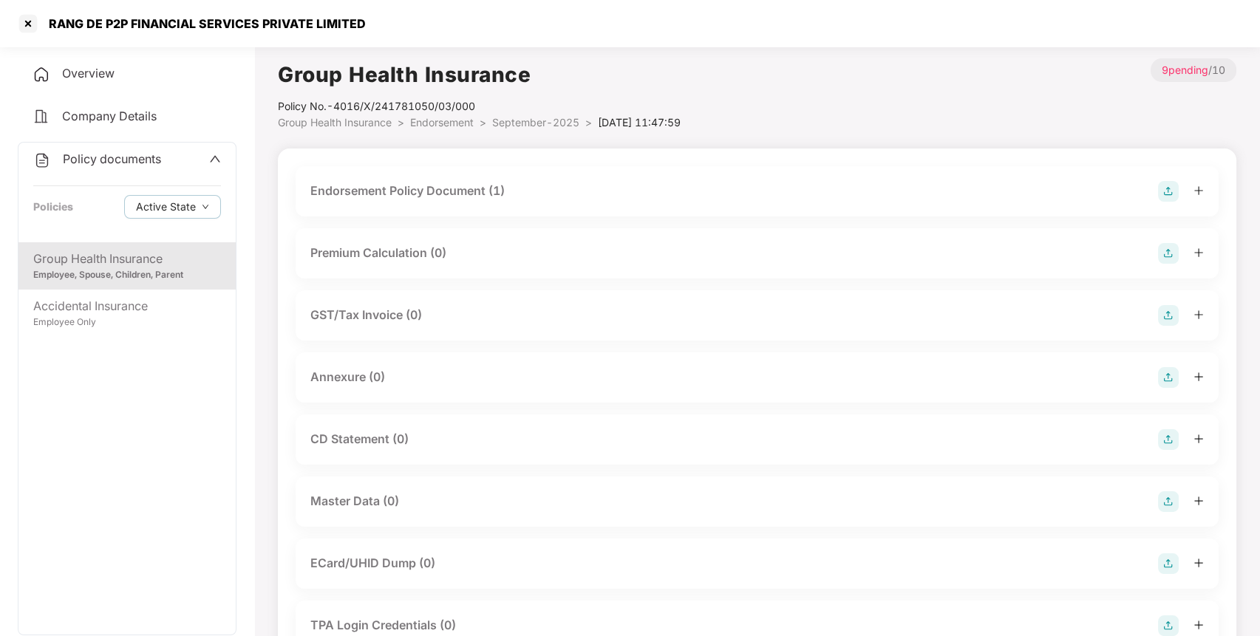
click at [1057, 189] on div "Endorsement Policy Document (1)" at bounding box center [756, 191] width 893 height 21
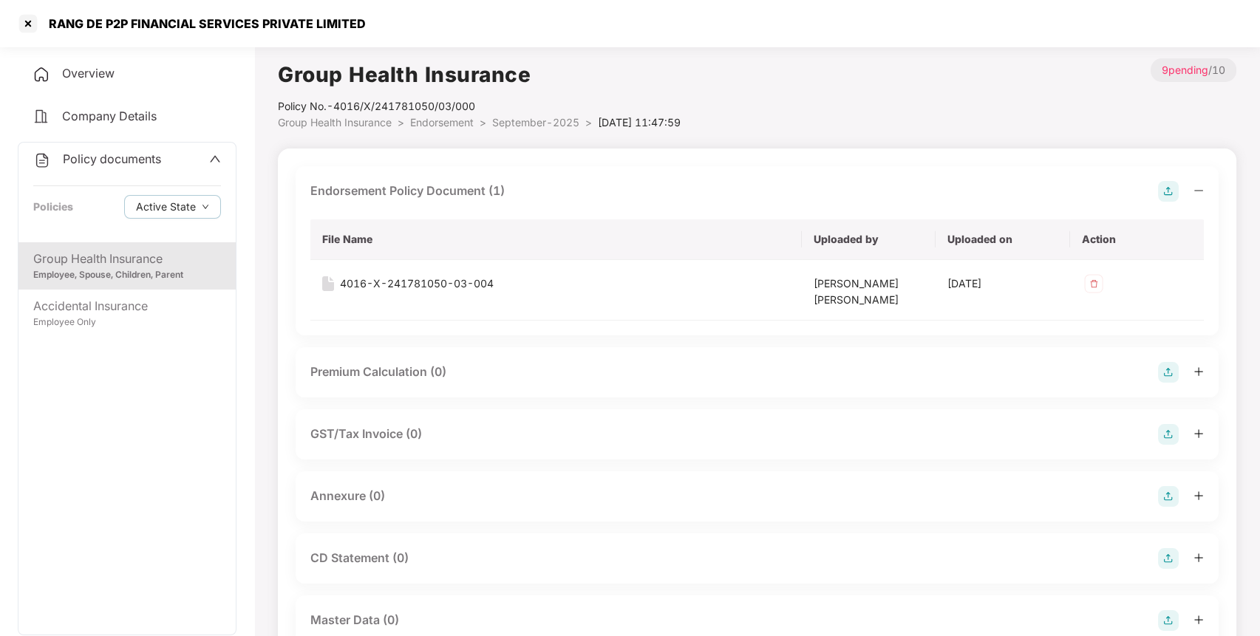
click at [1164, 189] on img at bounding box center [1168, 191] width 21 height 21
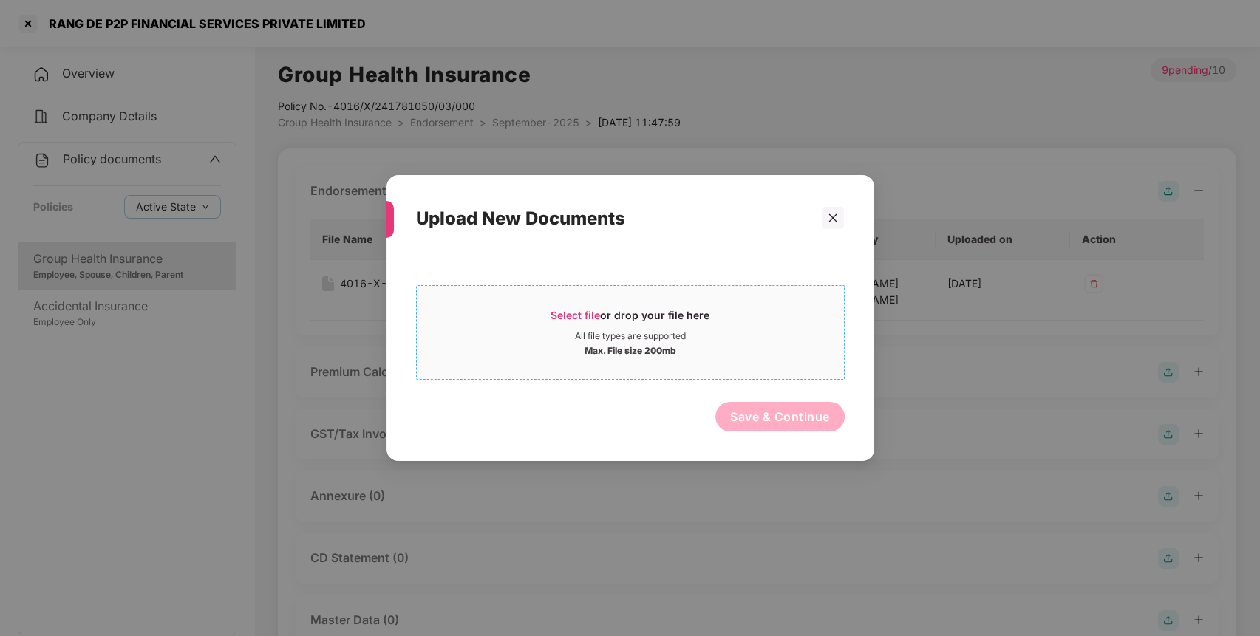
click at [665, 324] on div "Select file or drop your file here" at bounding box center [629, 319] width 159 height 22
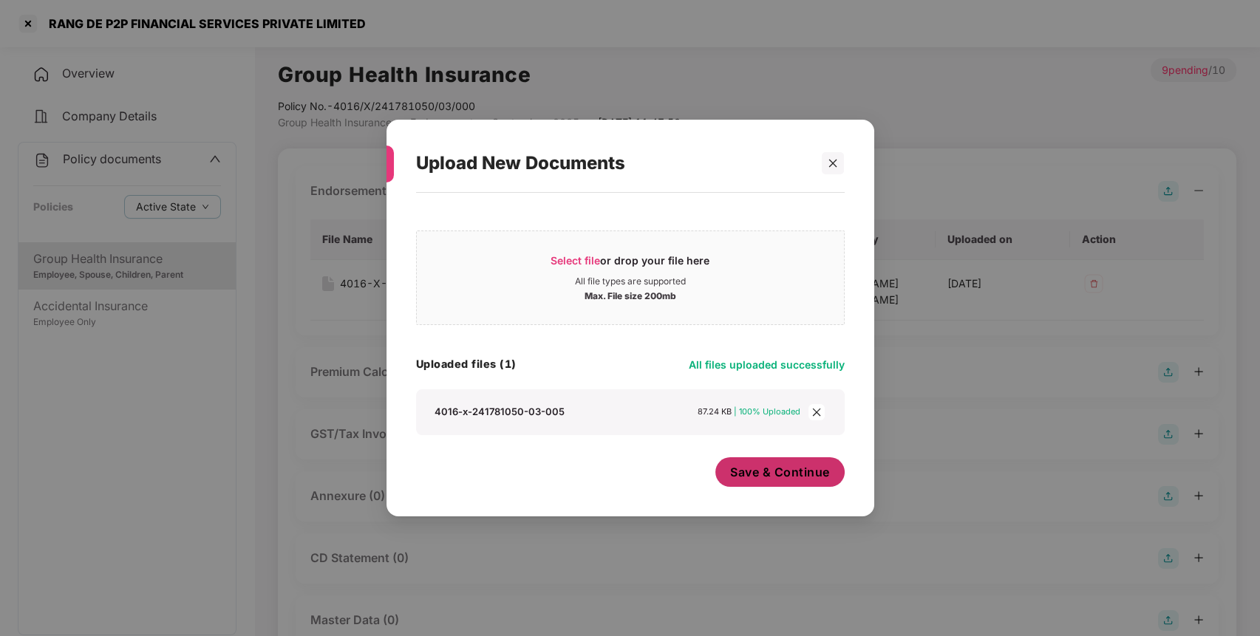
click at [755, 471] on span "Save & Continue" at bounding box center [780, 472] width 100 height 16
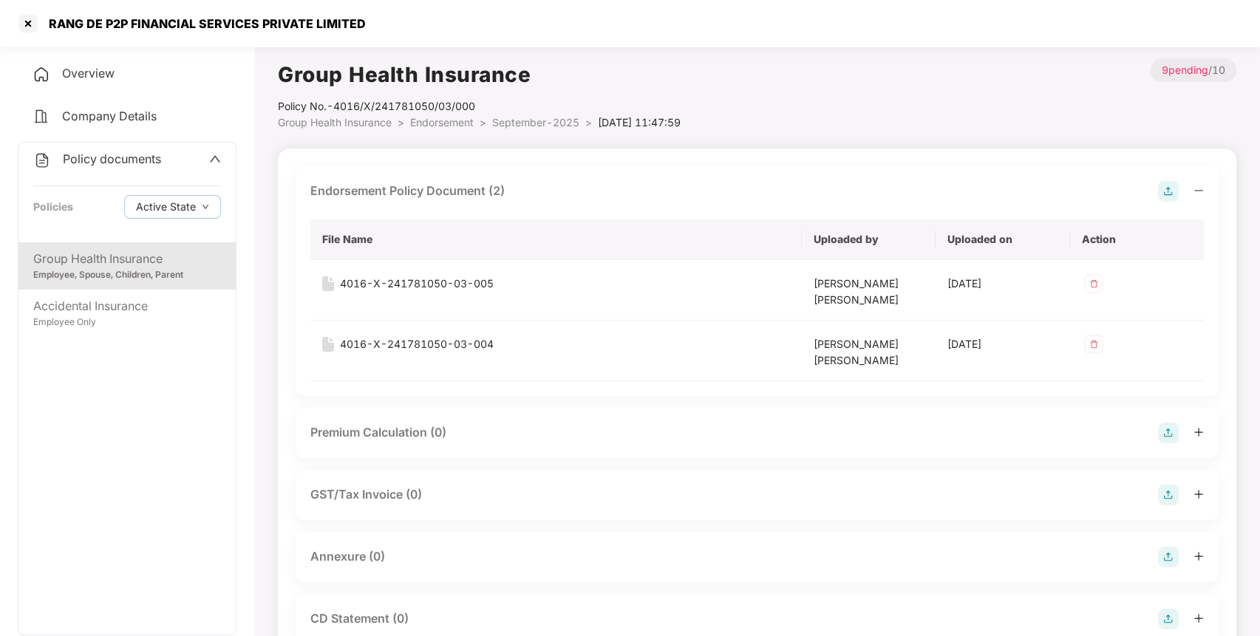
click at [1165, 561] on img at bounding box center [1168, 557] width 21 height 21
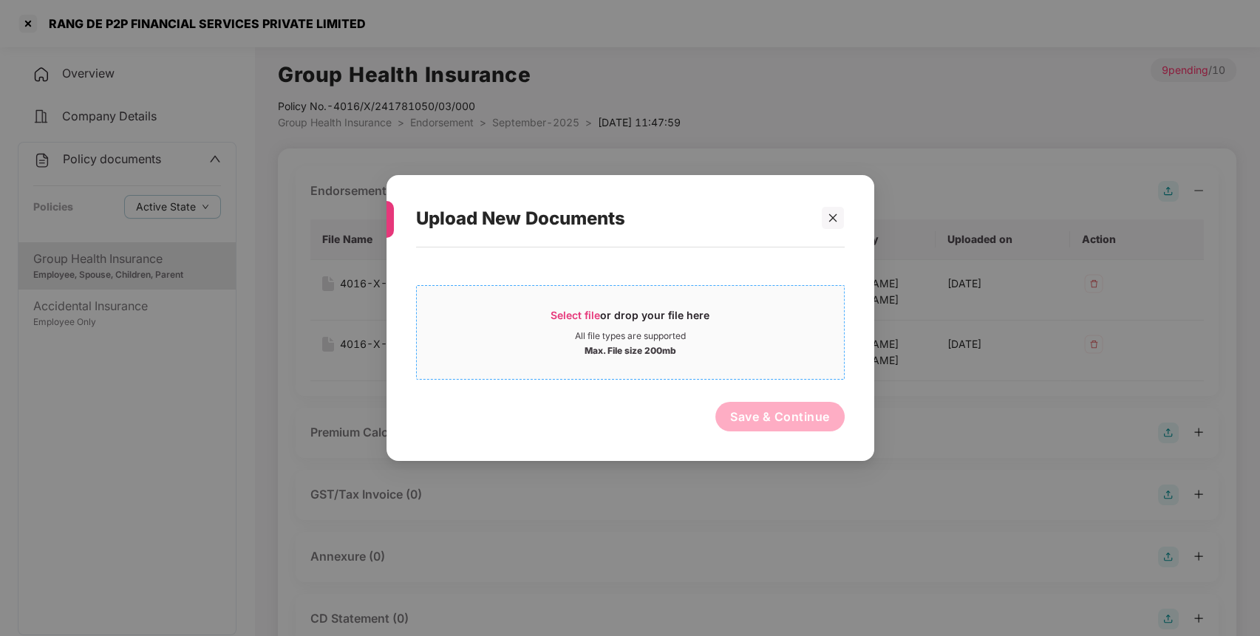
click at [520, 337] on div "All file types are supported" at bounding box center [630, 336] width 427 height 12
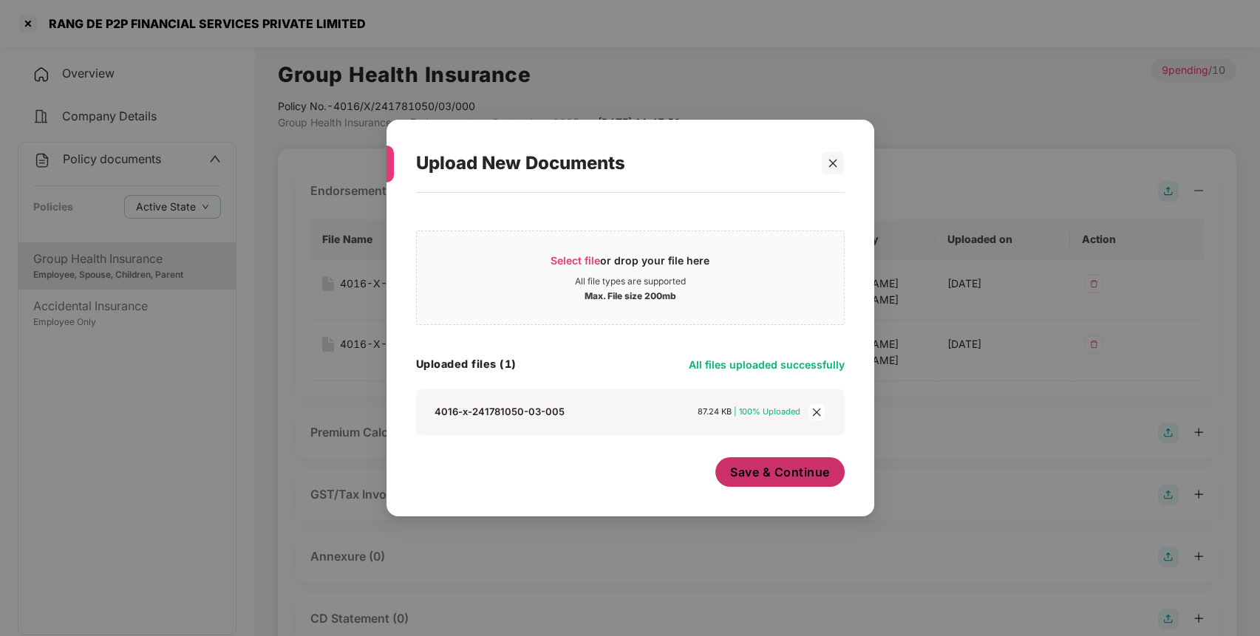
click at [786, 465] on span "Save & Continue" at bounding box center [780, 472] width 100 height 16
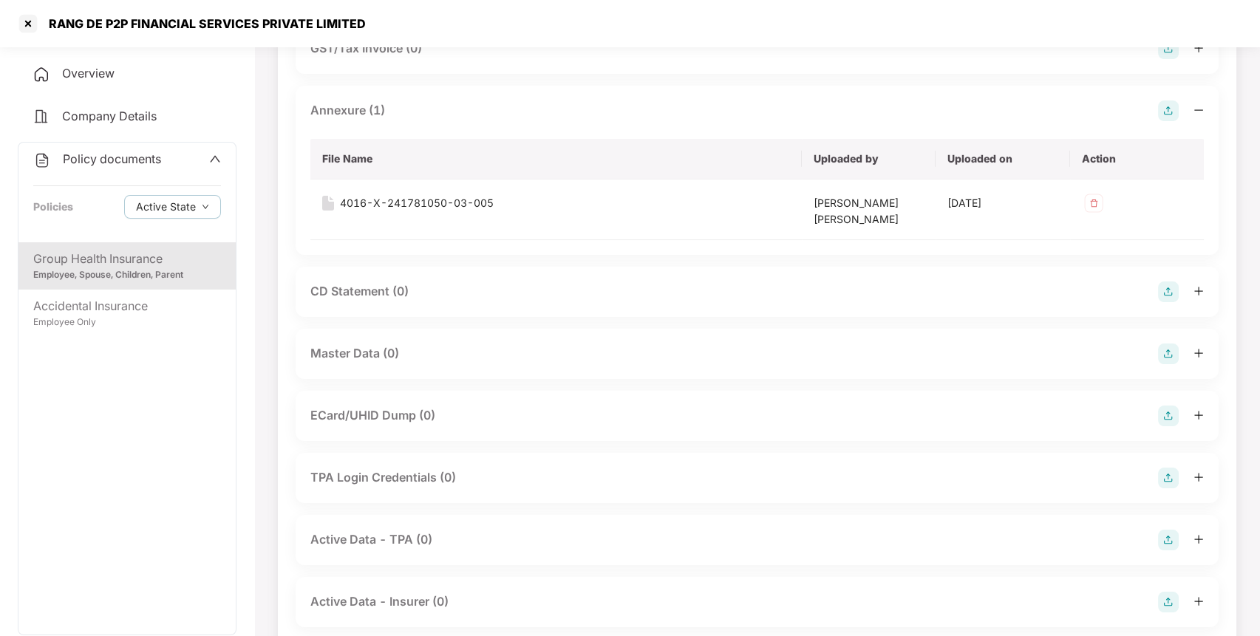
scroll to position [447, 0]
click at [1170, 355] on img at bounding box center [1168, 353] width 21 height 21
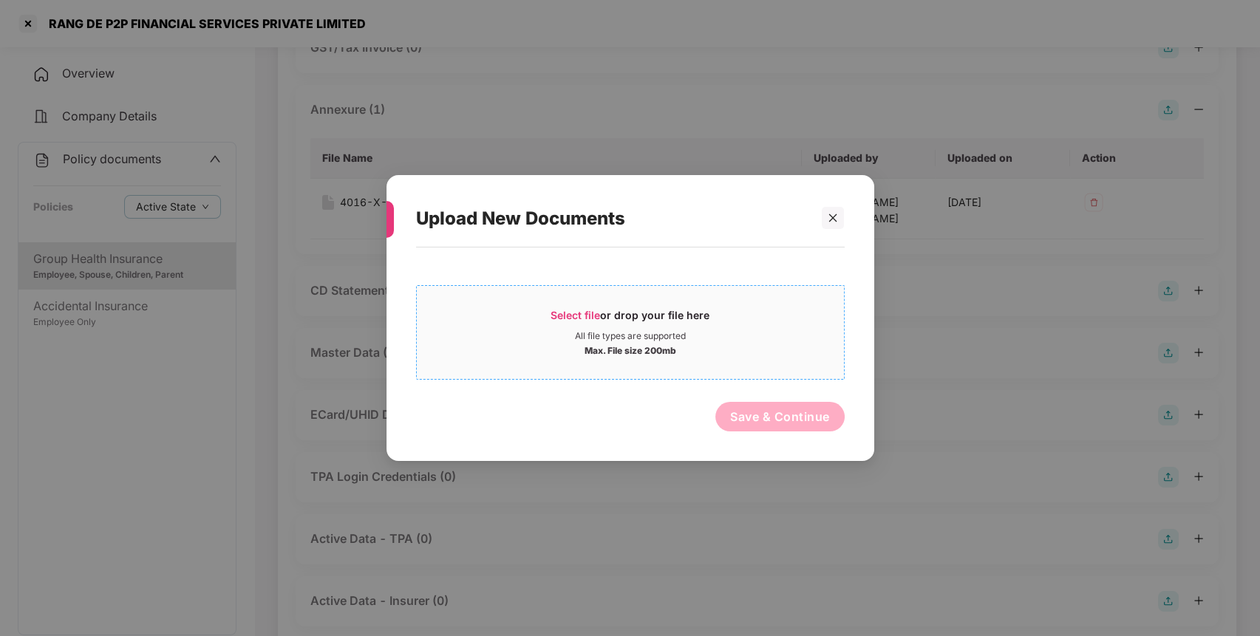
click at [686, 327] on div "Select file or drop your file here" at bounding box center [629, 319] width 159 height 22
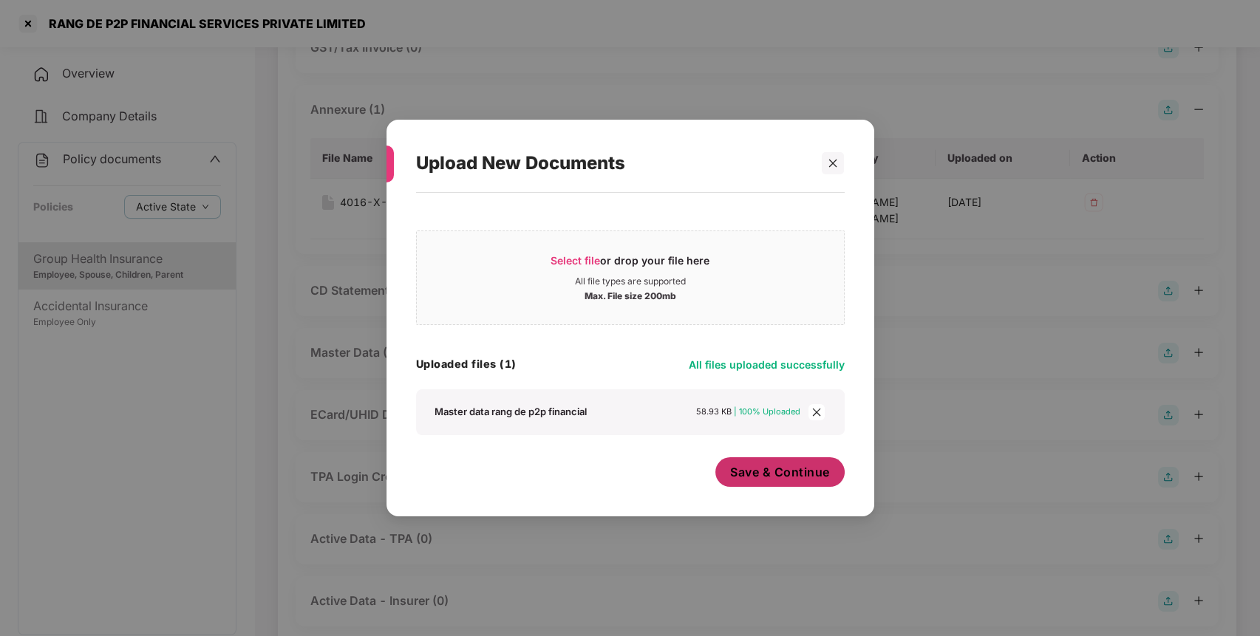
click at [780, 471] on span "Save & Continue" at bounding box center [780, 472] width 100 height 16
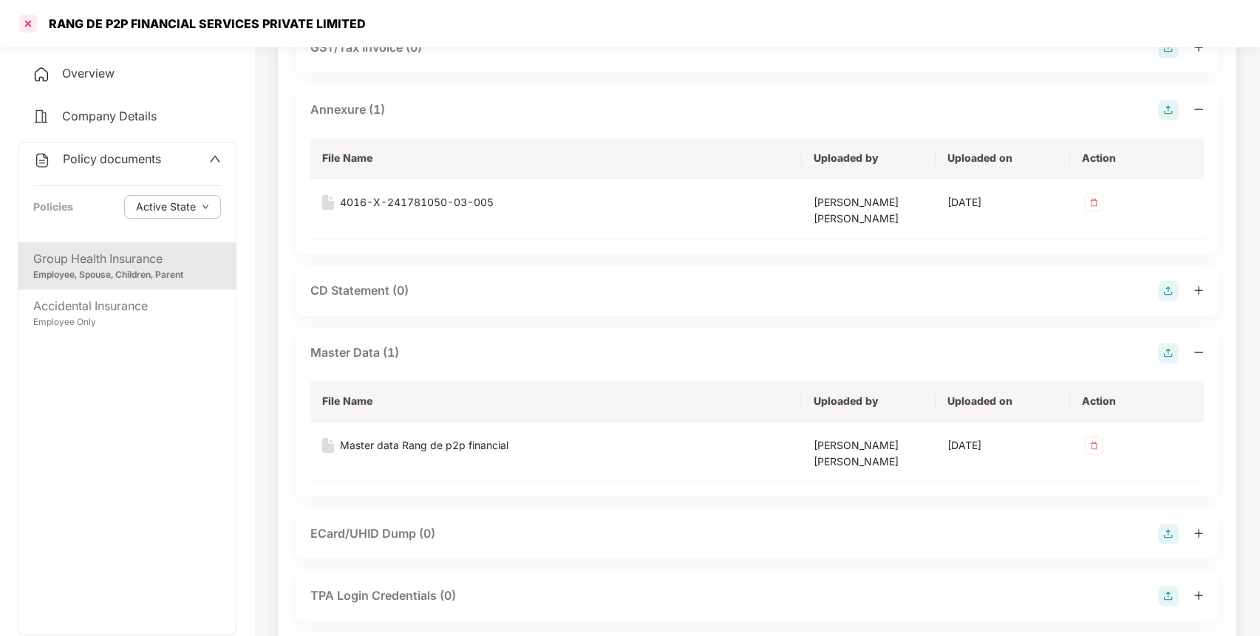
click at [33, 29] on div at bounding box center [28, 24] width 24 height 24
